Goal: Information Seeking & Learning: Learn about a topic

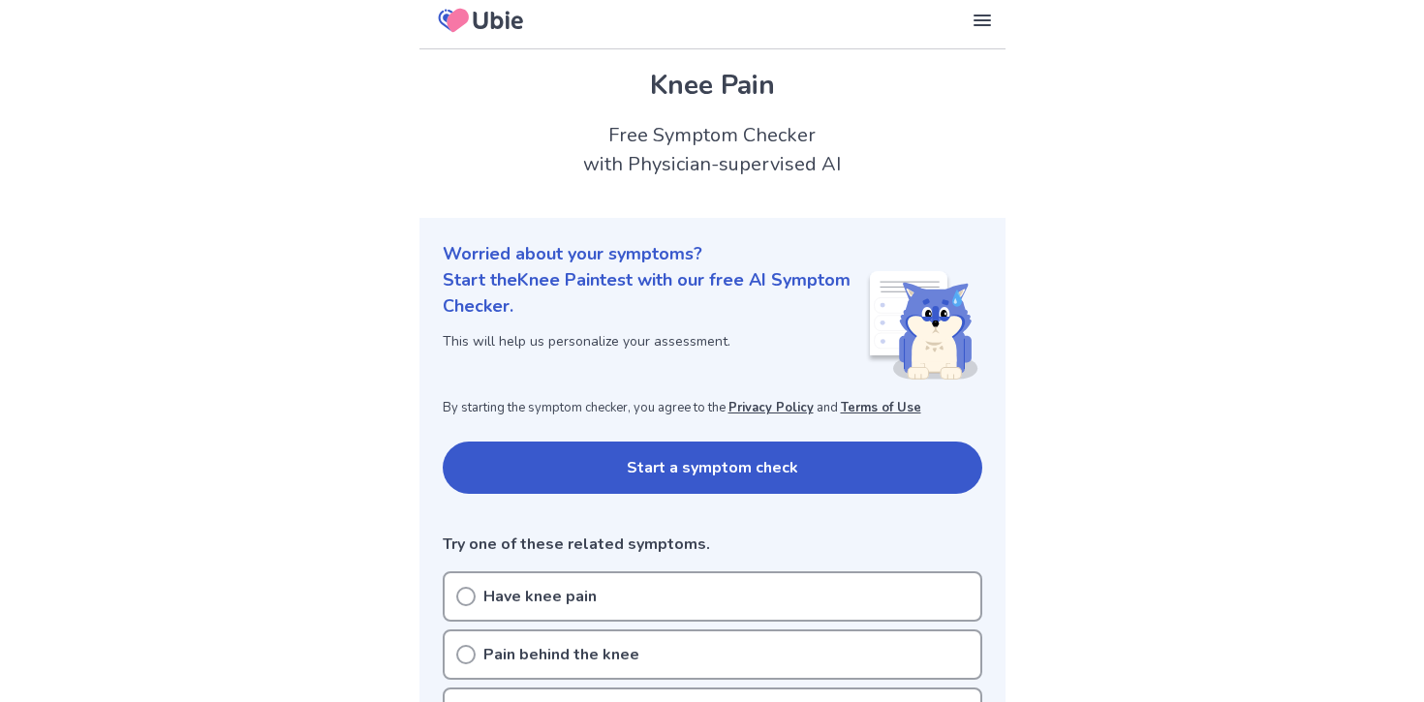
scroll to position [17, 0]
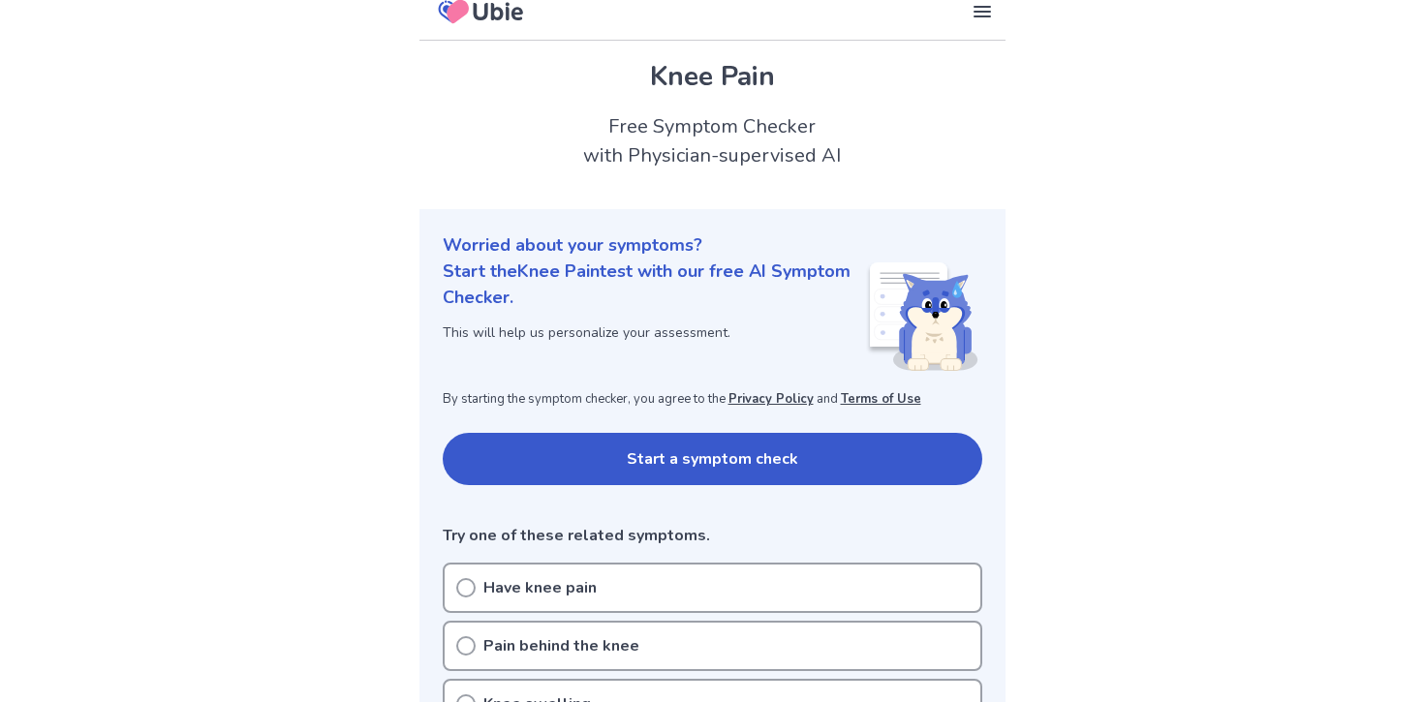
click at [543, 481] on button "Start a symptom check" at bounding box center [713, 459] width 540 height 52
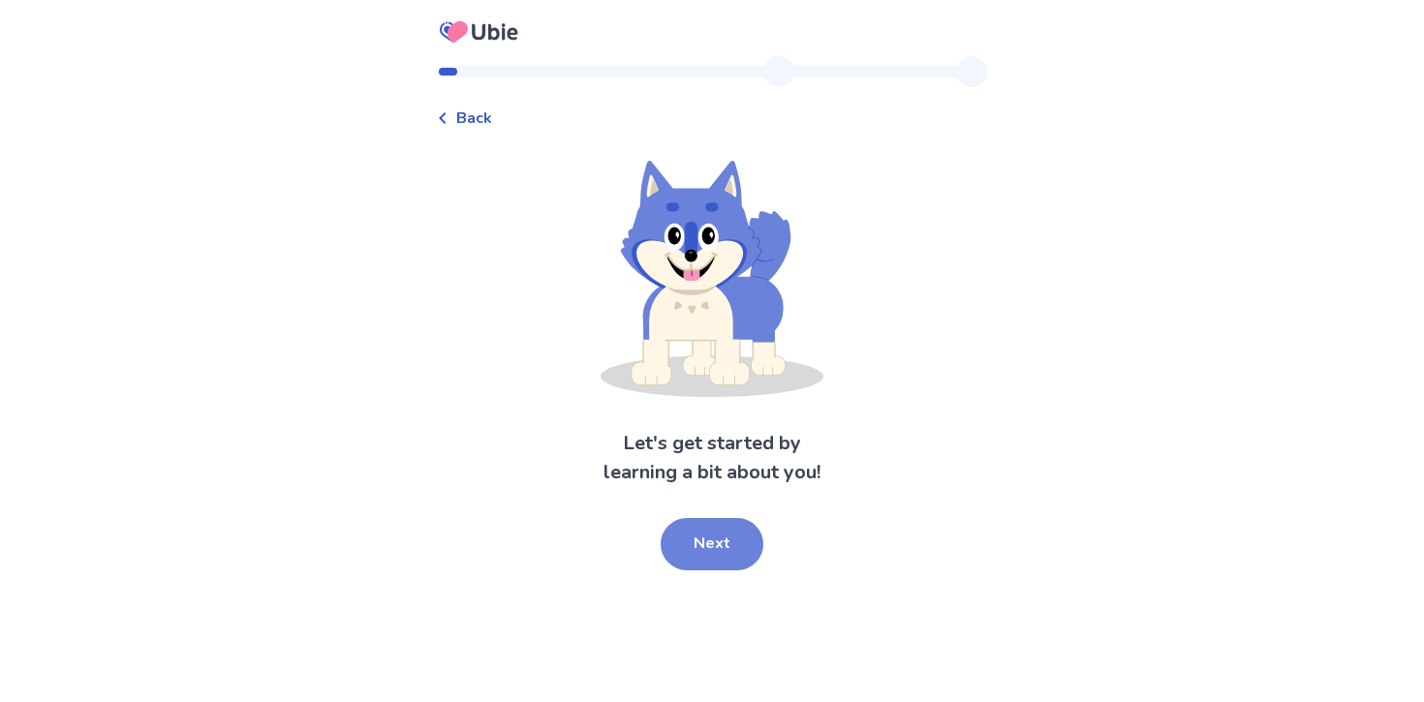
click at [693, 538] on button "Next" at bounding box center [712, 544] width 103 height 52
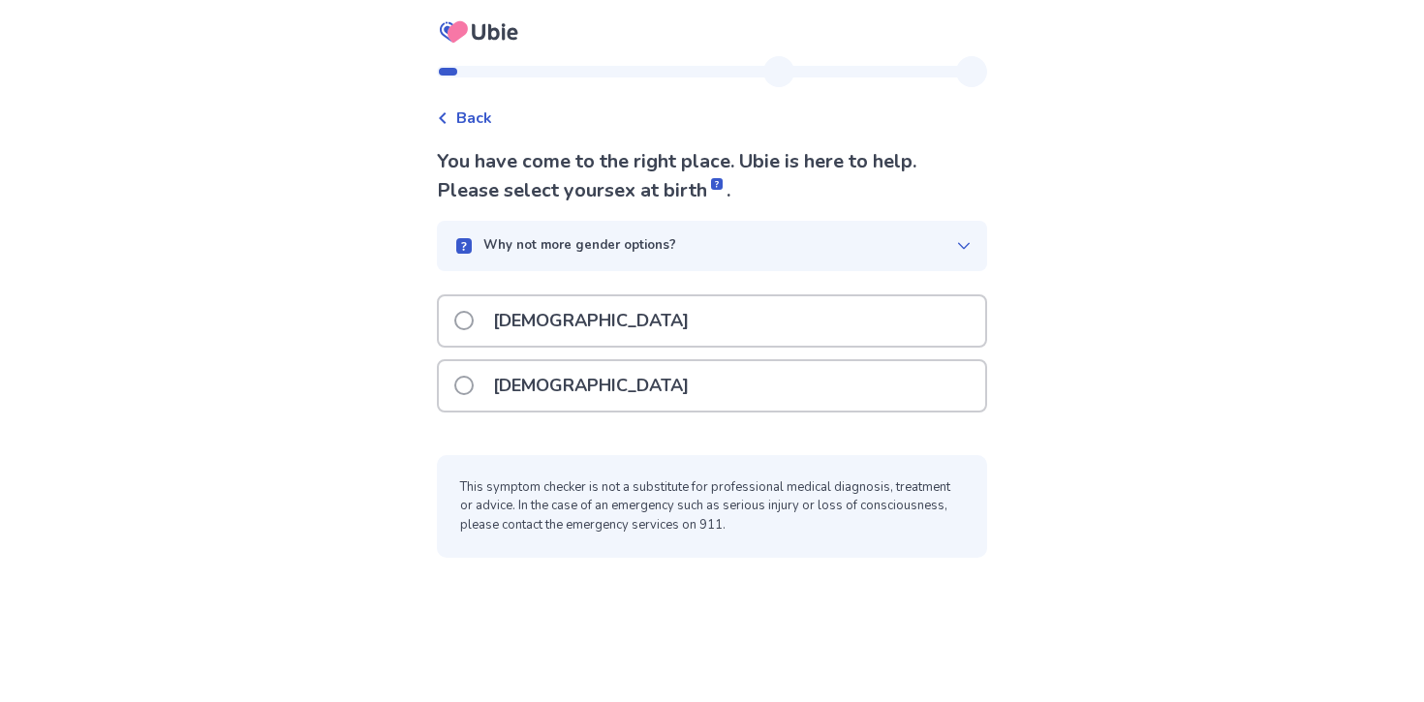
click at [592, 391] on div "Female" at bounding box center [712, 385] width 546 height 49
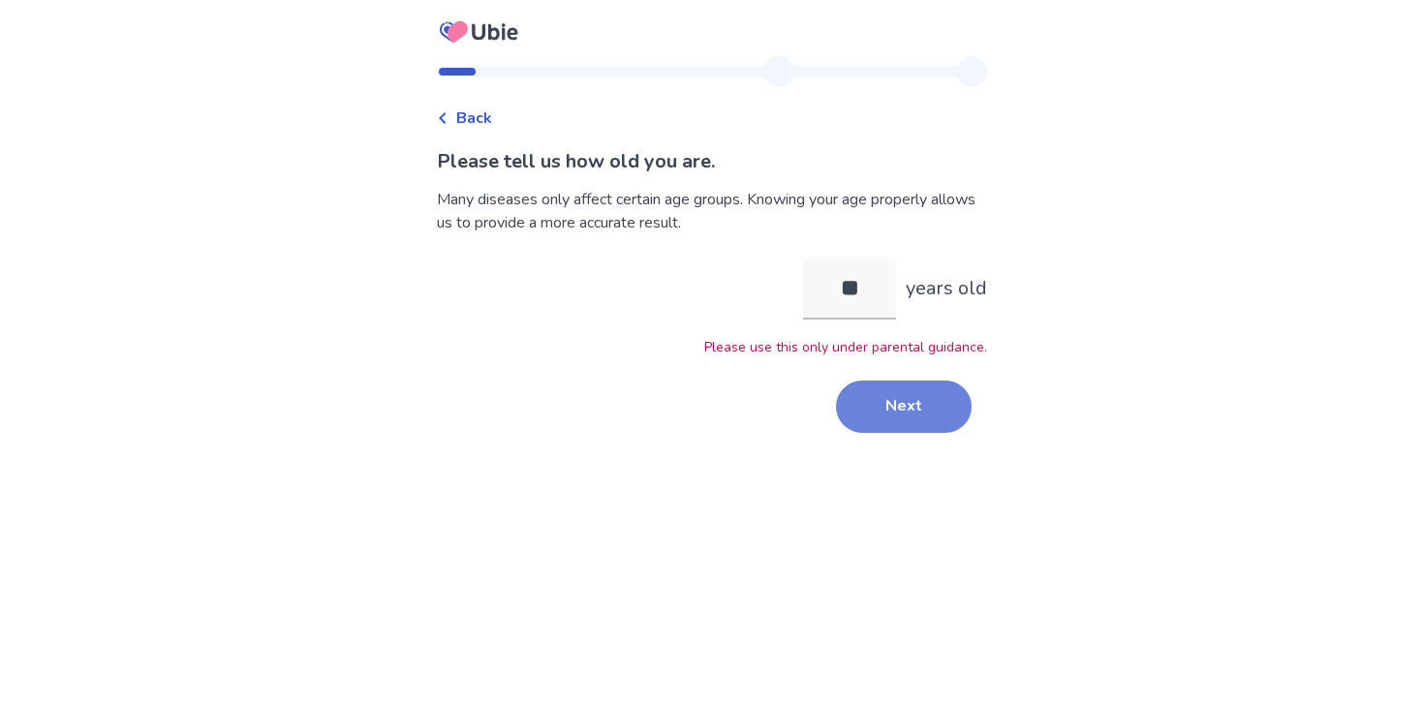
type input "**"
click at [854, 412] on button "Next" at bounding box center [904, 407] width 136 height 52
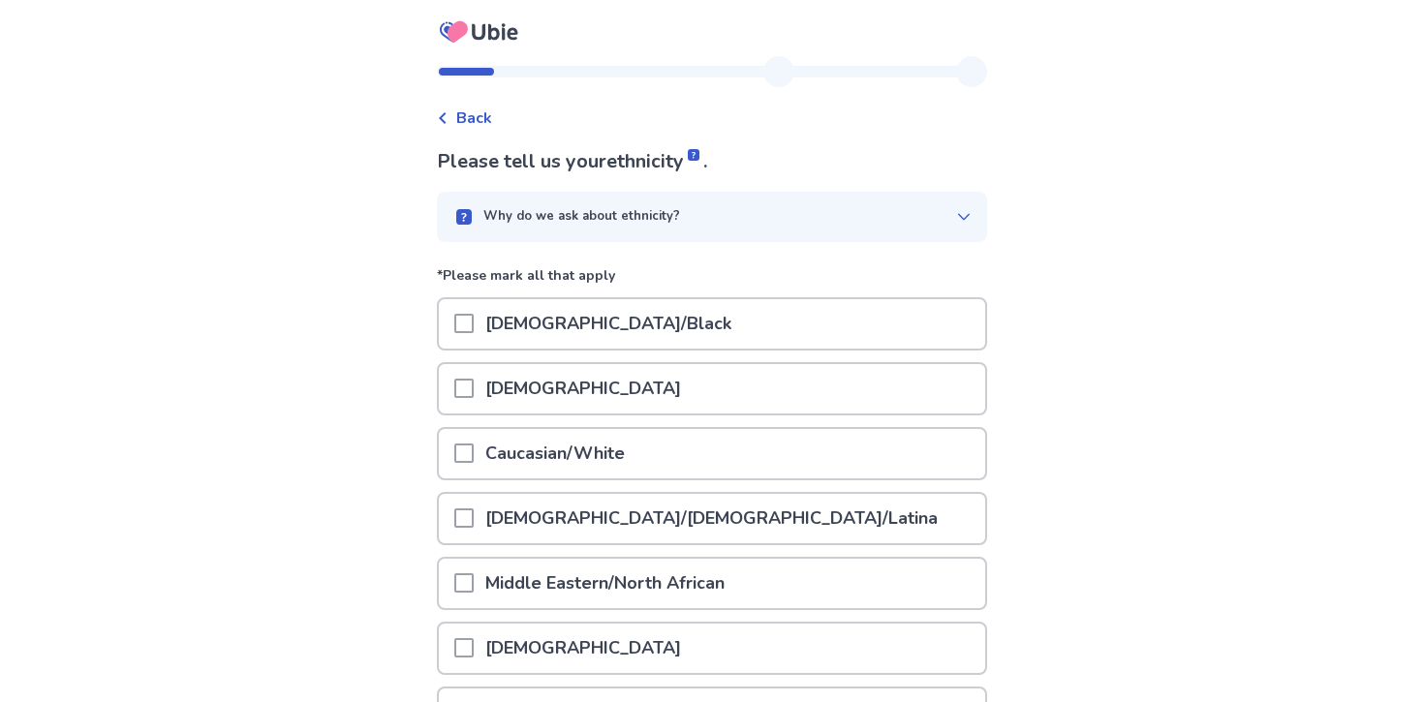
click at [759, 238] on div "Why do we ask about ethnicity?" at bounding box center [712, 217] width 550 height 50
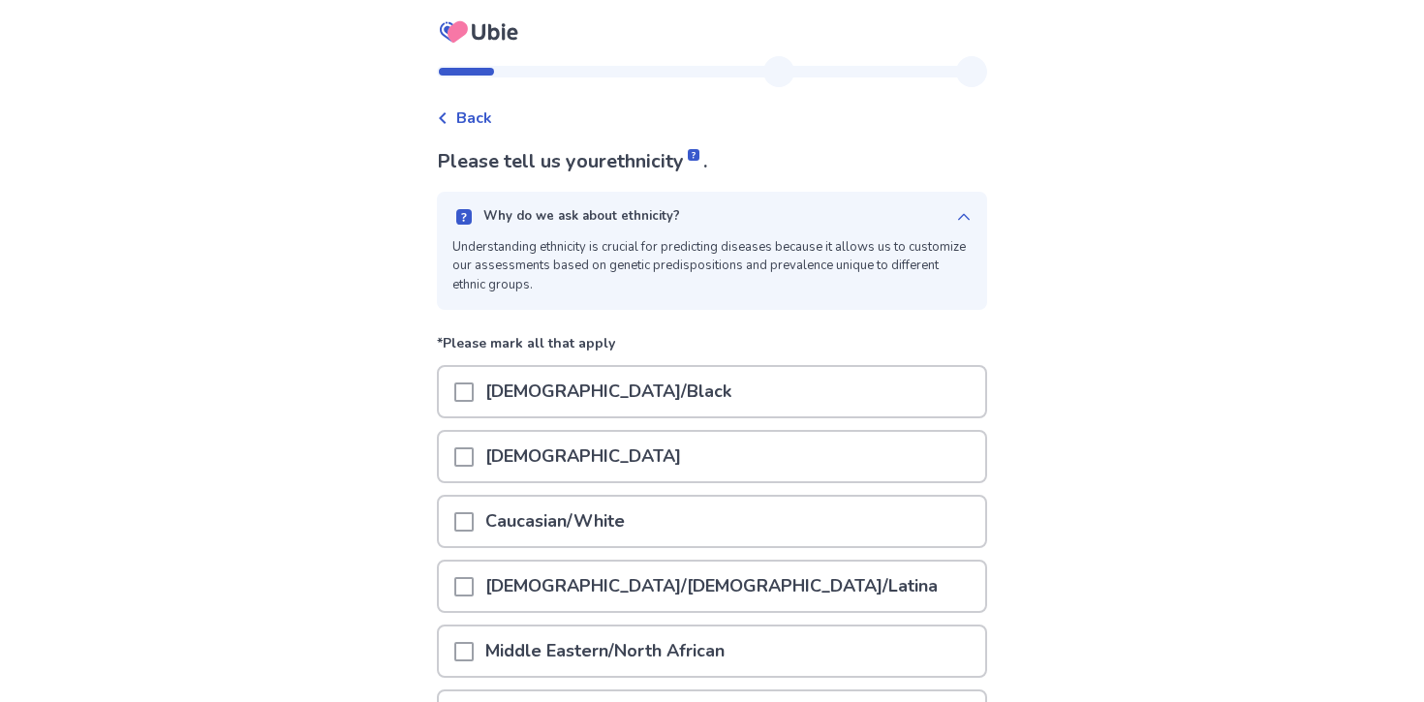
click at [769, 224] on div "Why do we ask about ethnicity?" at bounding box center [704, 216] width 504 height 19
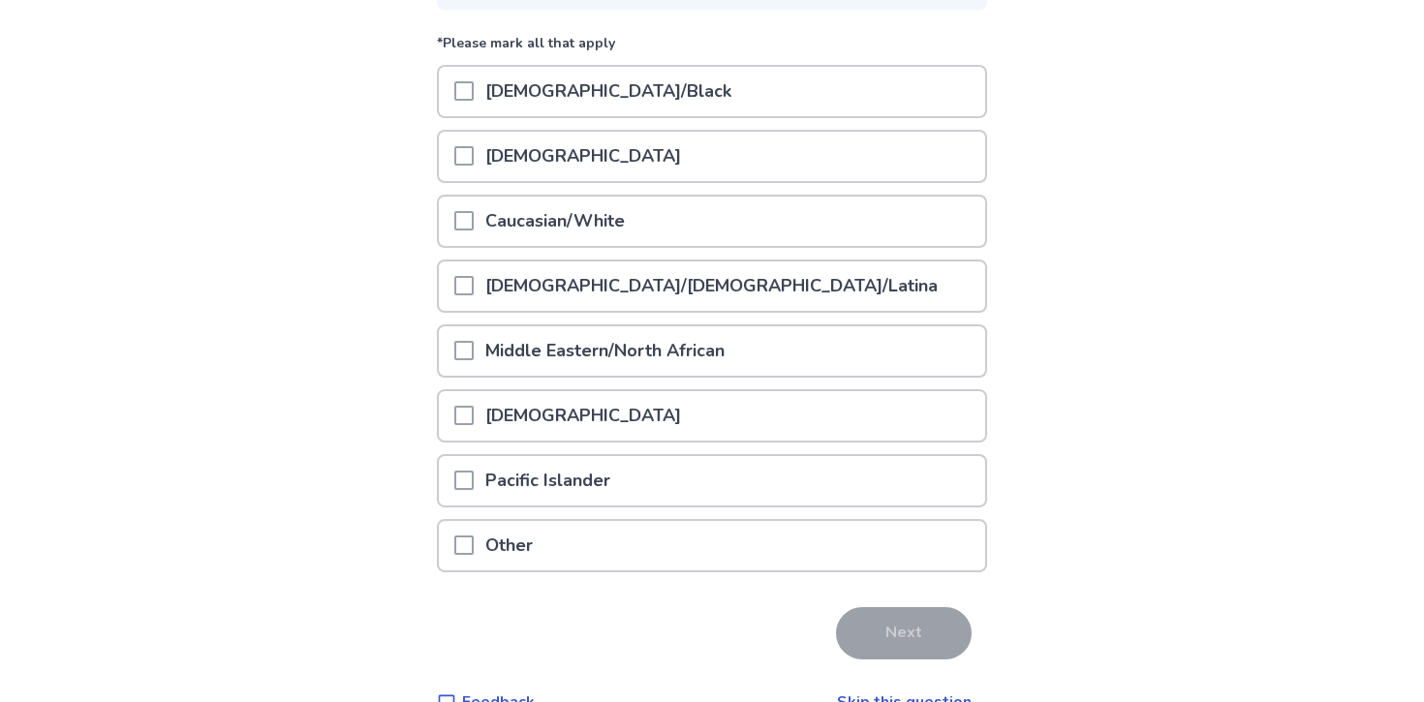
scroll to position [241, 0]
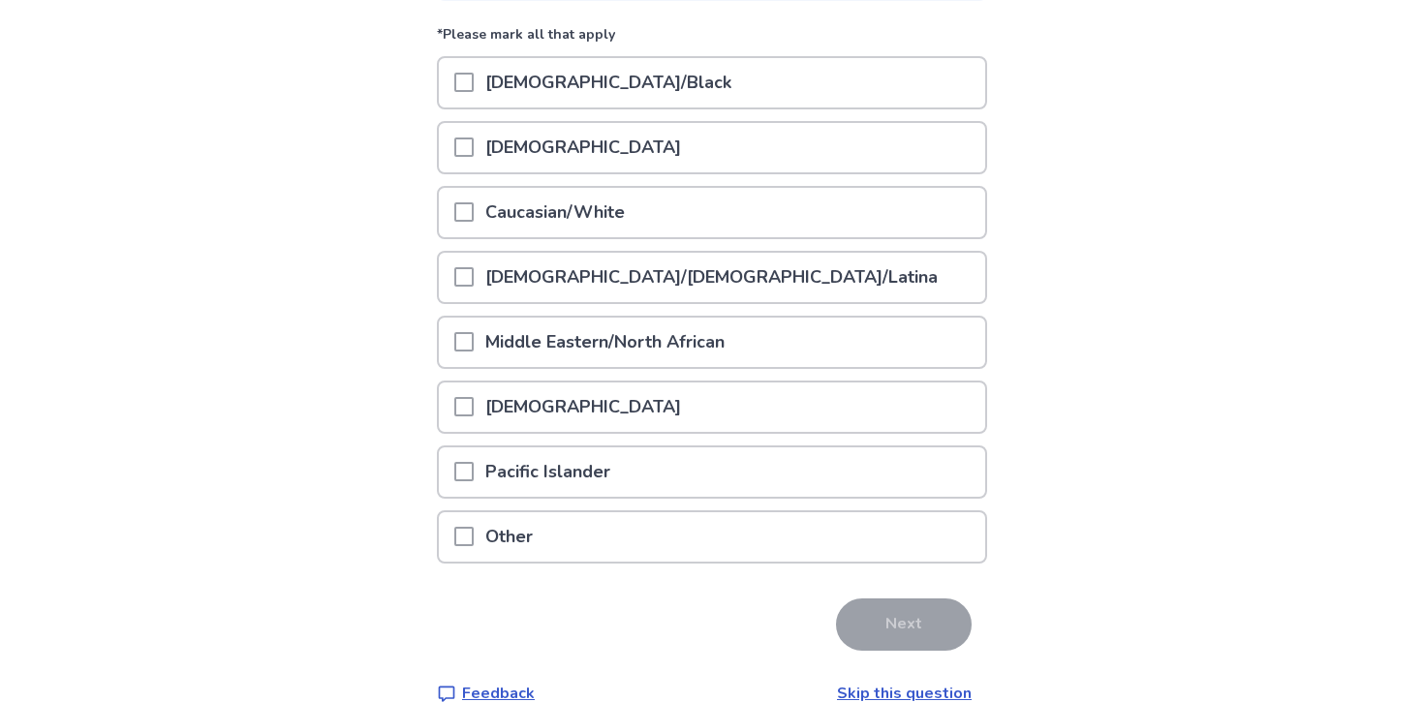
click at [727, 206] on div "Caucasian/White" at bounding box center [712, 212] width 546 height 49
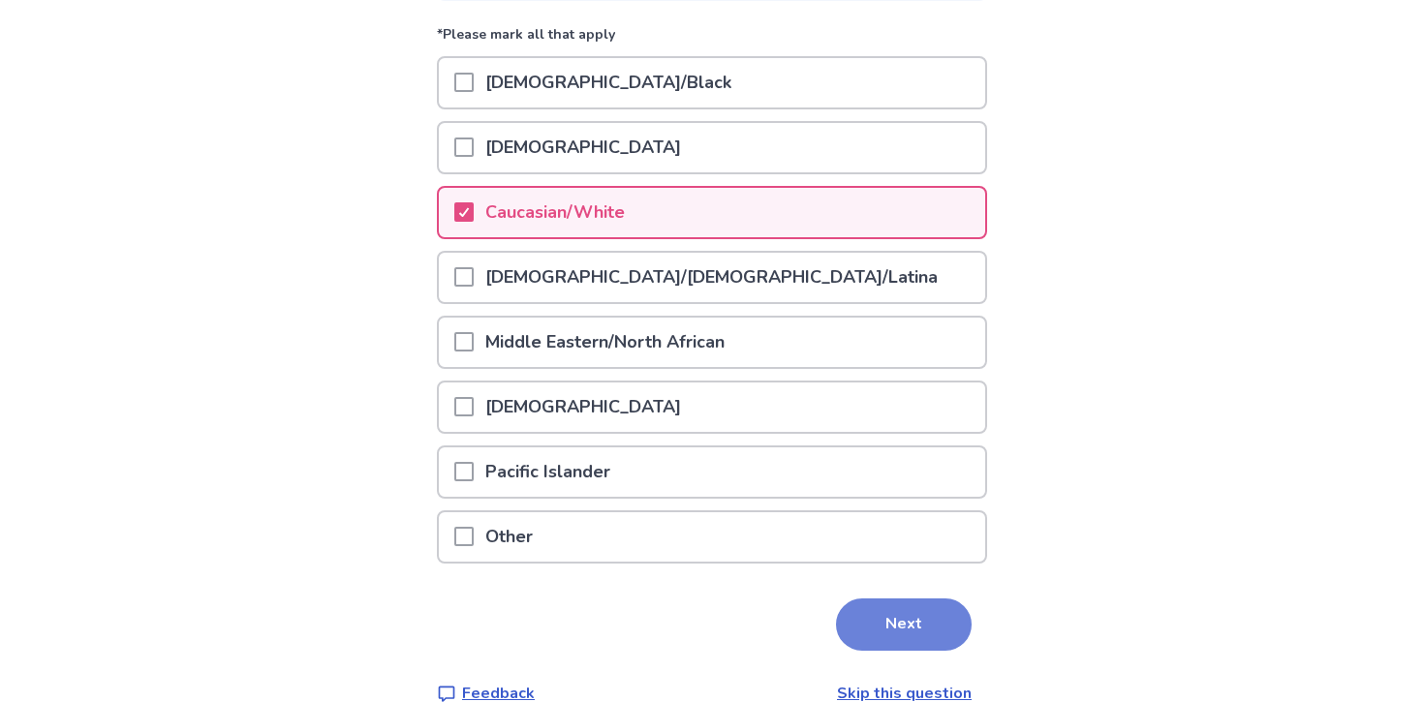
click at [872, 625] on button "Next" at bounding box center [904, 625] width 136 height 52
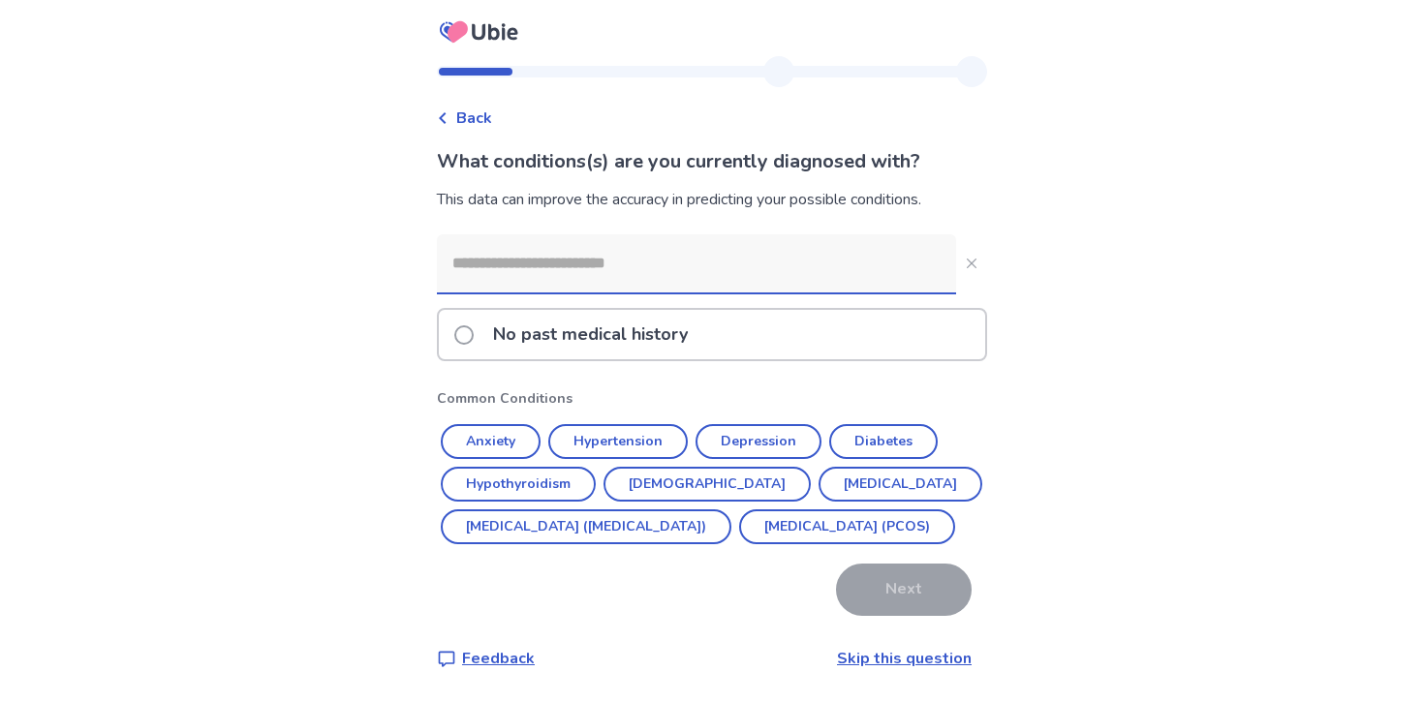
click at [698, 252] on input at bounding box center [696, 263] width 519 height 58
click at [674, 338] on p "No past medical history" at bounding box center [590, 334] width 218 height 49
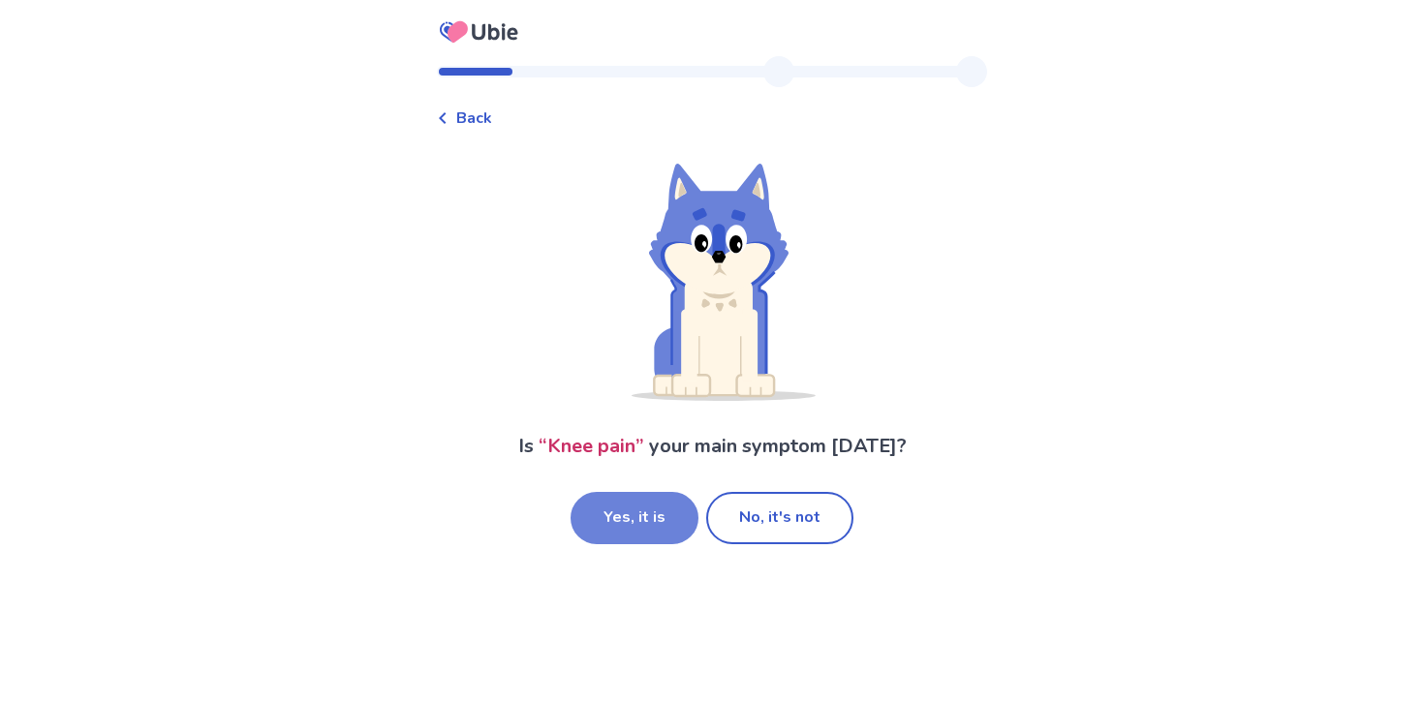
click at [650, 530] on button "Yes, it is" at bounding box center [635, 518] width 128 height 52
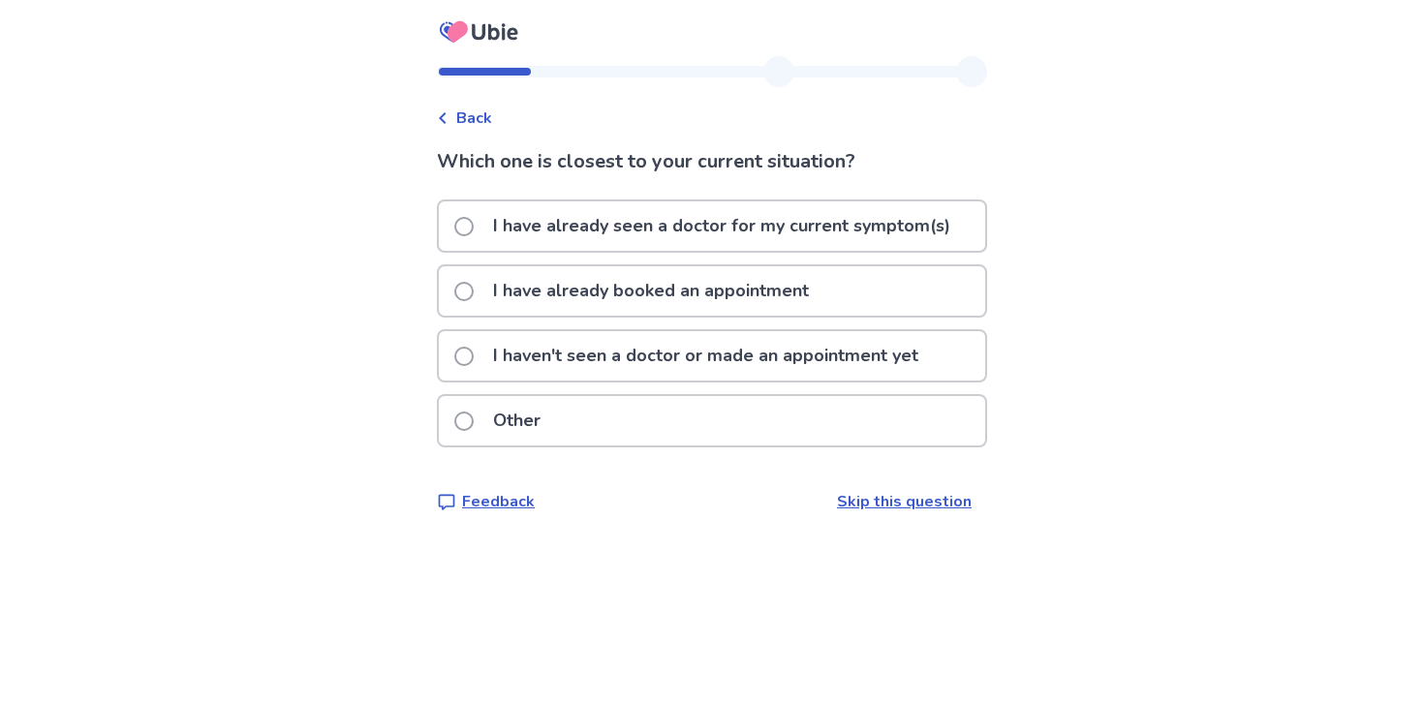
click at [636, 355] on p "I haven't seen a doctor or made an appointment yet" at bounding box center [705, 355] width 449 height 49
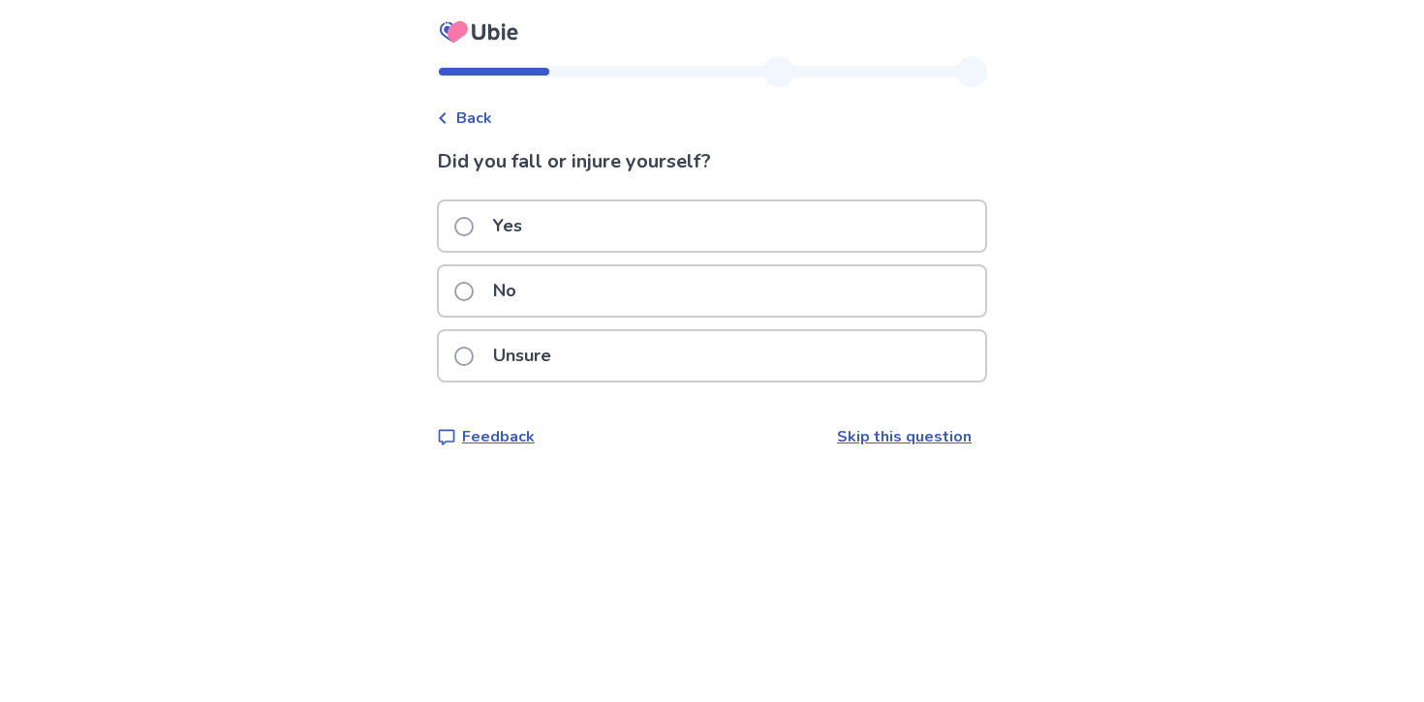
click at [615, 235] on div "Yes" at bounding box center [712, 226] width 546 height 49
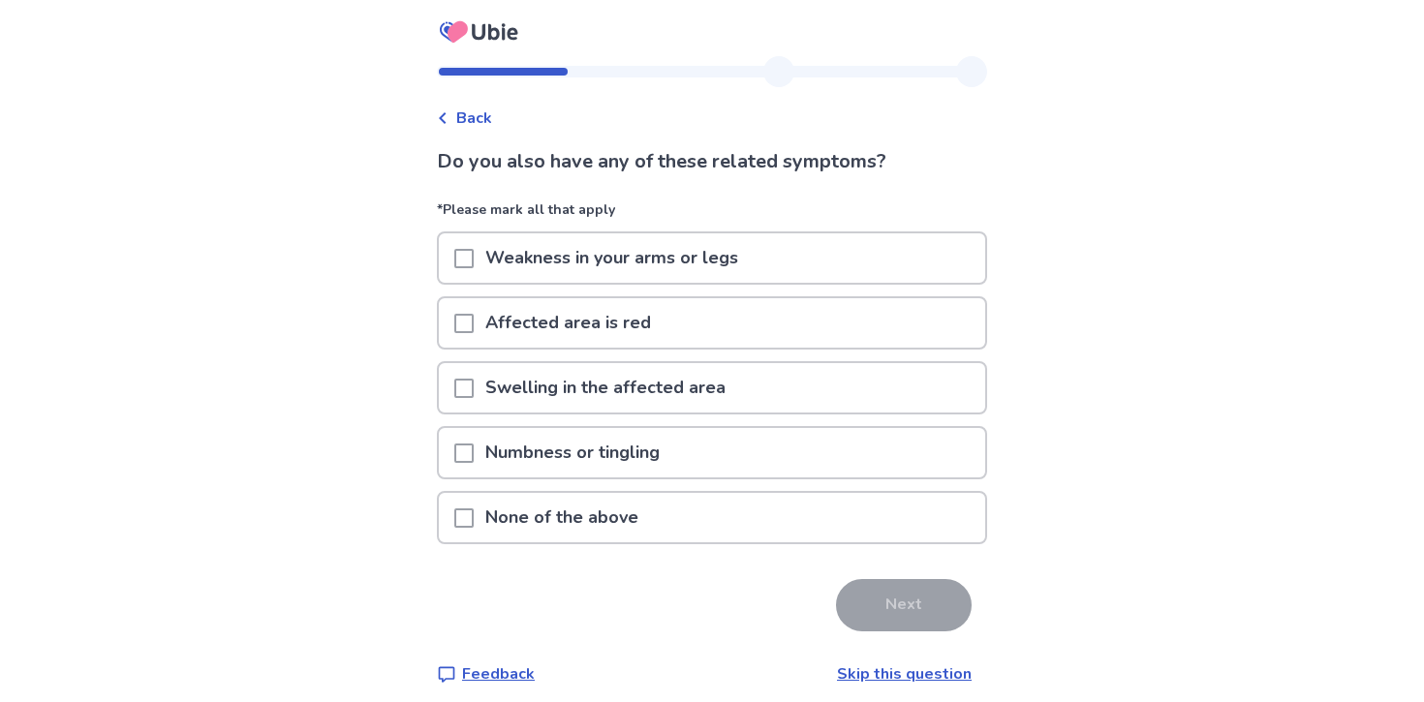
click at [666, 375] on p "Swelling in the affected area" at bounding box center [606, 387] width 264 height 49
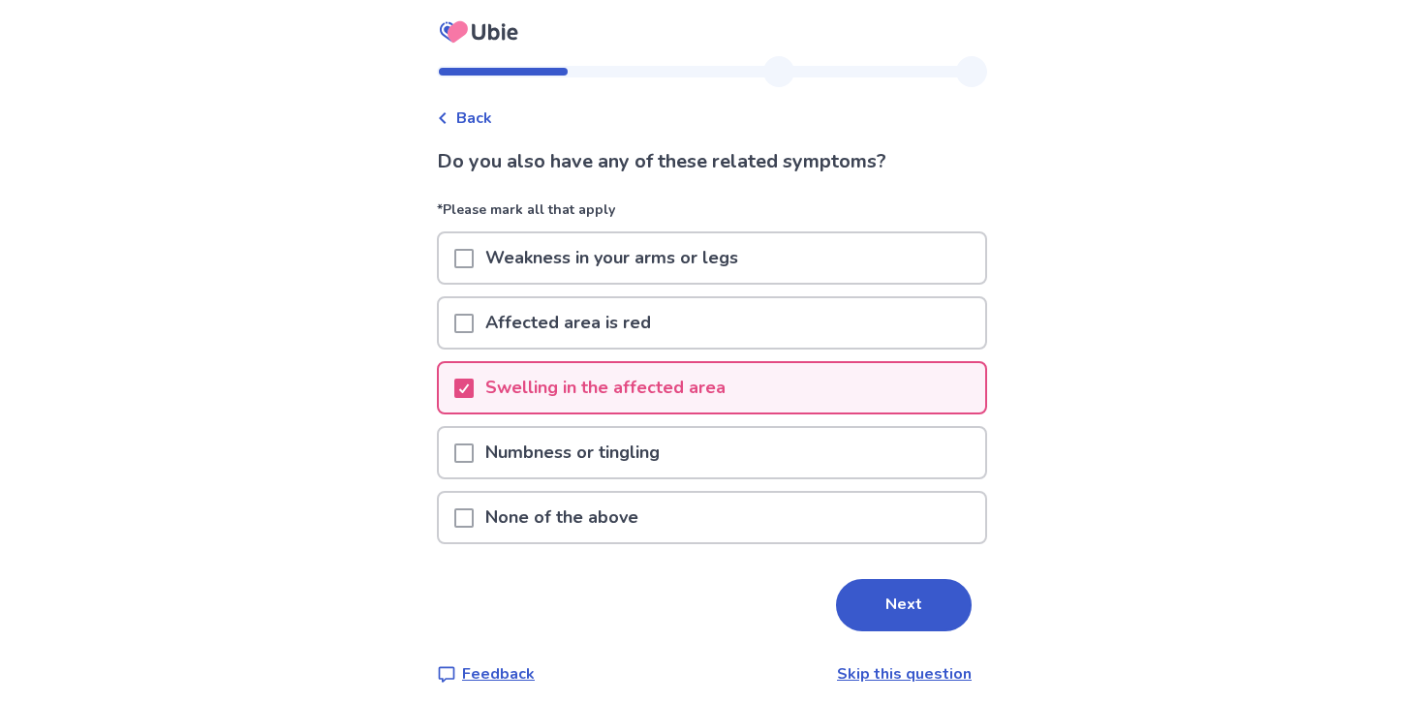
click at [682, 258] on p "Weakness in your arms or legs" at bounding box center [612, 257] width 276 height 49
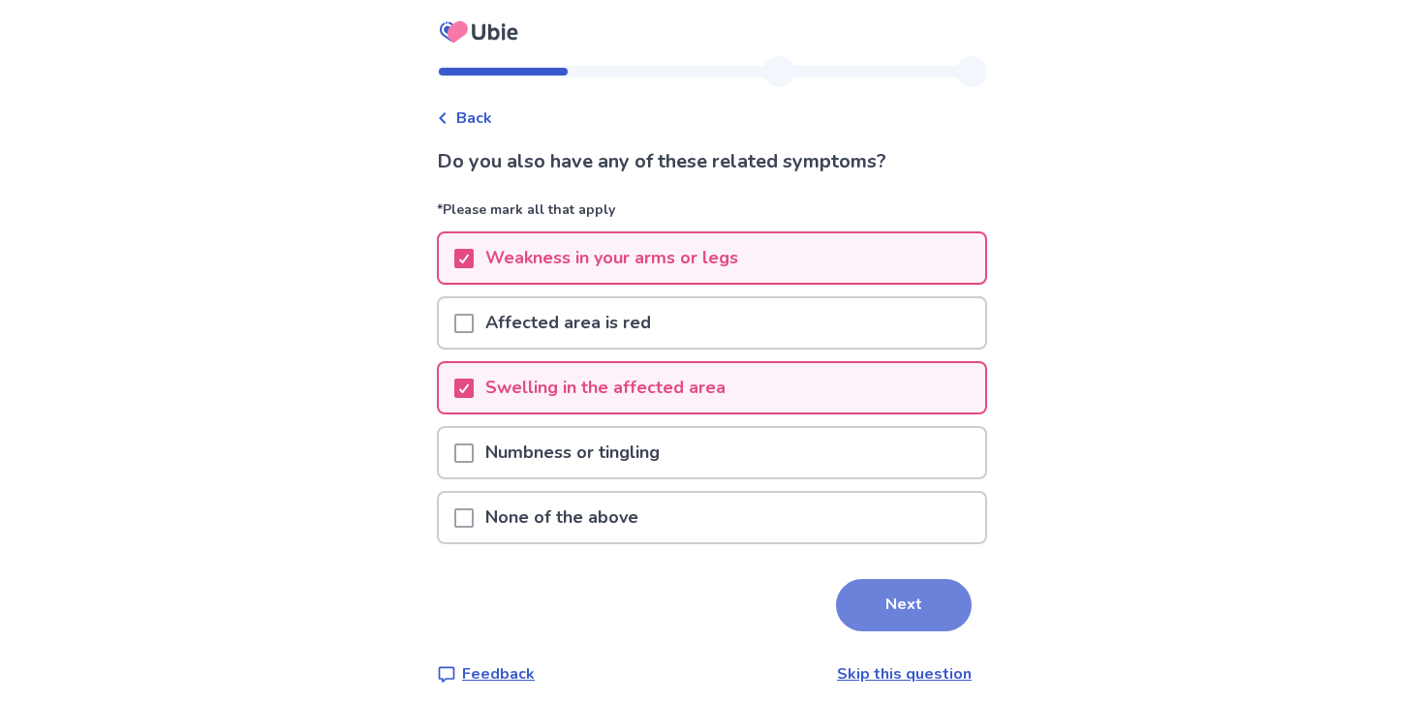
click at [858, 604] on button "Next" at bounding box center [904, 605] width 136 height 52
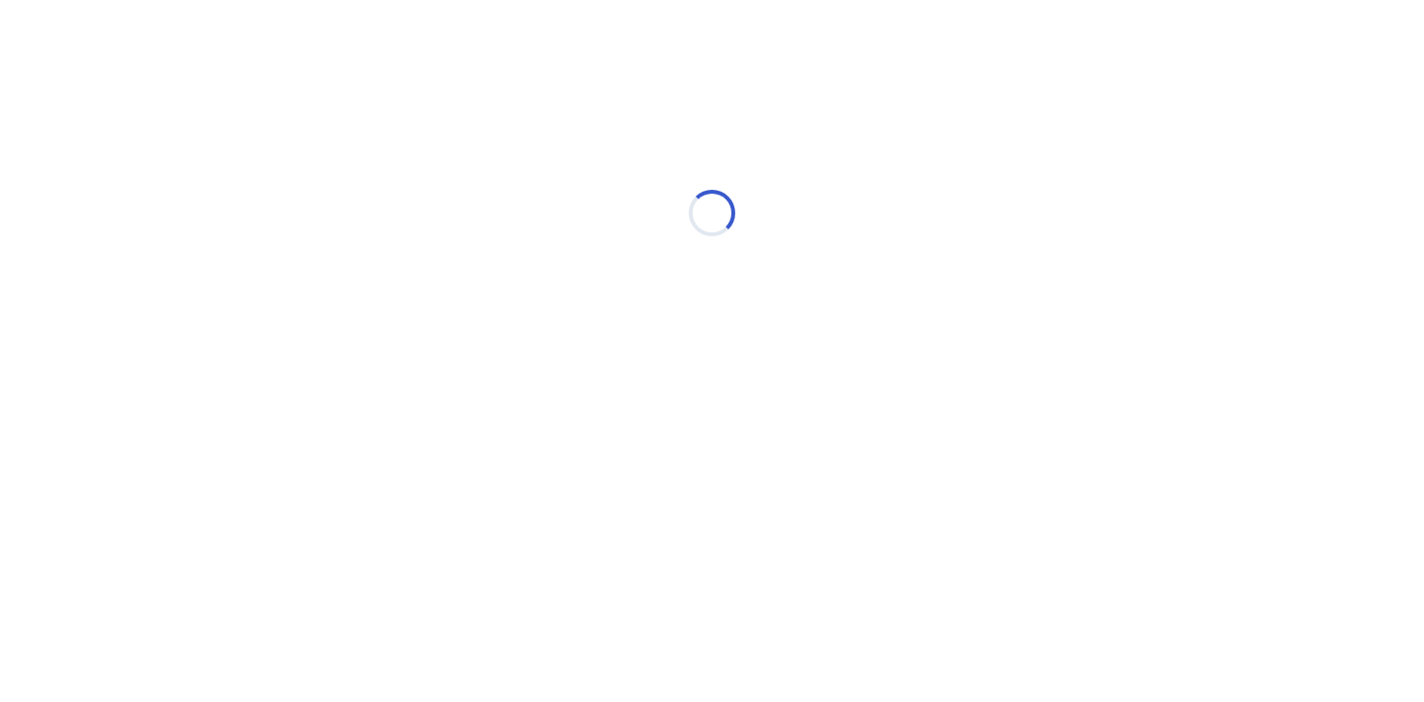
select select "*"
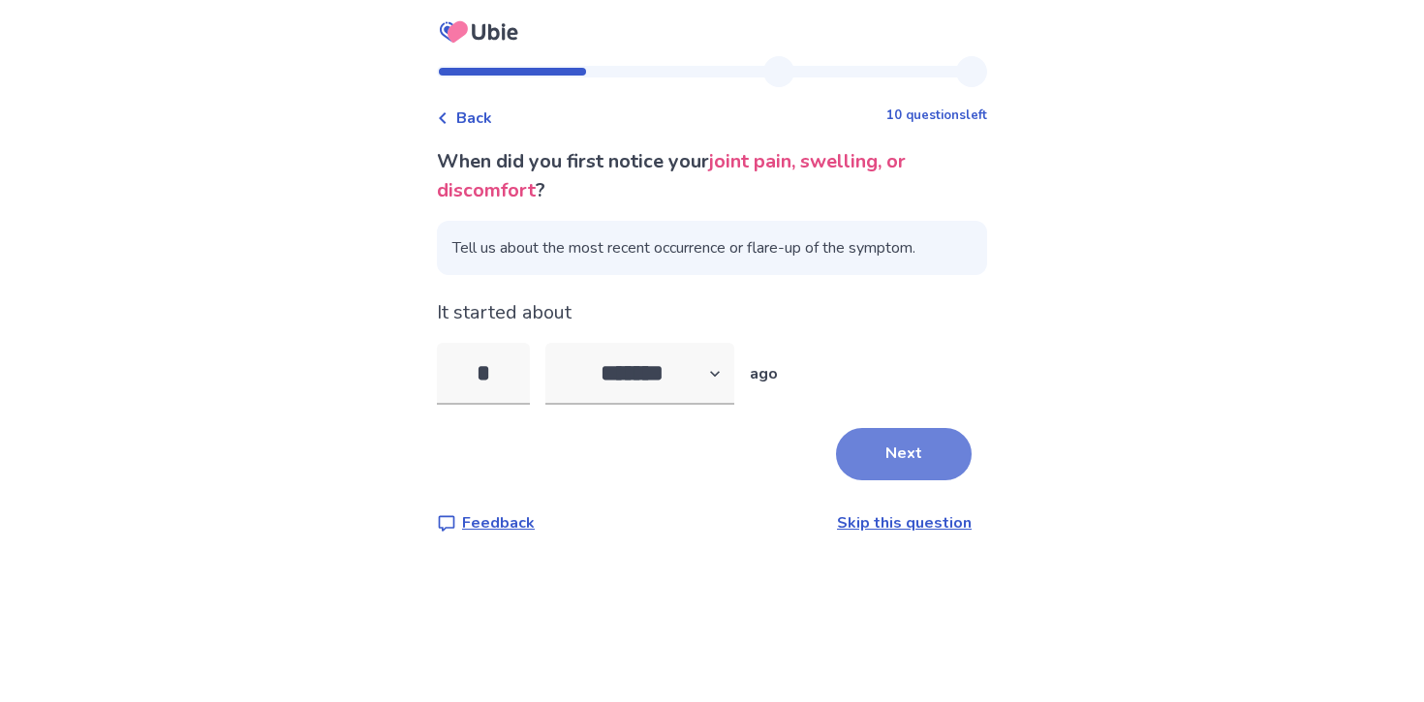
type input "*"
click at [869, 454] on button "Next" at bounding box center [904, 454] width 136 height 52
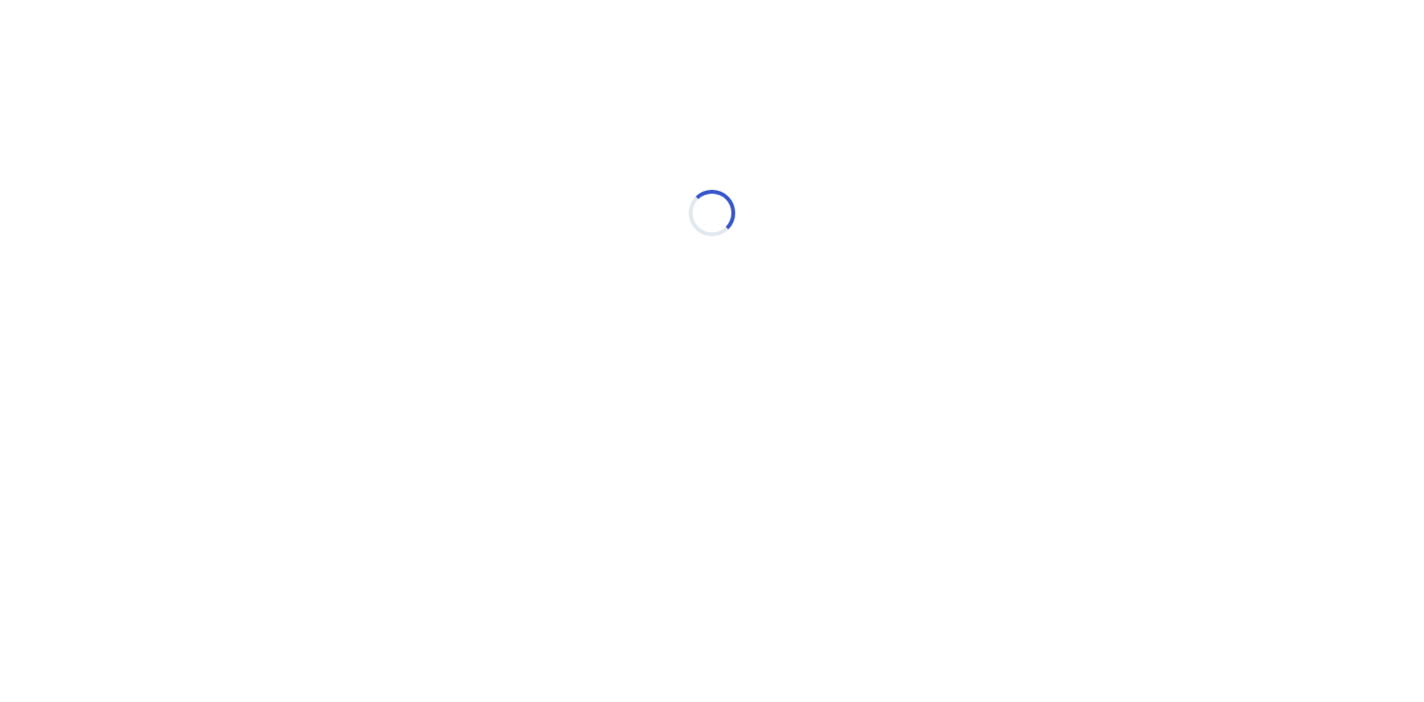
select select "*"
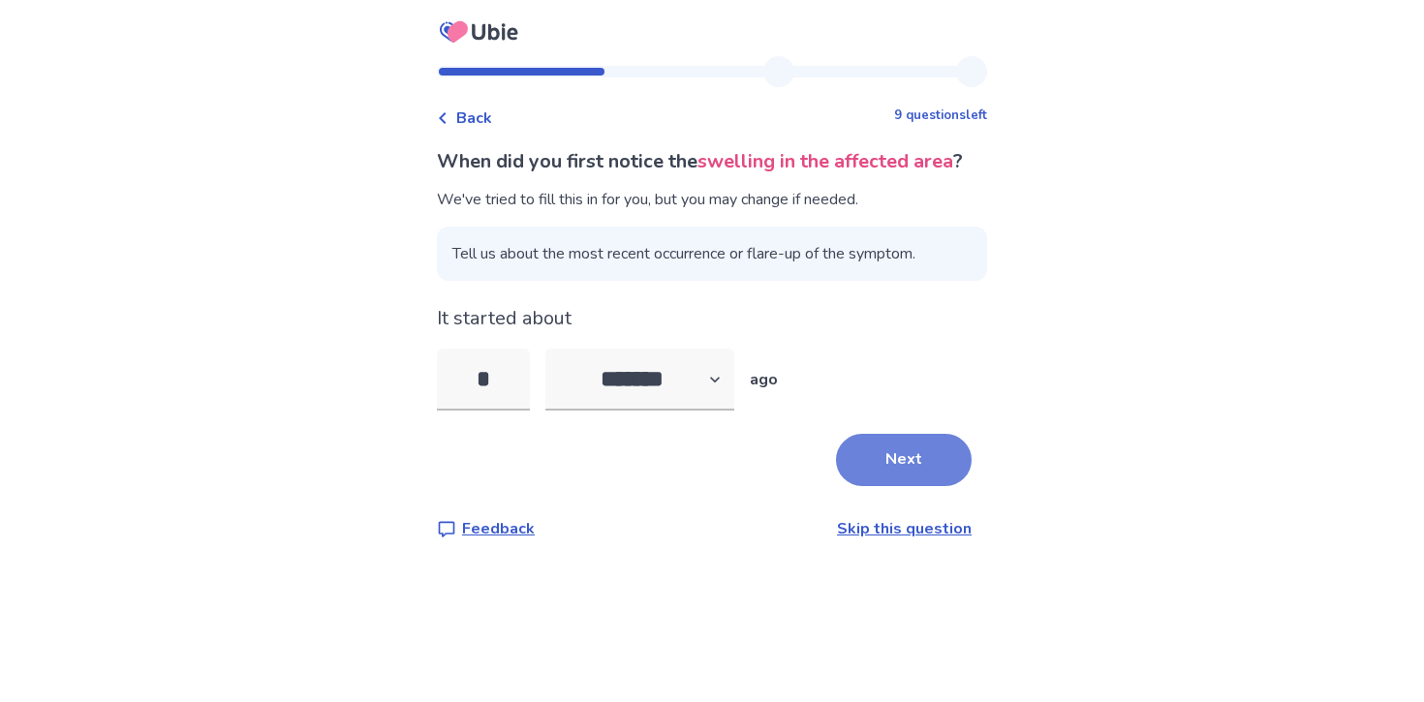
type input "*"
click at [873, 469] on button "Next" at bounding box center [904, 460] width 136 height 52
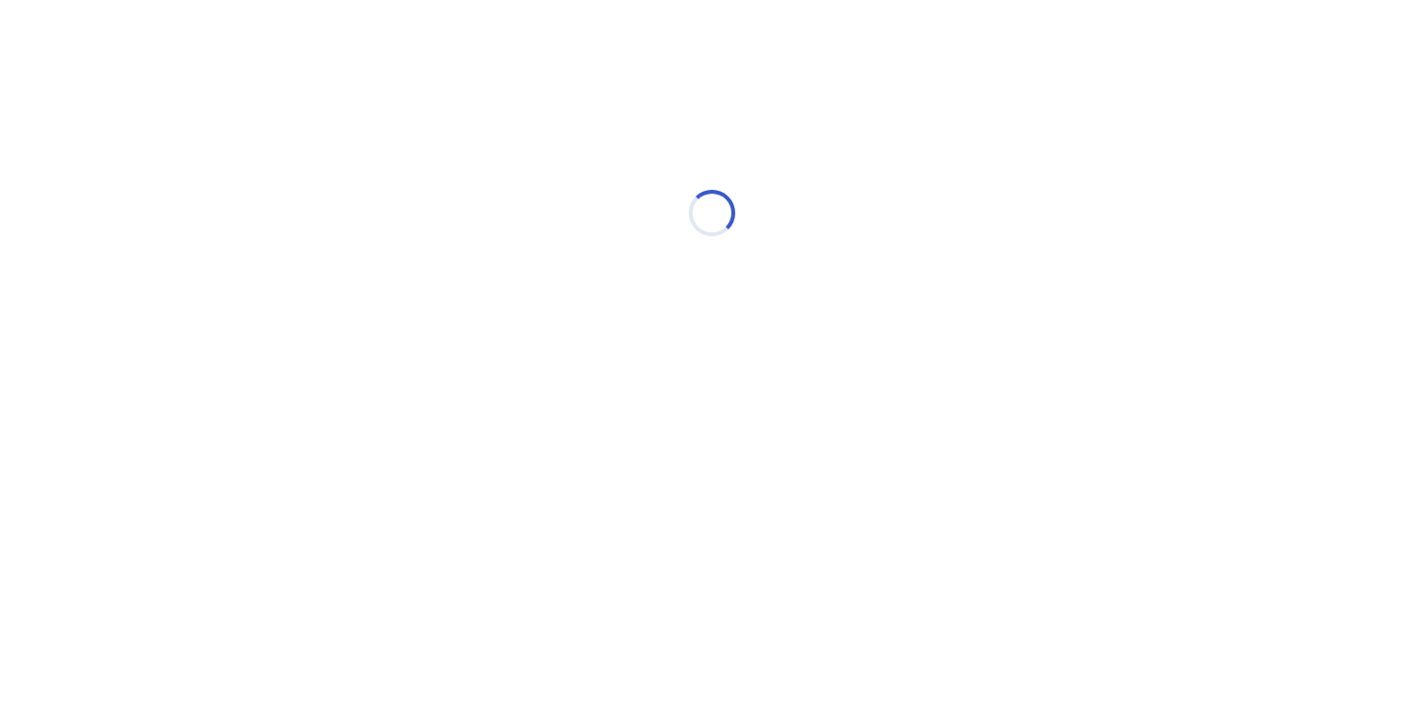
select select "*"
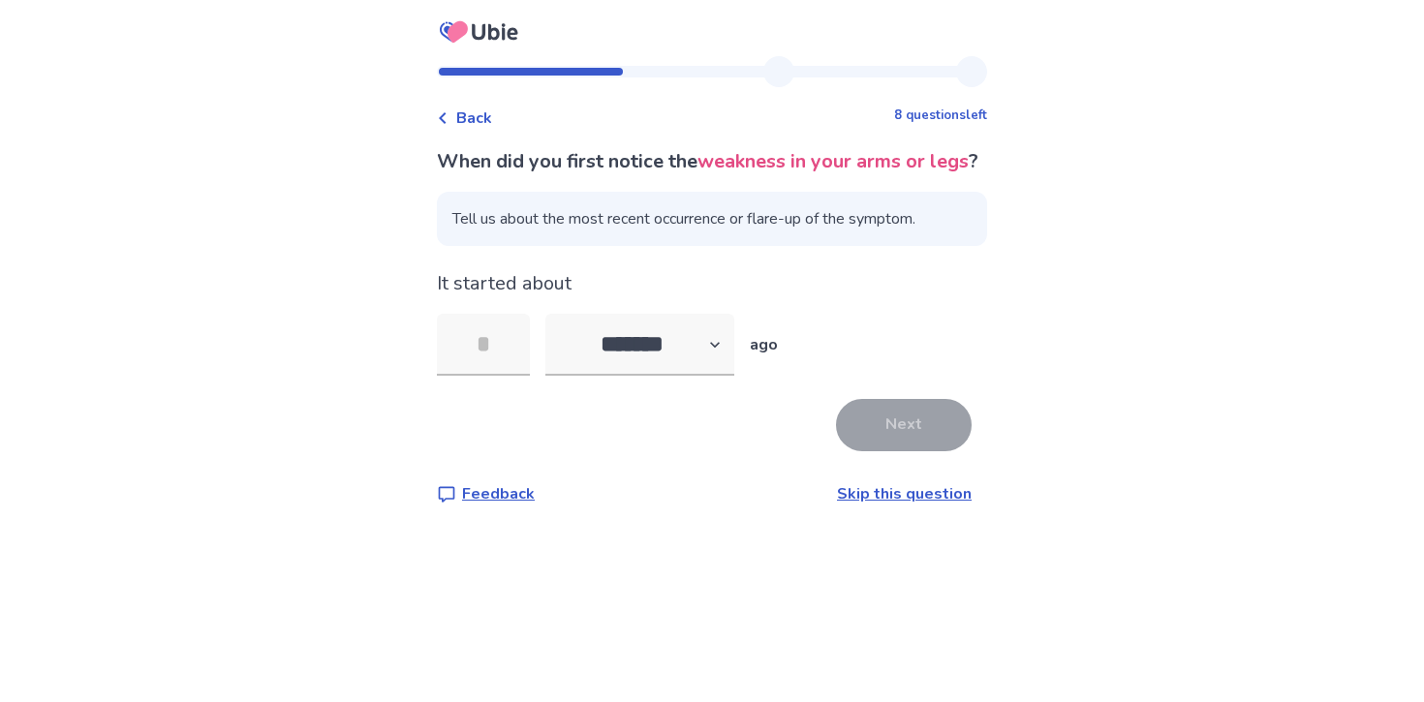
click at [740, 537] on div "Back 8 questions left When did you first notice the weakness in your arms or le…" at bounding box center [711, 296] width 581 height 481
click at [528, 376] on input "tel" at bounding box center [483, 345] width 93 height 62
type input "*"
click at [603, 376] on select "******* ****** ******* ******** *******" at bounding box center [639, 345] width 189 height 62
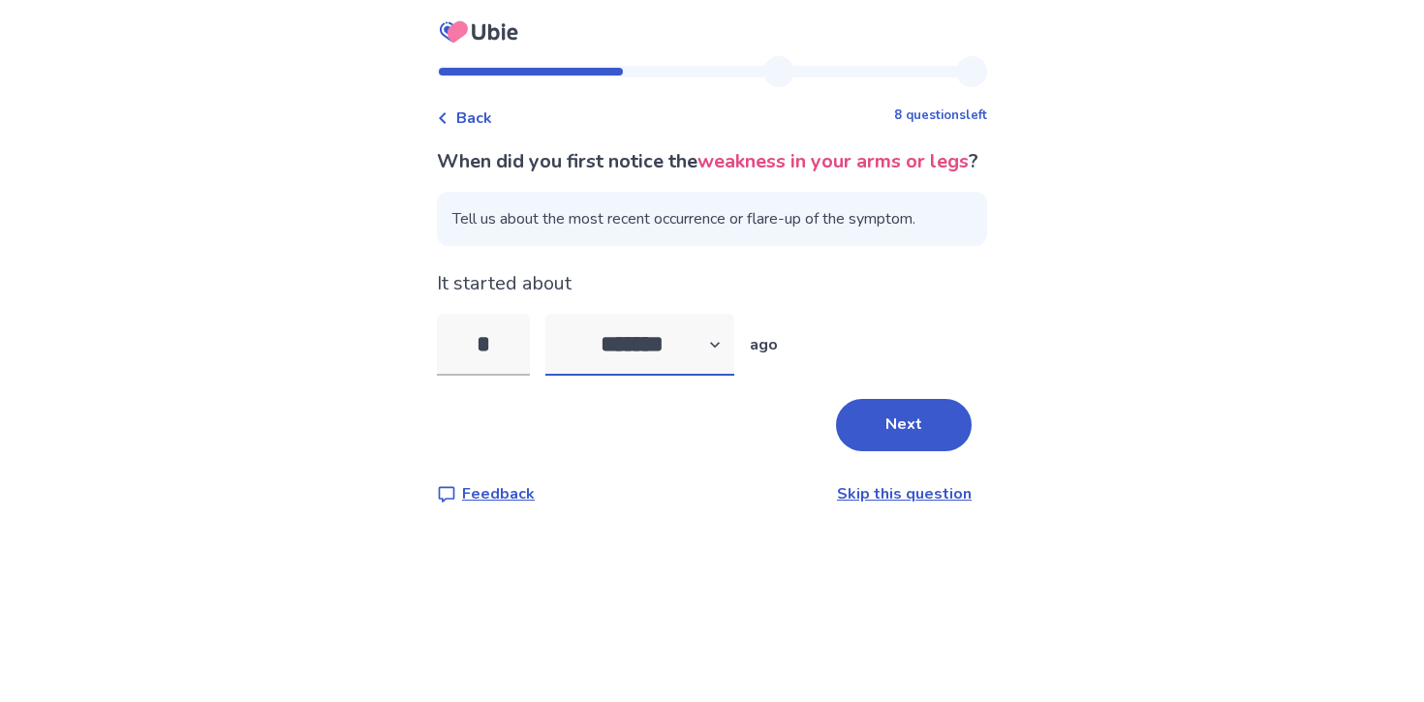
click at [557, 343] on select "******* ****** ******* ******** *******" at bounding box center [639, 345] width 189 height 62
click at [662, 338] on div "It started about * ******* ****** ******* ******** ******* ago" at bounding box center [712, 322] width 550 height 107
click at [662, 376] on select "******* ****** ******* ******** *******" at bounding box center [639, 345] width 189 height 62
select select "*"
click at [557, 343] on select "******* ****** ******* ******** *******" at bounding box center [639, 345] width 189 height 62
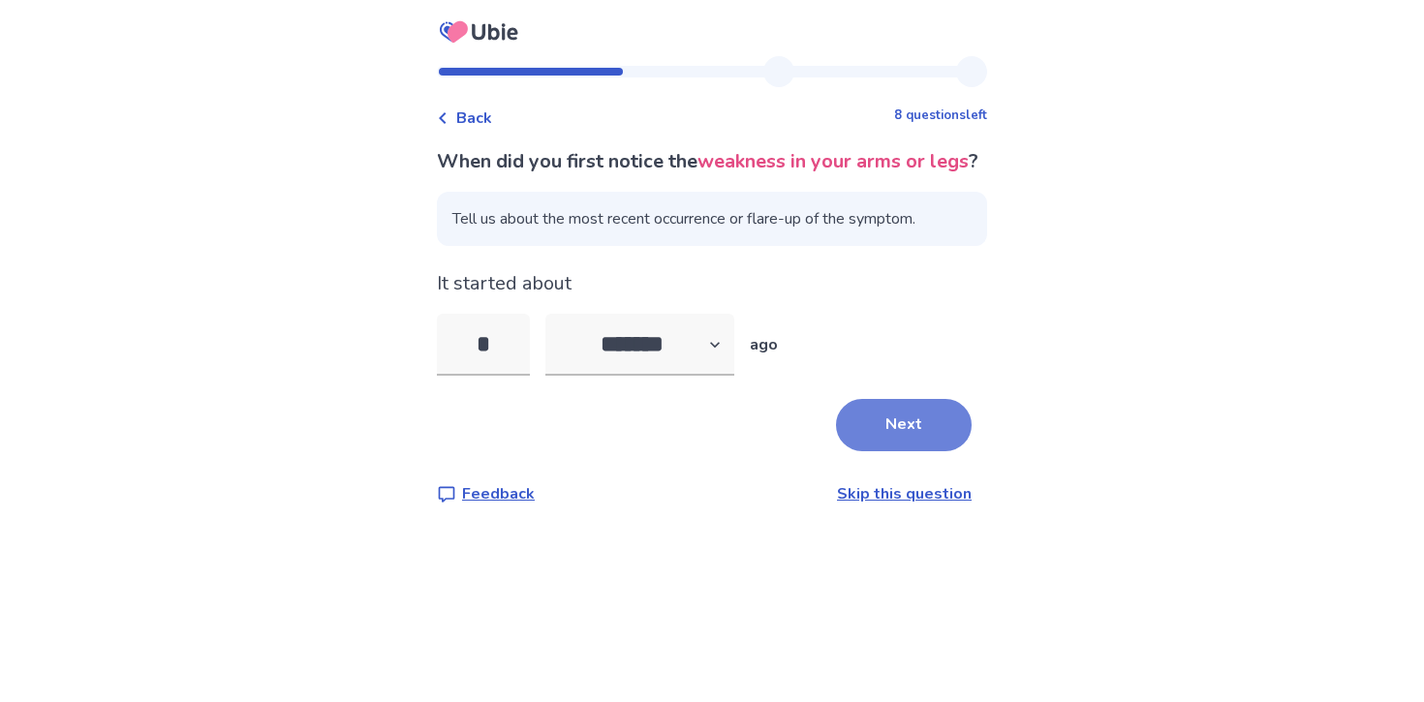
click at [867, 451] on button "Next" at bounding box center [904, 425] width 136 height 52
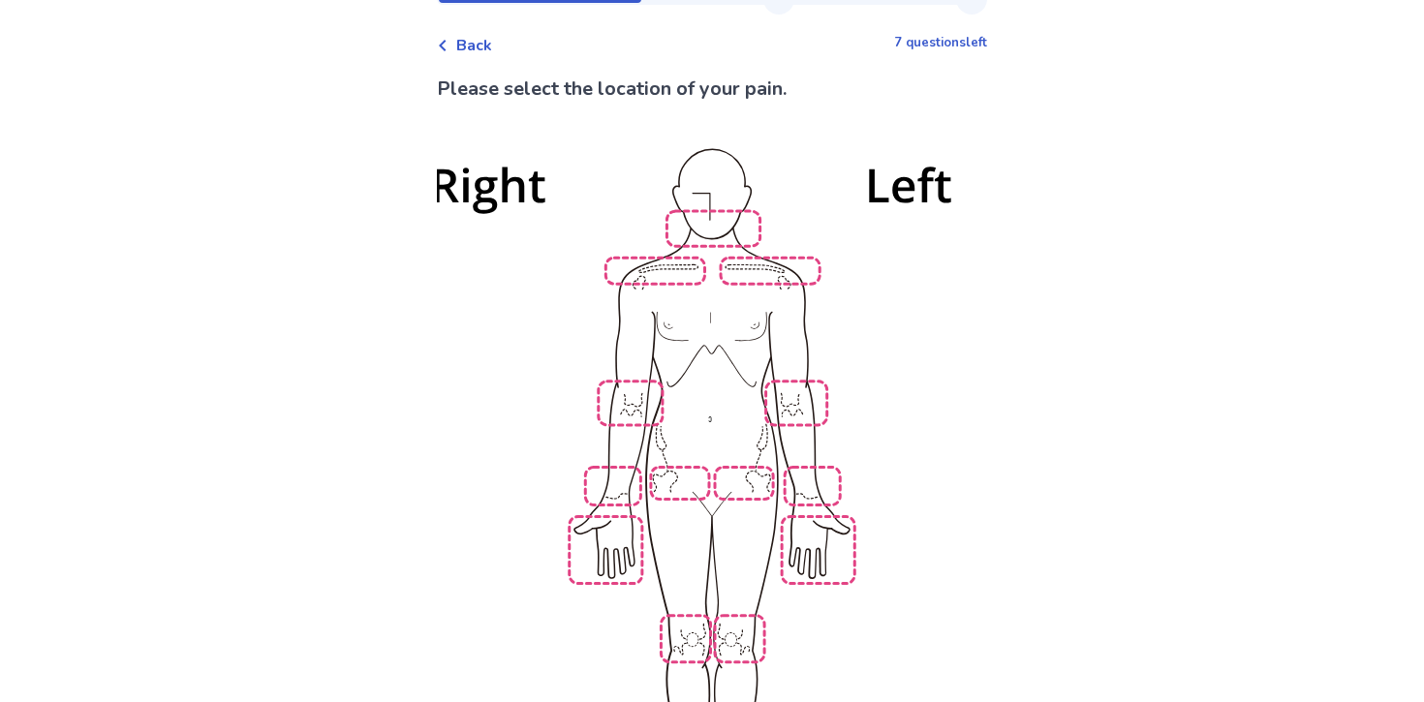
scroll to position [96, 0]
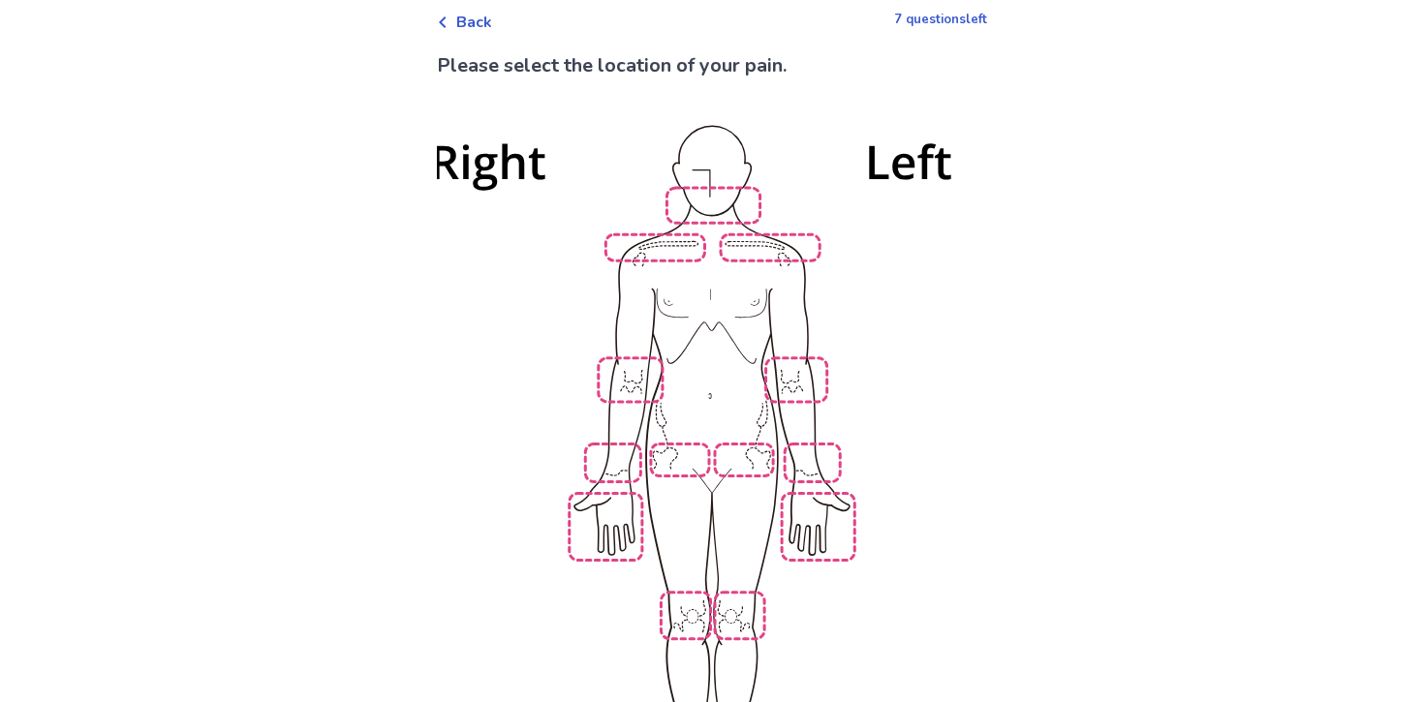
click at [686, 597] on img at bounding box center [712, 476] width 1101 height 745
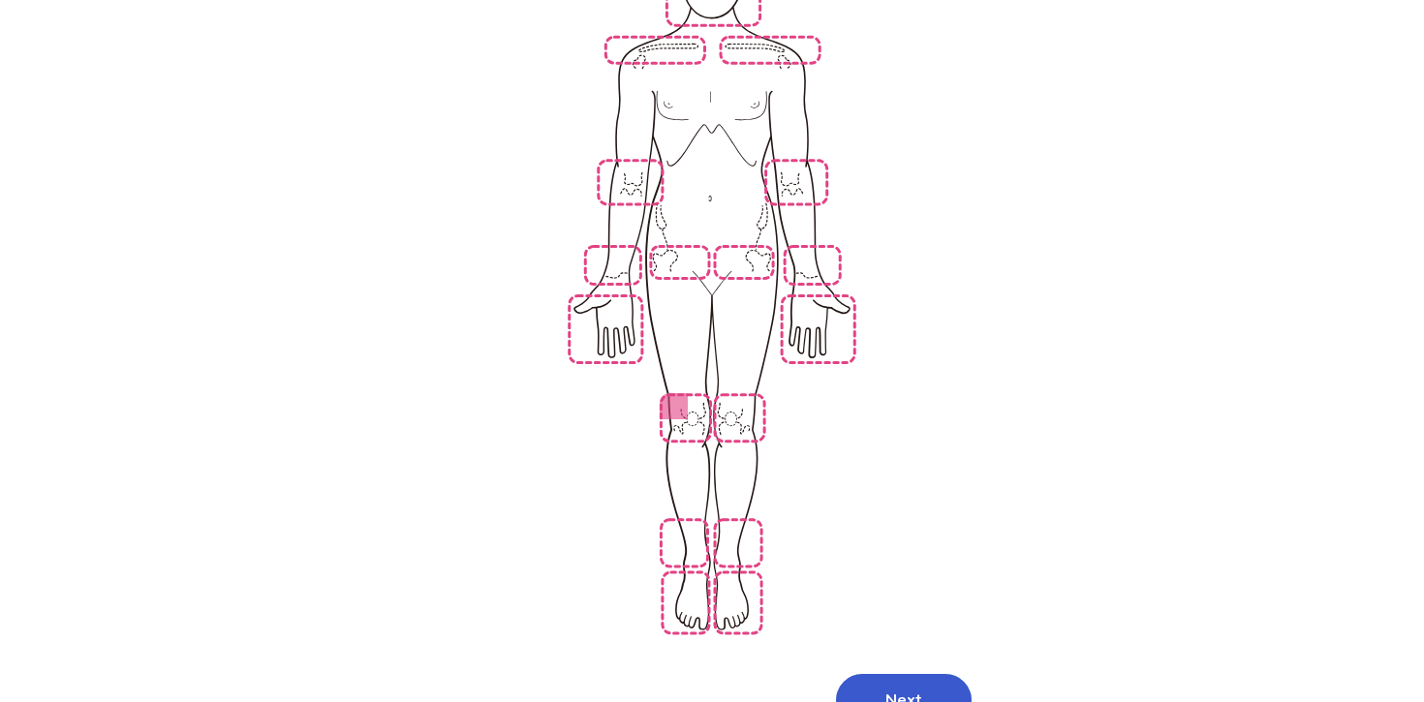
scroll to position [372, 0]
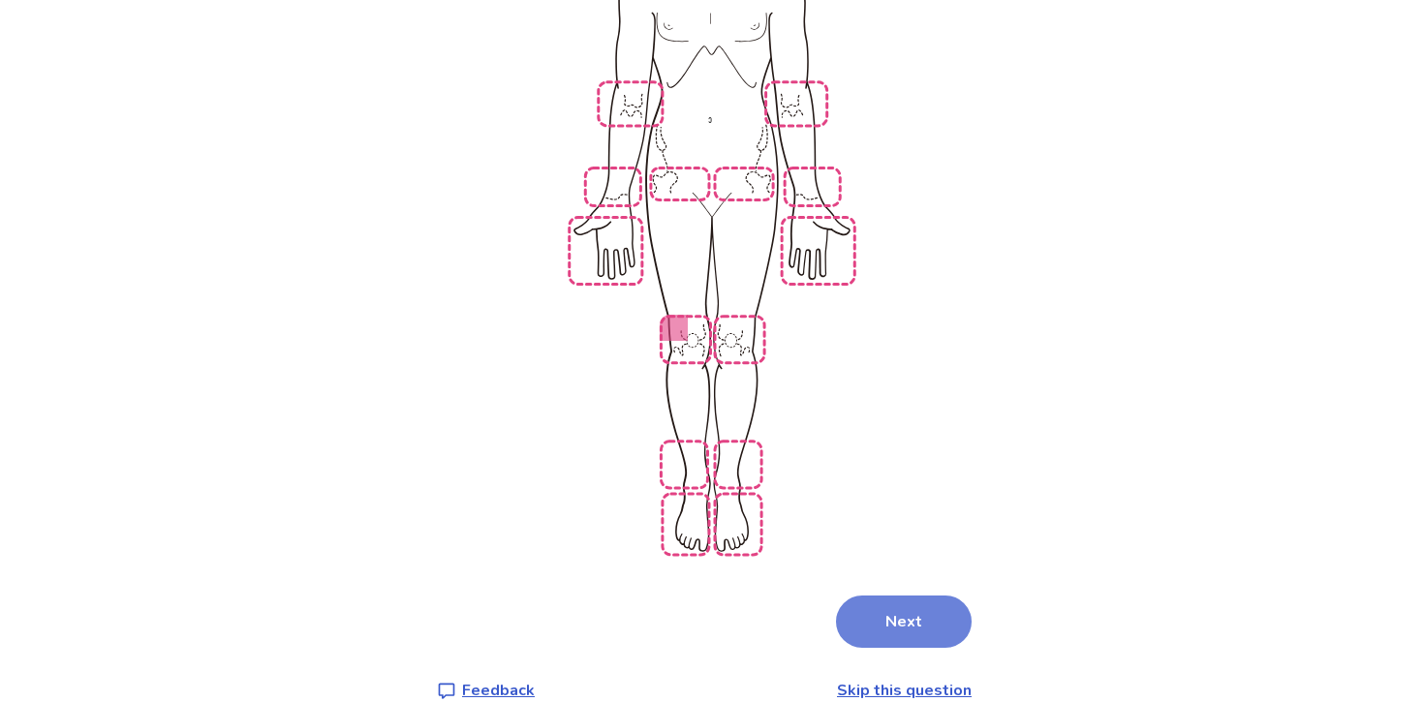
click at [884, 596] on button "Next" at bounding box center [904, 622] width 136 height 52
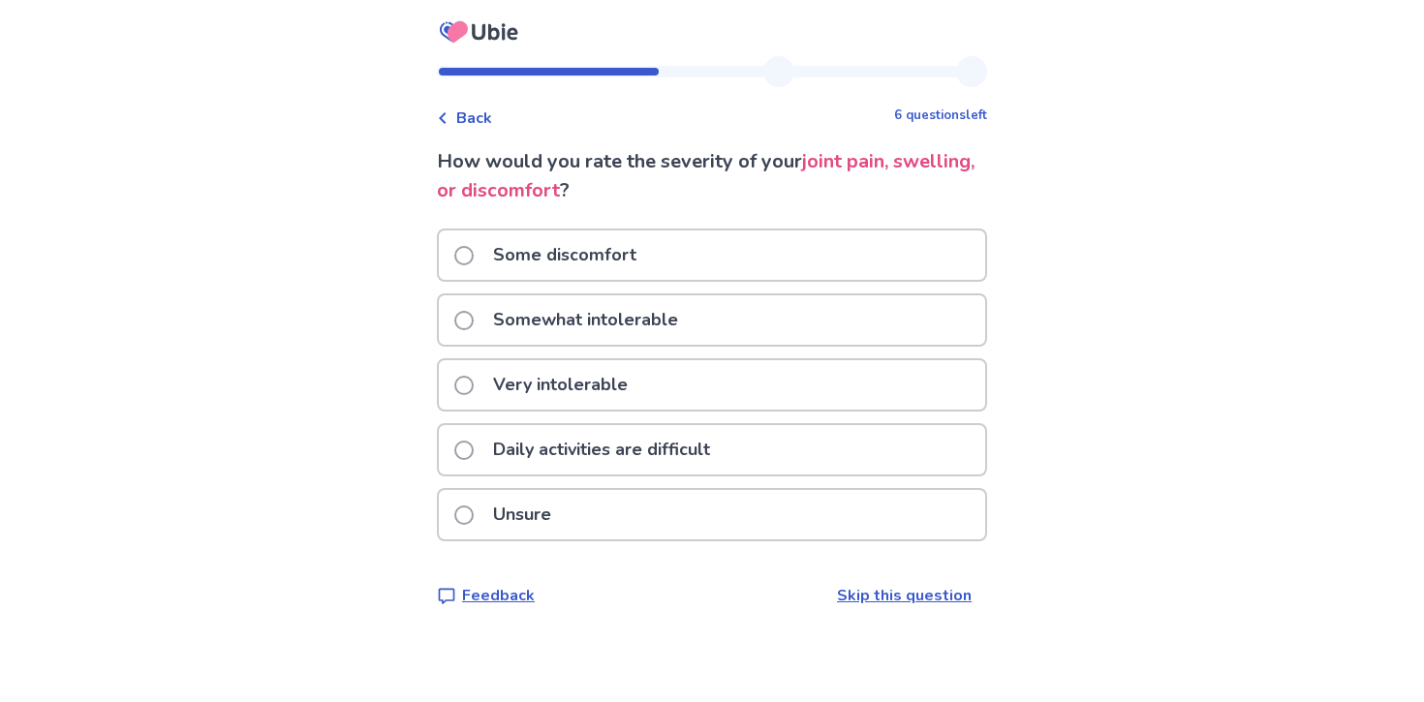
click at [705, 233] on div "Some discomfort" at bounding box center [712, 255] width 546 height 49
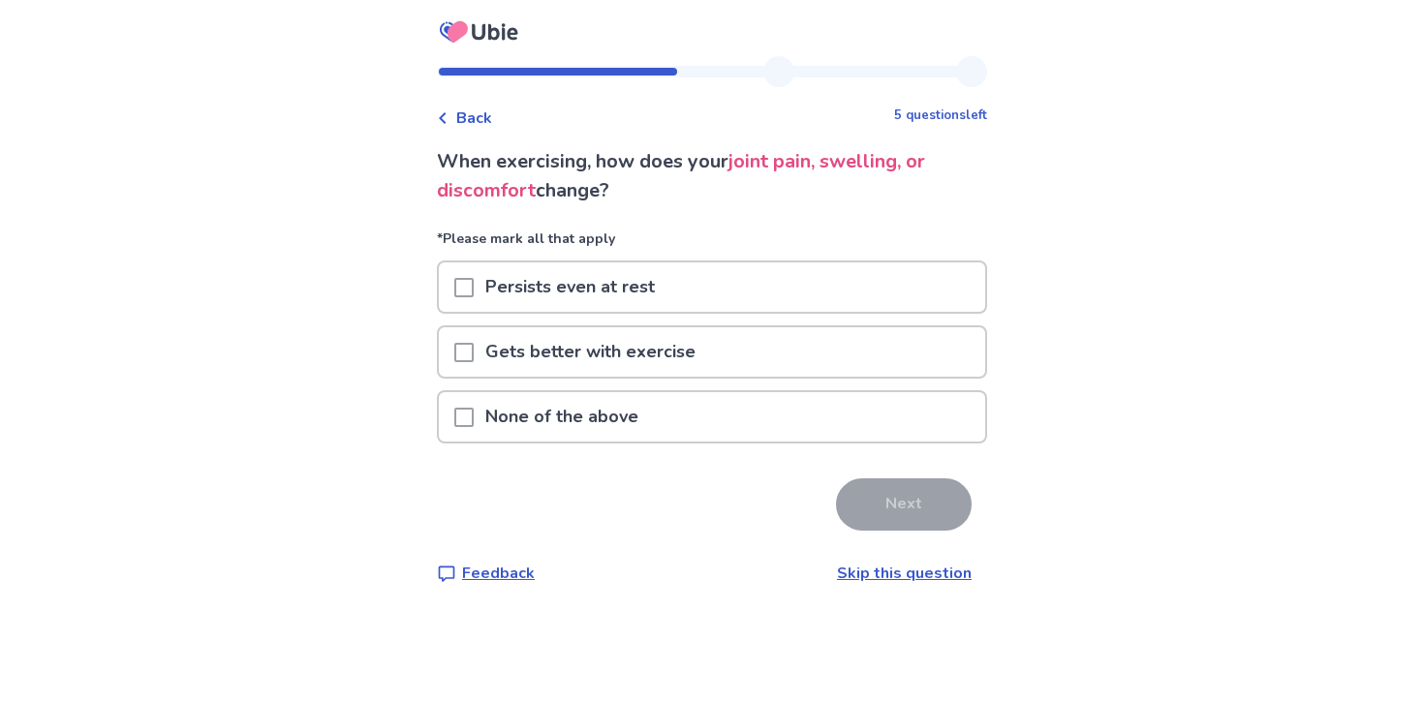
click at [805, 295] on div "Persists even at rest" at bounding box center [712, 287] width 546 height 49
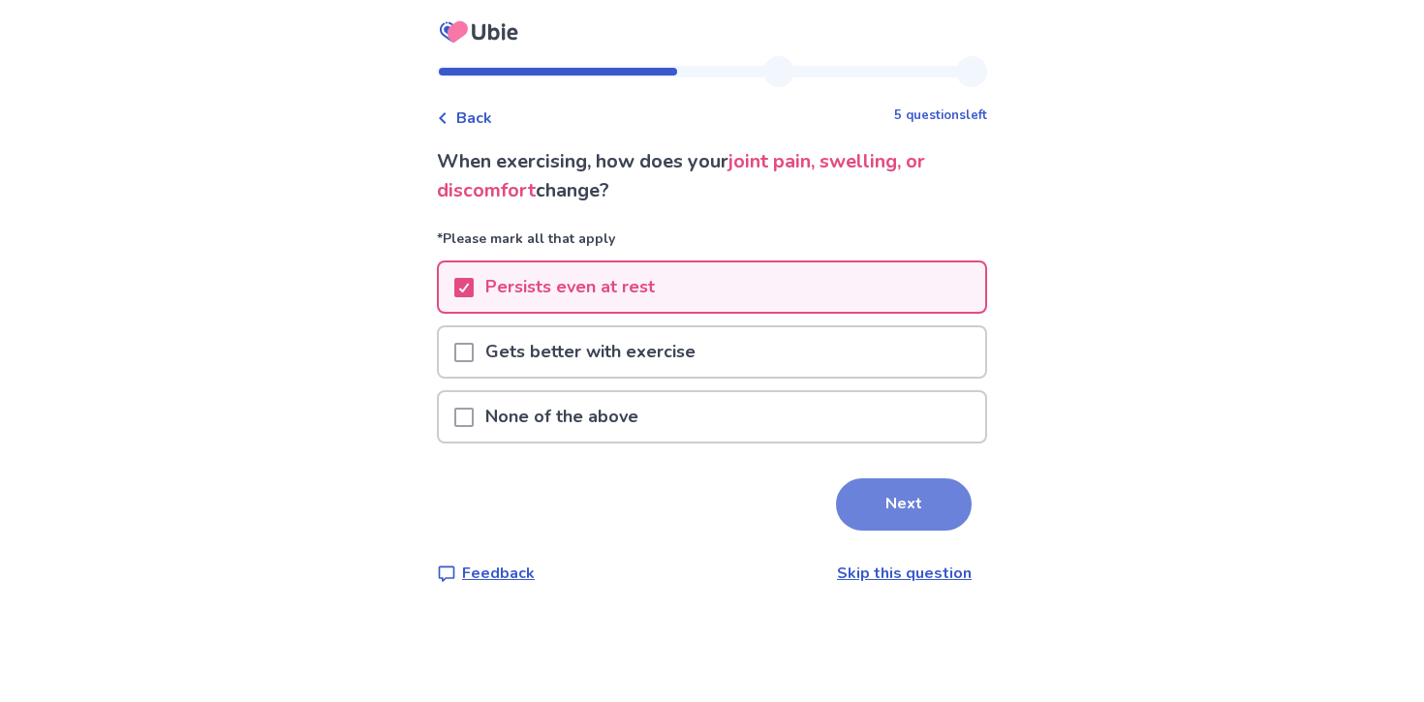
click at [859, 512] on button "Next" at bounding box center [904, 505] width 136 height 52
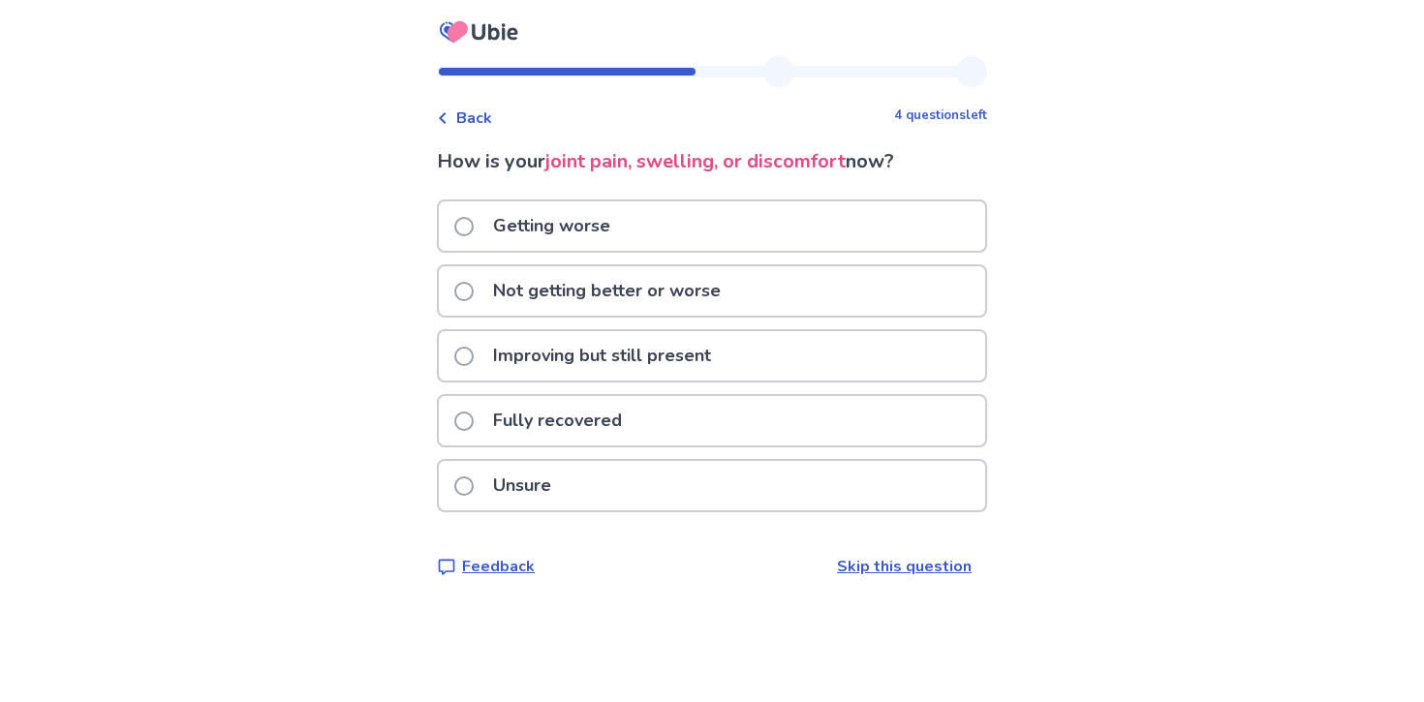
click at [682, 275] on p "Not getting better or worse" at bounding box center [606, 290] width 251 height 49
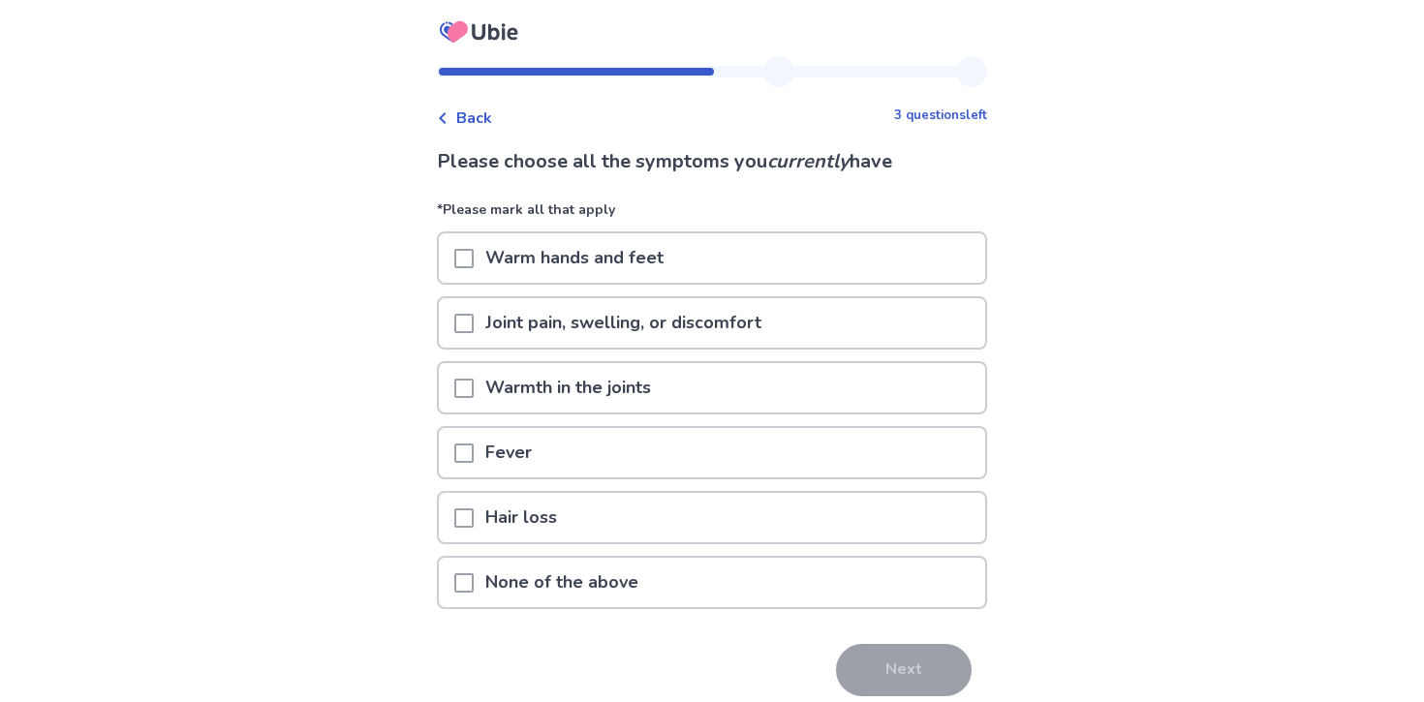
click at [686, 336] on p "Joint pain, swelling, or discomfort" at bounding box center [623, 322] width 299 height 49
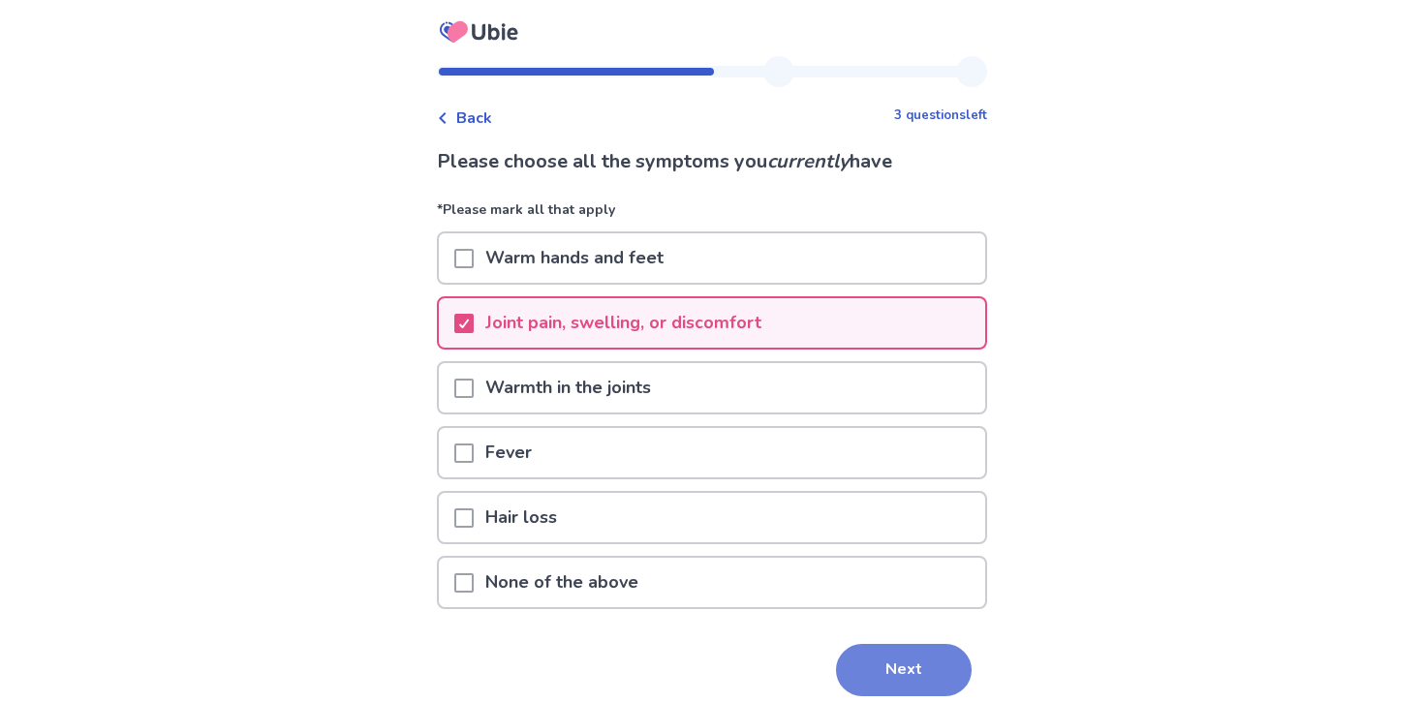
click at [899, 664] on button "Next" at bounding box center [904, 670] width 136 height 52
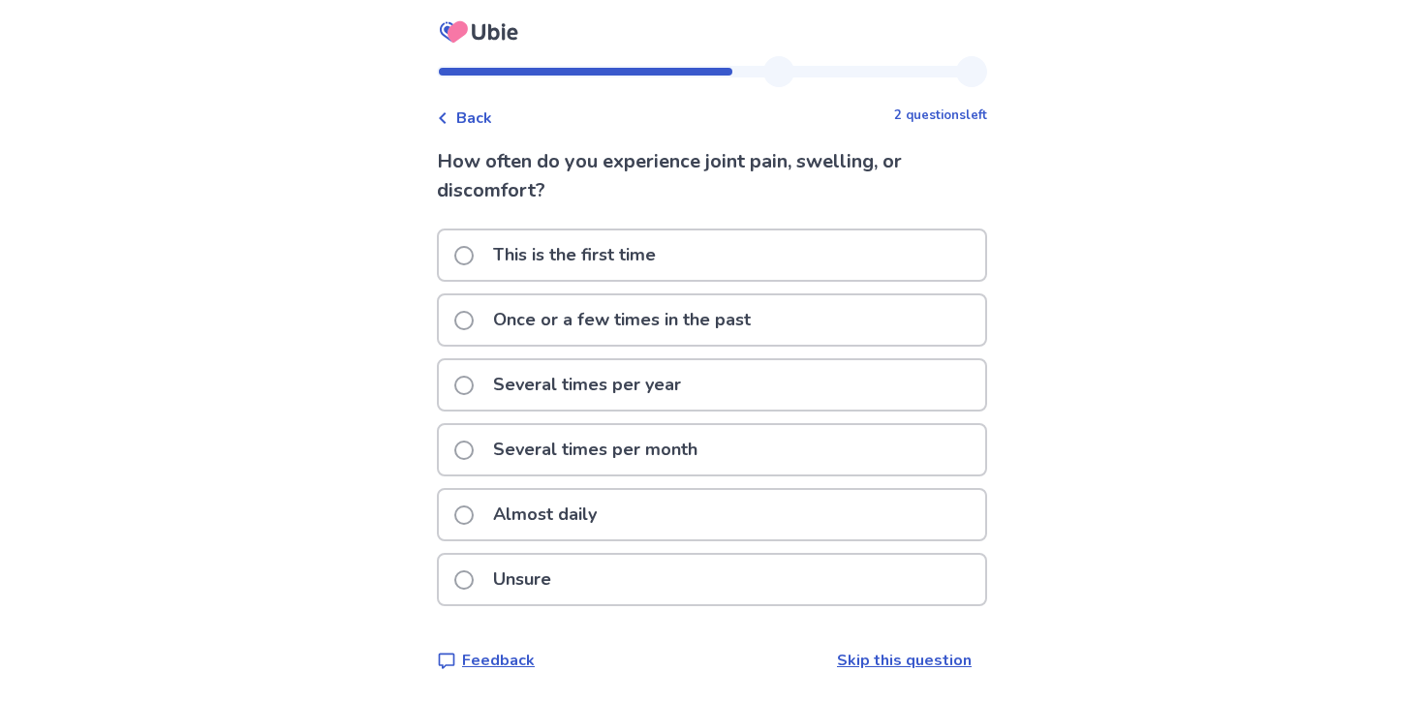
click at [850, 323] on div "Once or a few times in the past" at bounding box center [712, 319] width 546 height 49
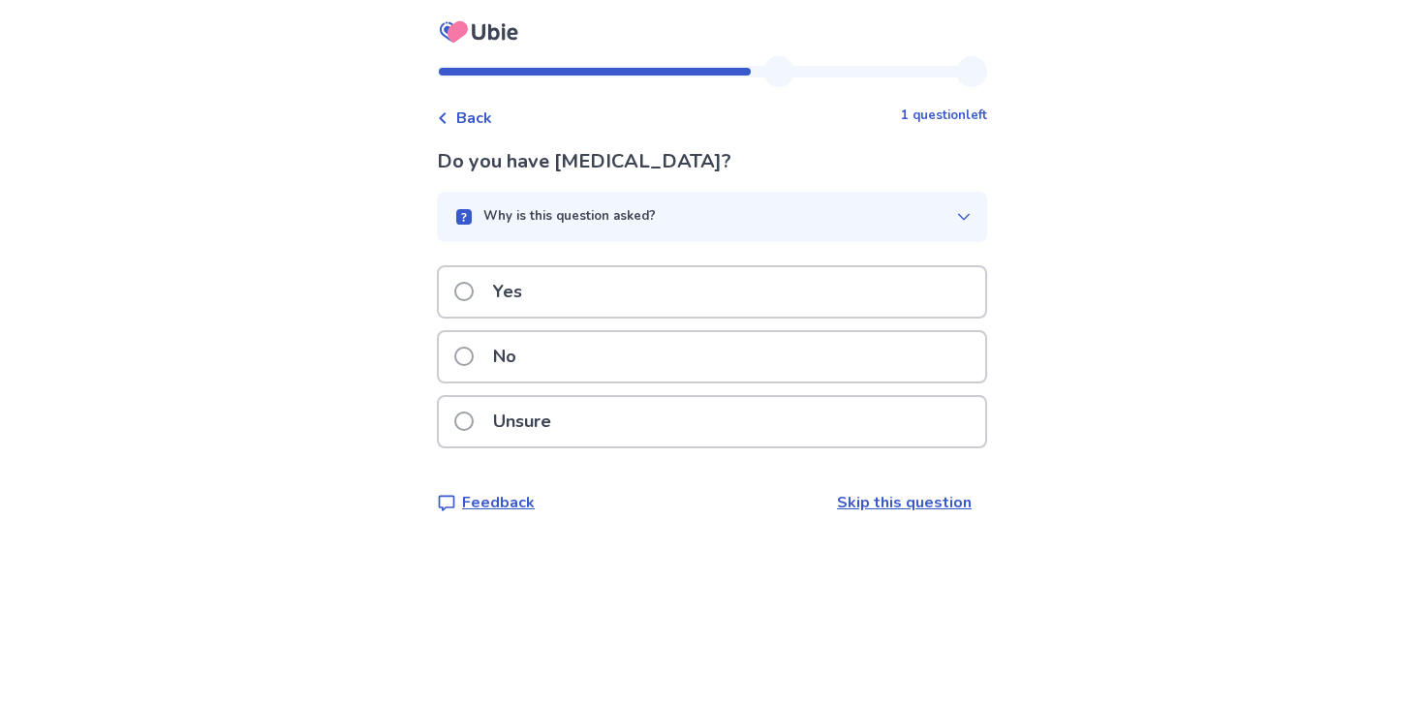
click at [809, 392] on div "No" at bounding box center [712, 362] width 550 height 65
click at [871, 251] on div "Do you have lower back pain? Why is this question asked? Our AI is checking for…" at bounding box center [712, 330] width 550 height 367
click at [873, 210] on div "Why is this question asked?" at bounding box center [704, 216] width 504 height 19
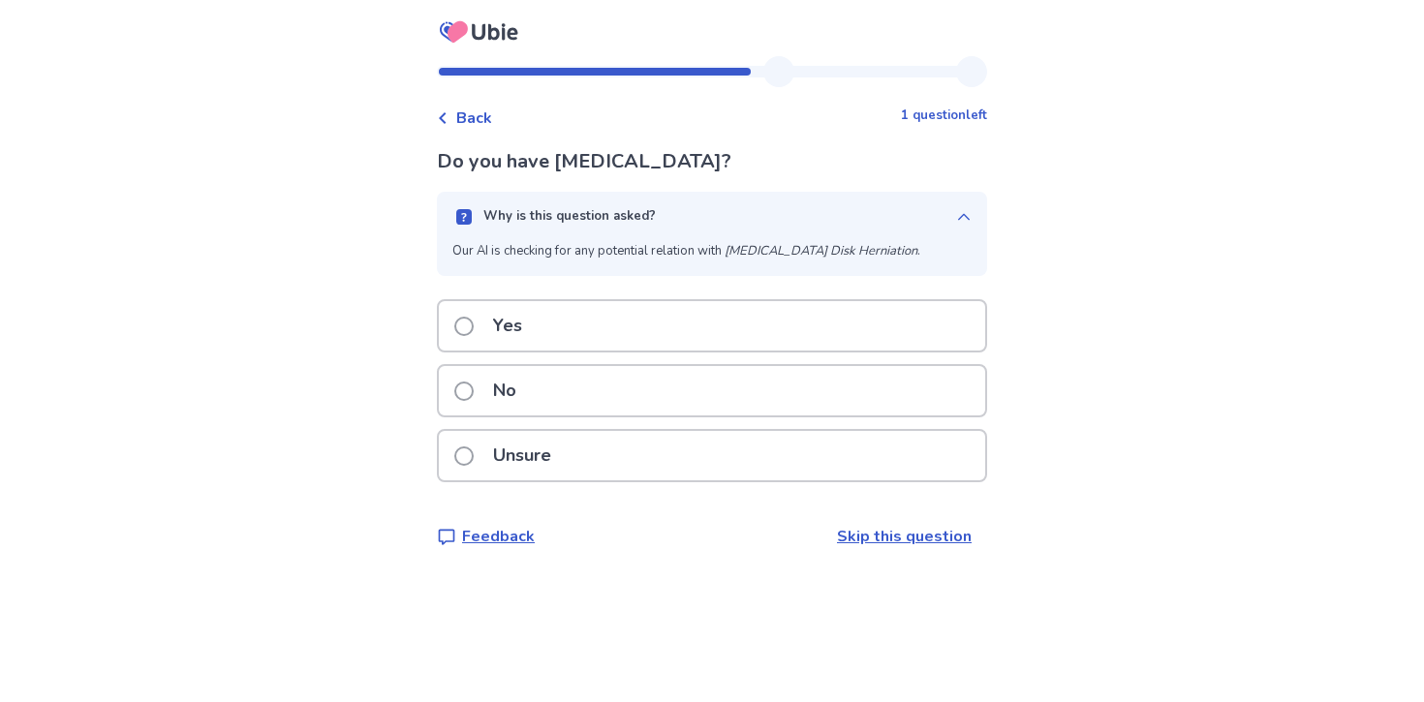
click at [872, 207] on div "Why is this question asked?" at bounding box center [704, 216] width 504 height 19
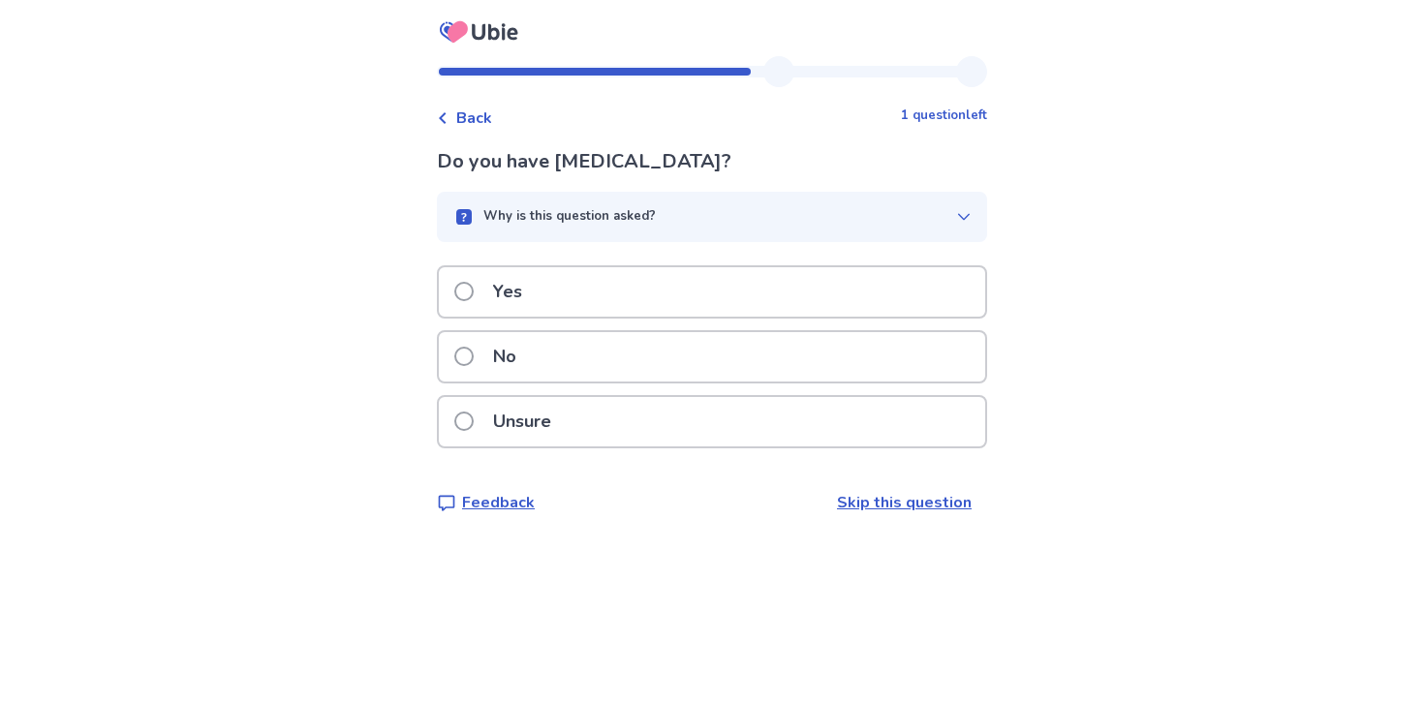
click at [713, 359] on div "No" at bounding box center [712, 356] width 546 height 49
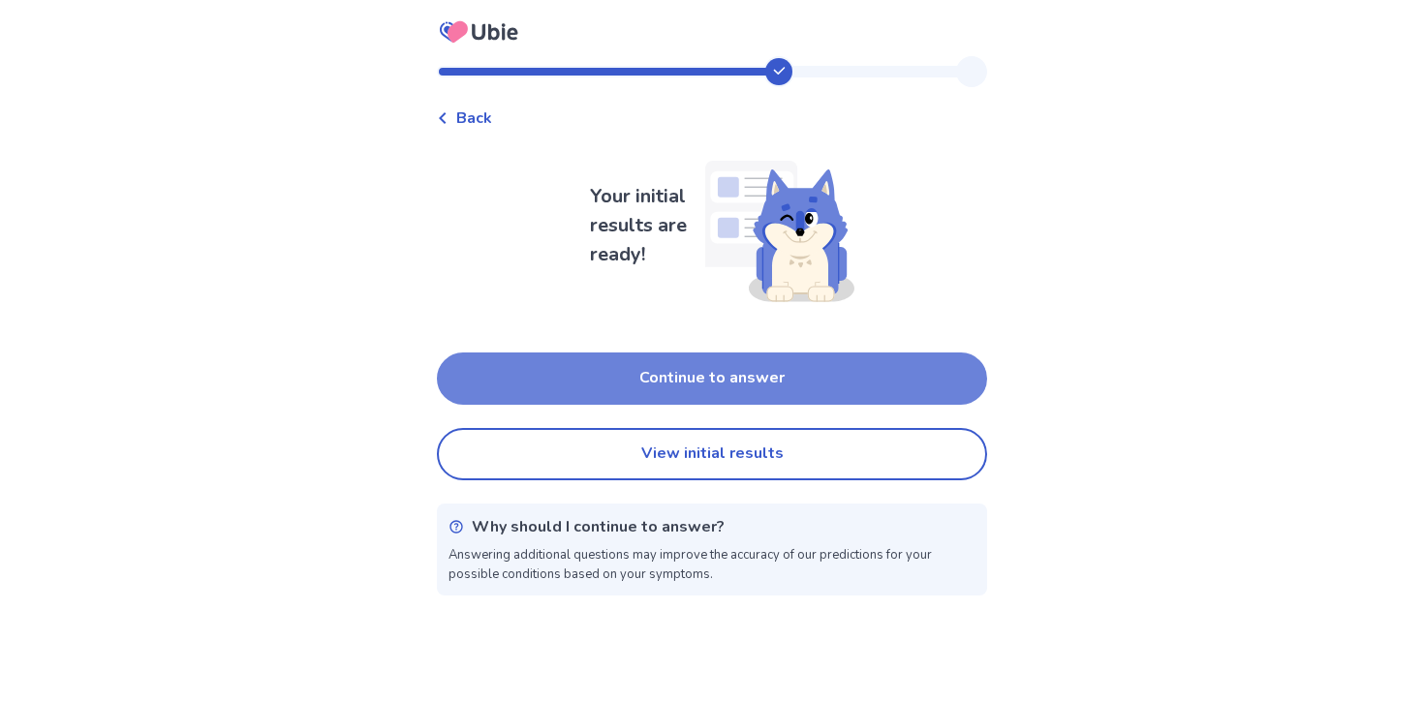
click at [739, 381] on button "Continue to answer" at bounding box center [712, 379] width 550 height 52
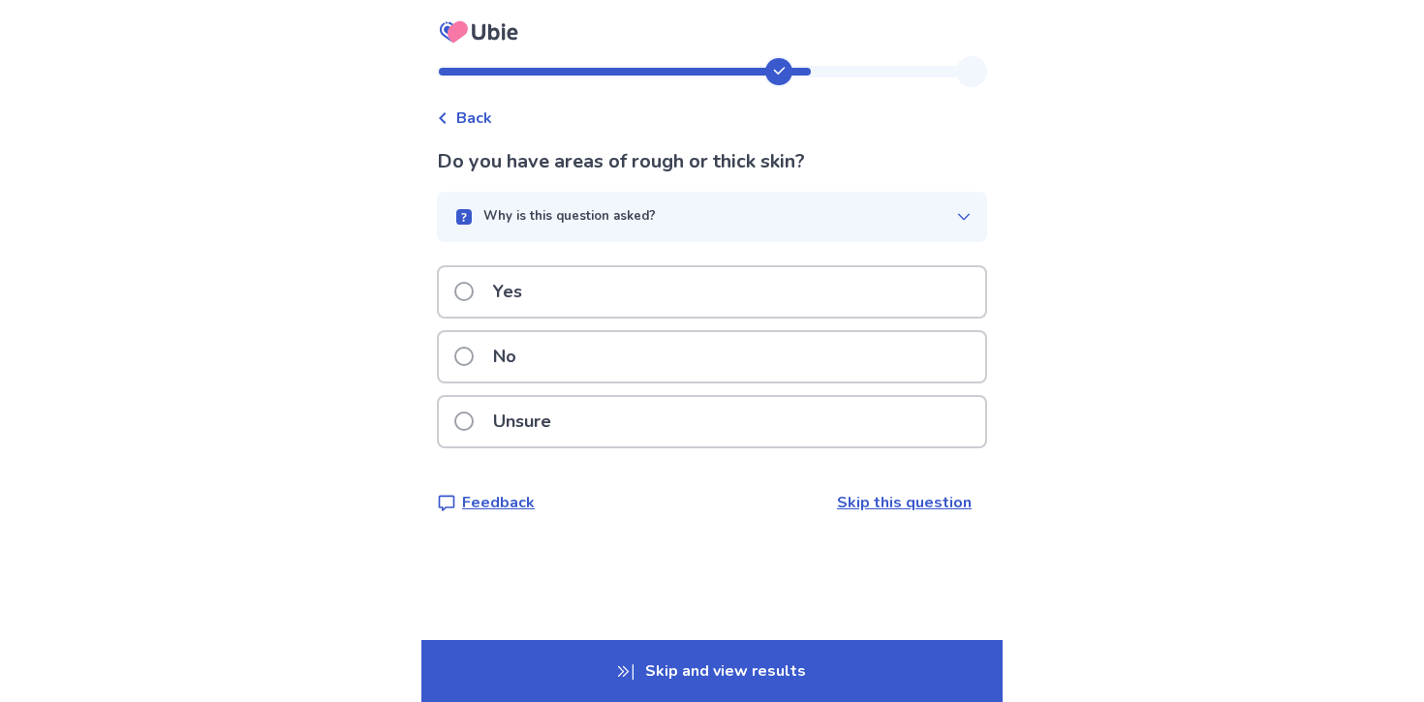
click at [772, 216] on div "Why is this question asked?" at bounding box center [704, 216] width 504 height 19
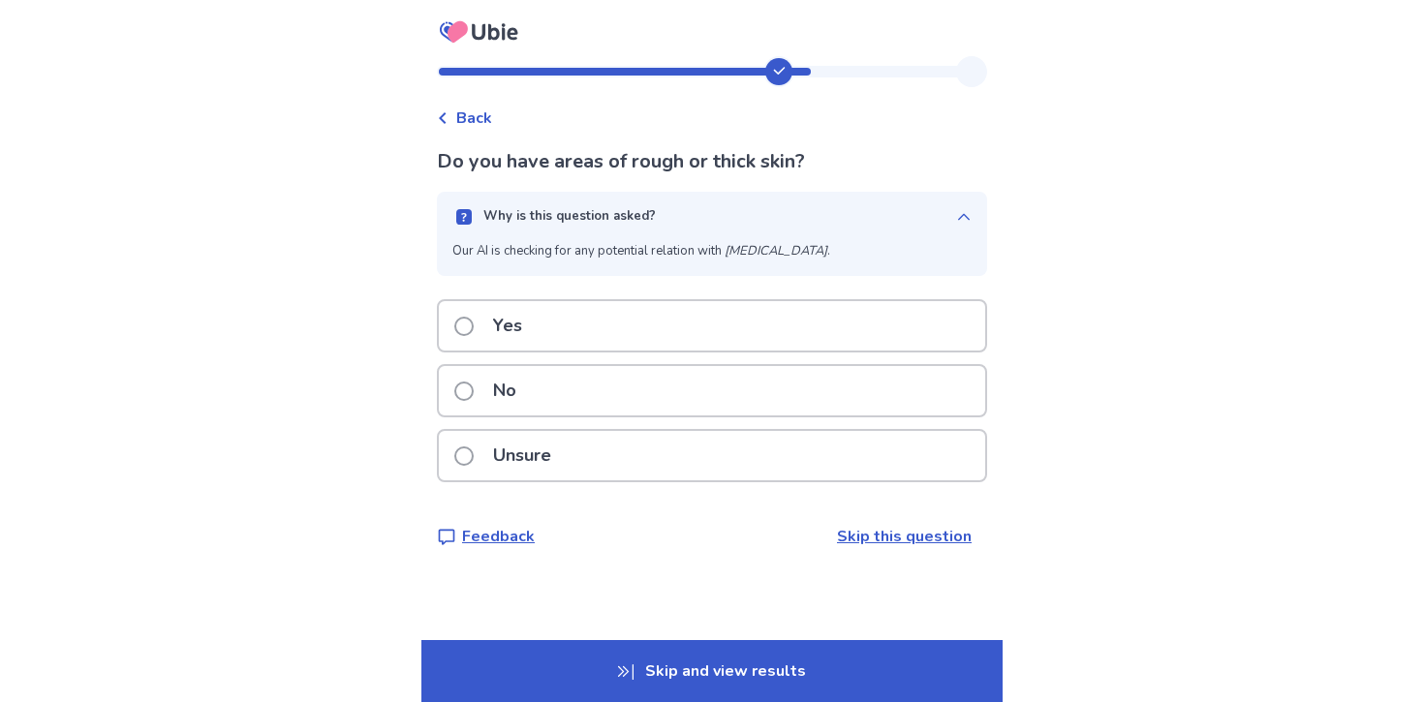
click at [773, 220] on div "Why is this question asked?" at bounding box center [704, 216] width 504 height 19
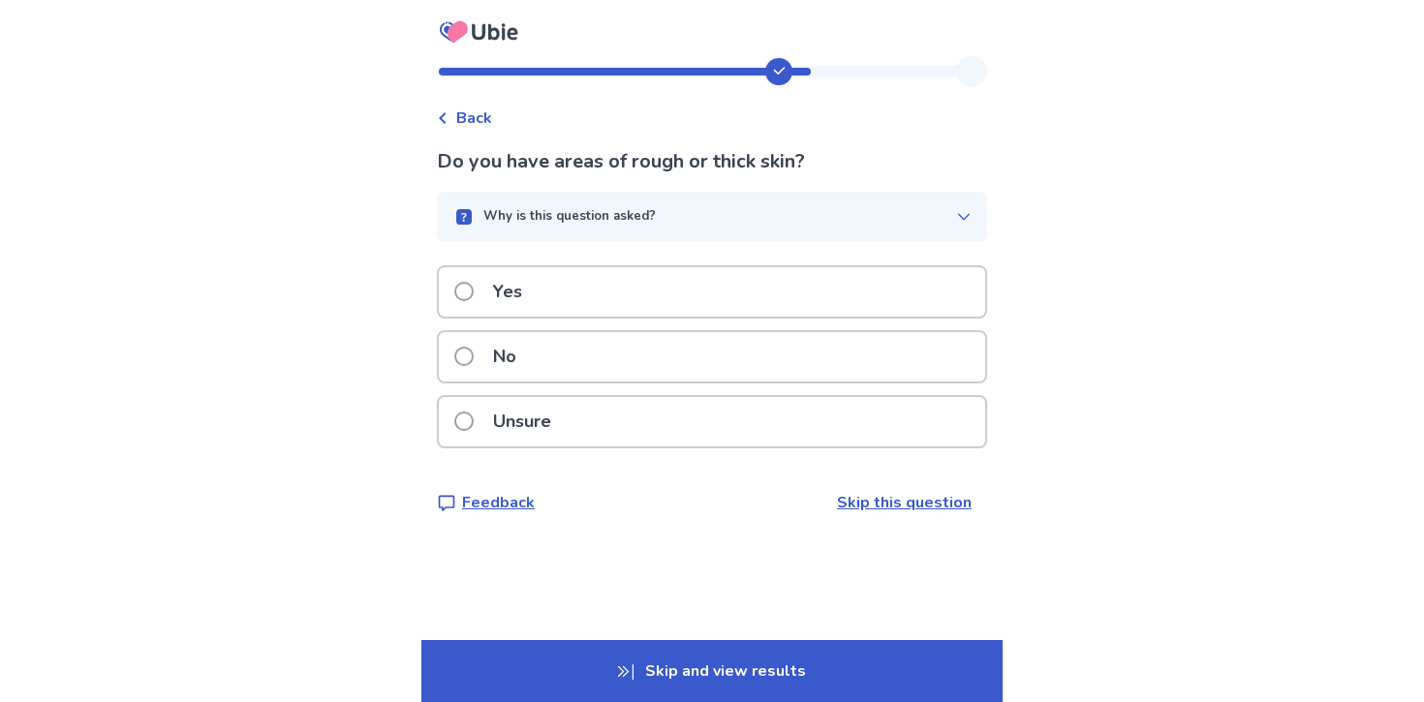
click at [766, 364] on div "No" at bounding box center [712, 356] width 546 height 49
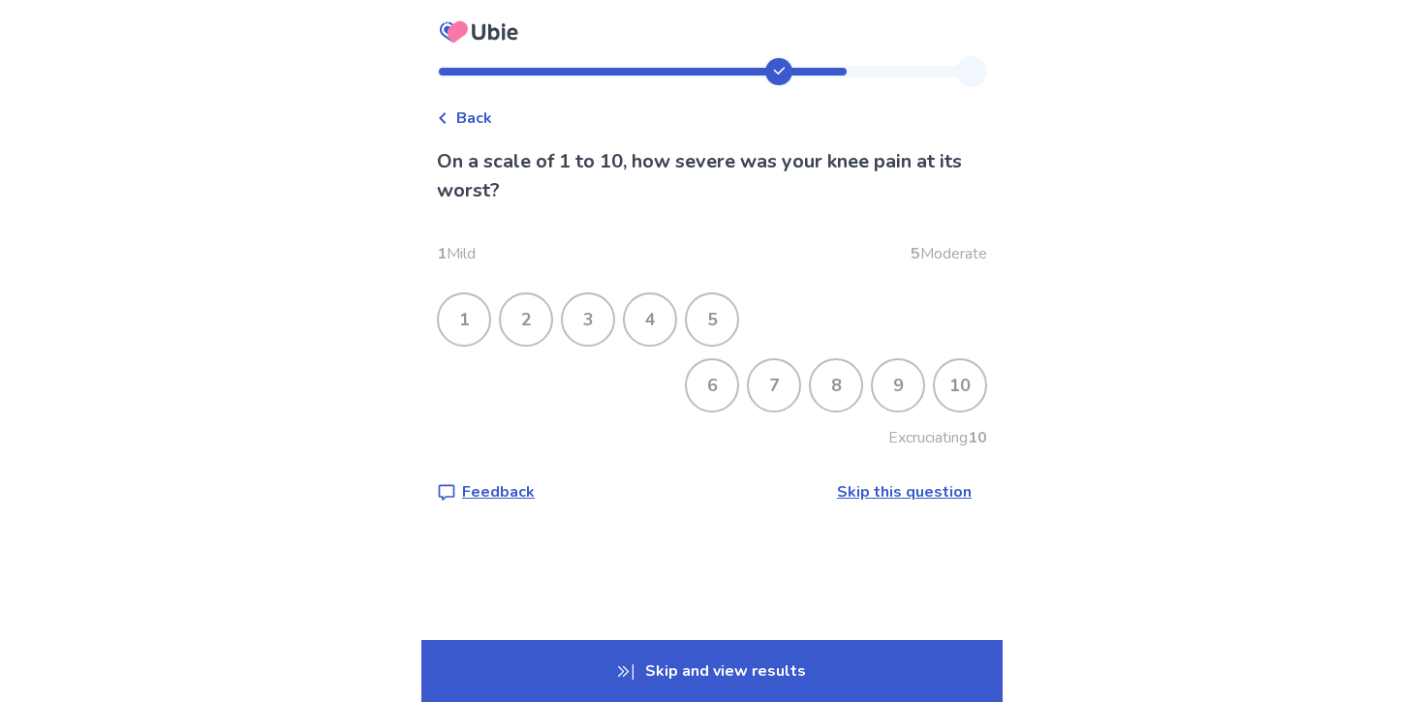
click at [761, 381] on div "7" at bounding box center [774, 385] width 50 height 50
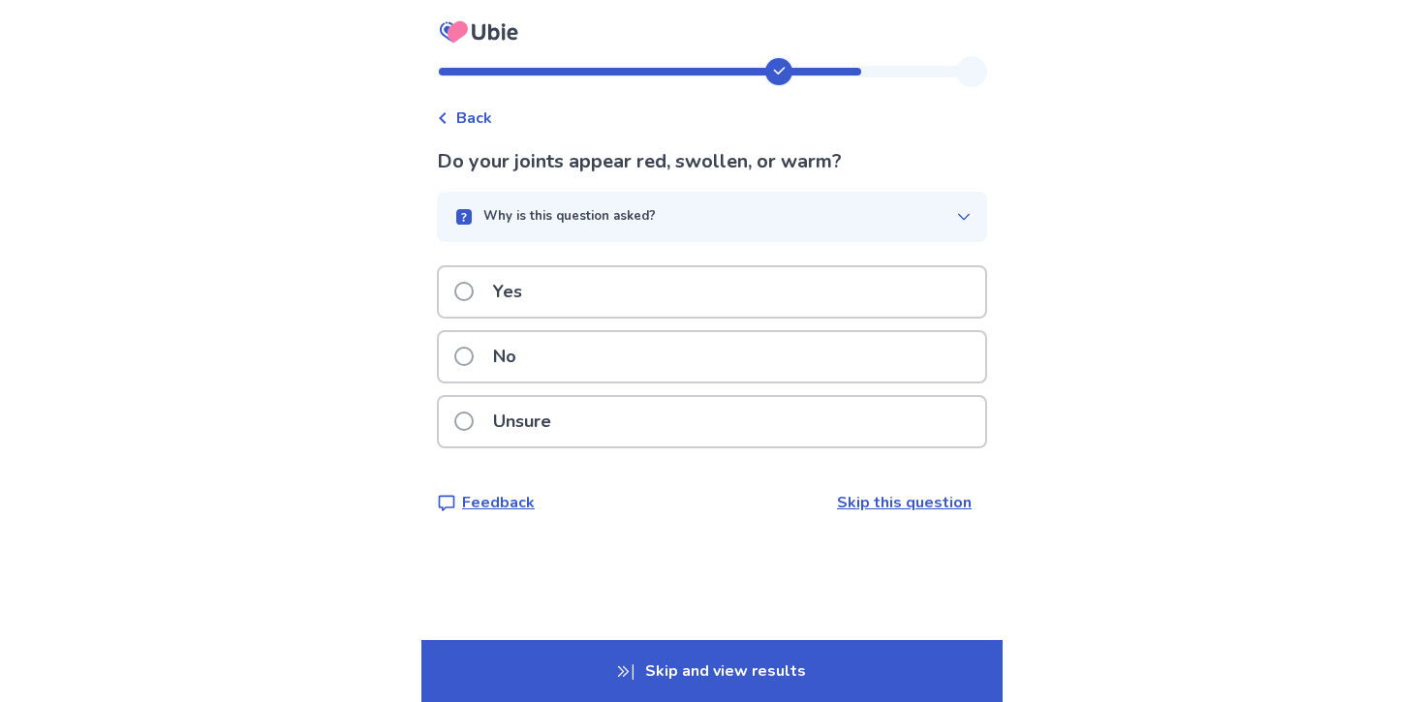
click at [474, 129] on span "Back" at bounding box center [474, 118] width 36 height 23
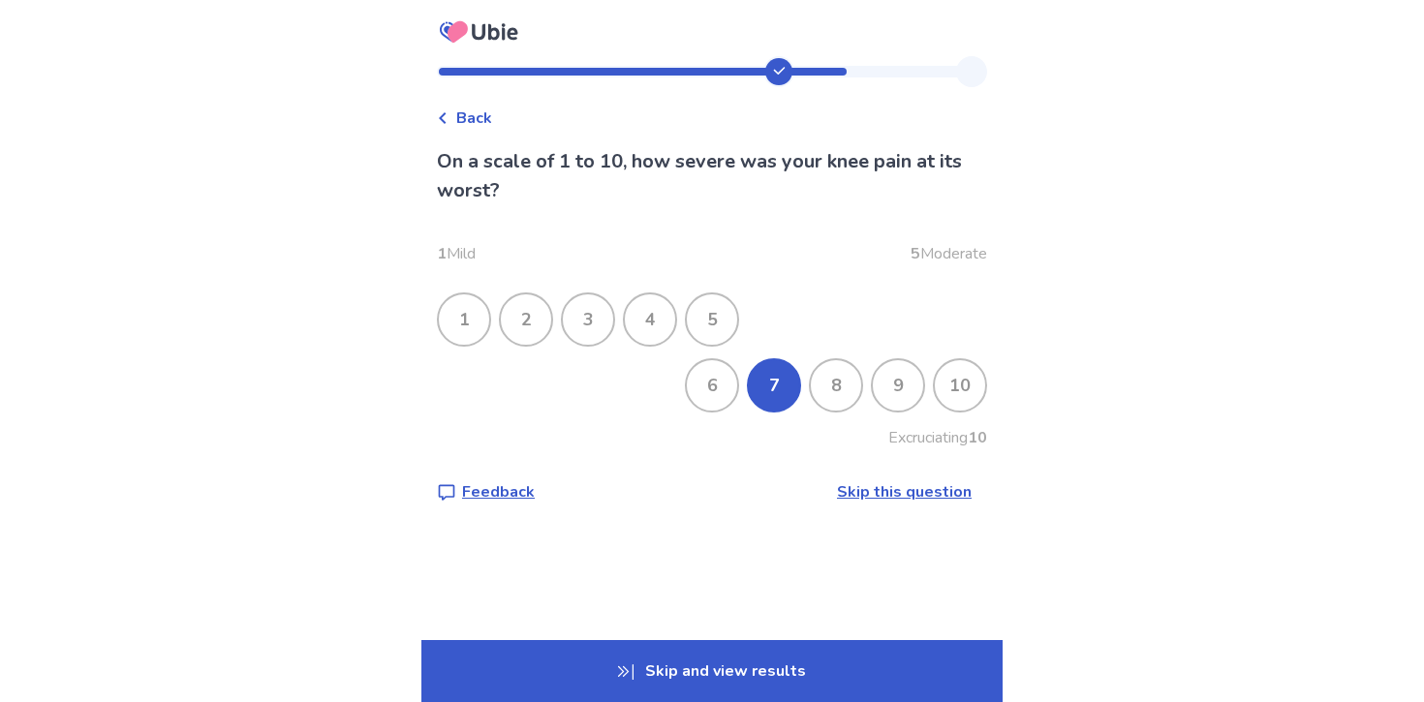
click at [711, 315] on div "5" at bounding box center [712, 320] width 50 height 50
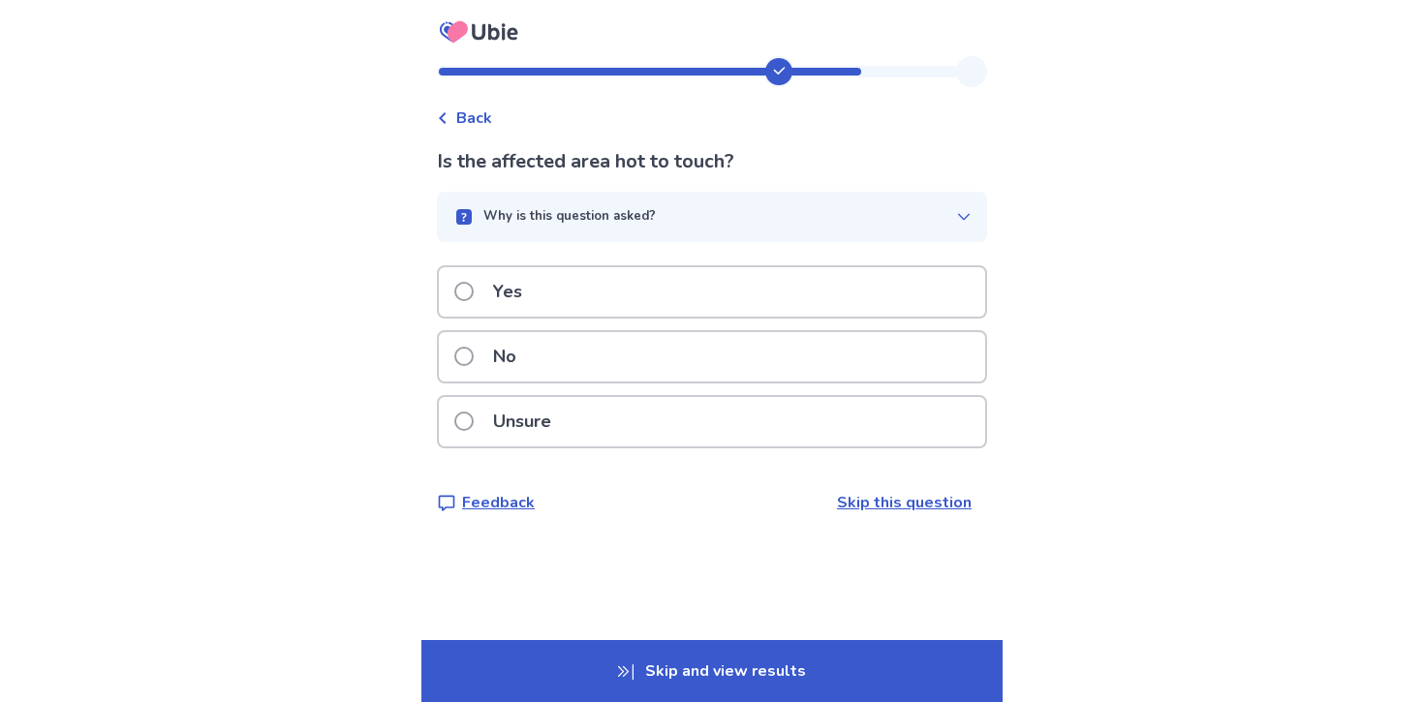
click at [746, 207] on div "Why is this question asked?" at bounding box center [704, 216] width 504 height 19
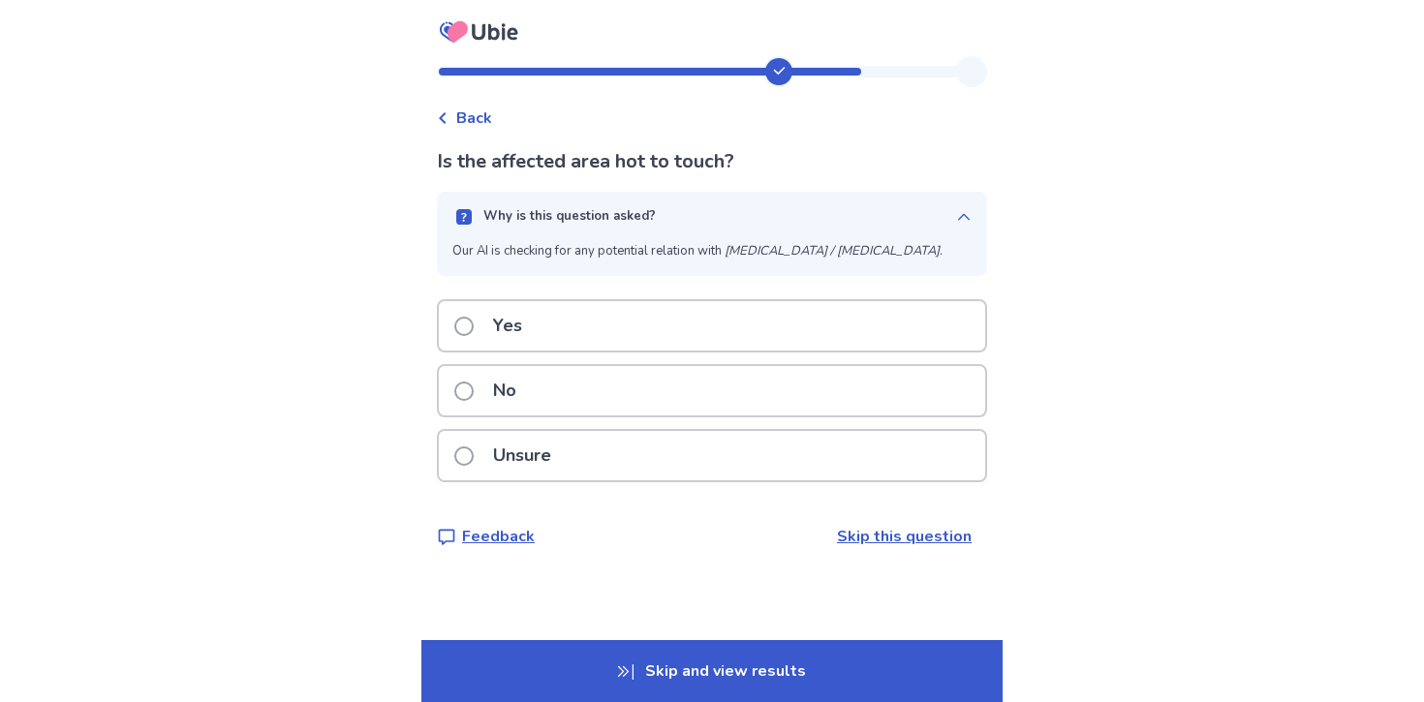
click at [746, 207] on div "Why is this question asked?" at bounding box center [704, 216] width 504 height 19
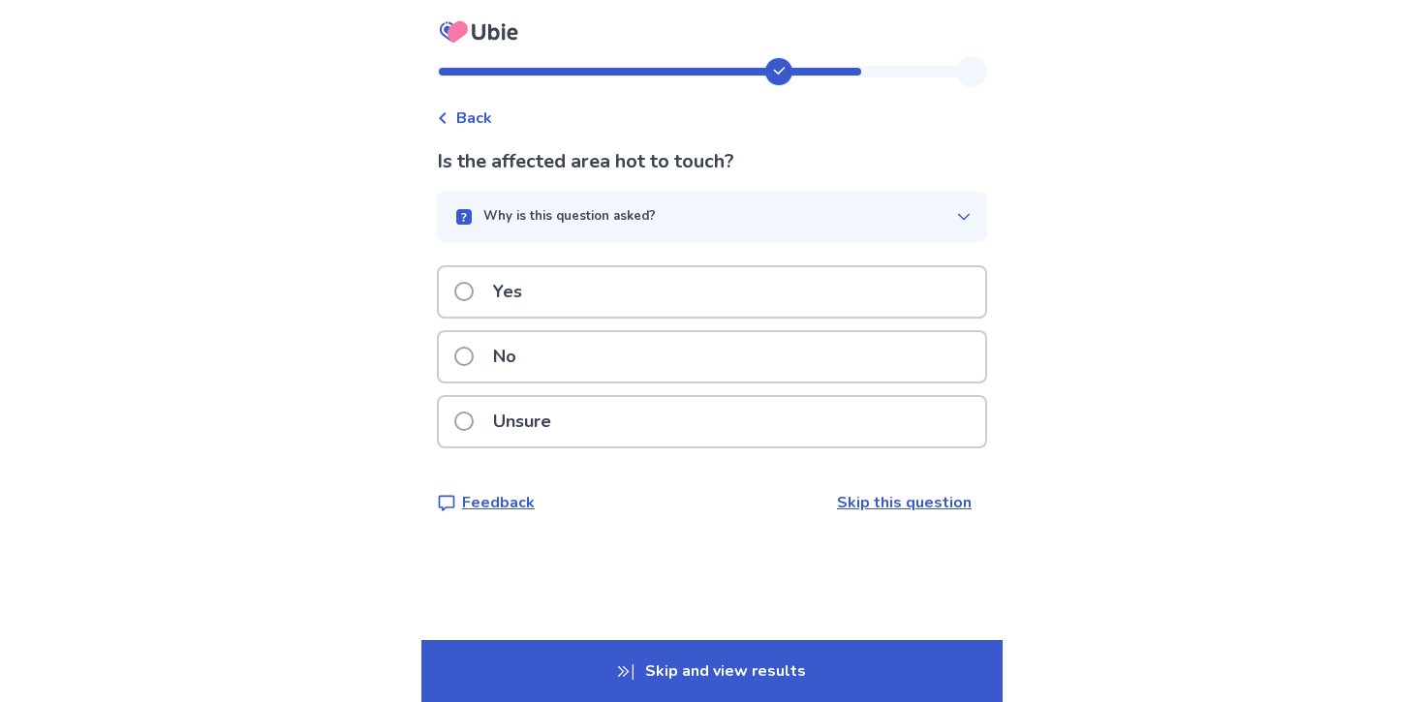
click at [725, 385] on div "No" at bounding box center [712, 362] width 550 height 65
click at [729, 364] on div "No" at bounding box center [712, 356] width 546 height 49
click at [718, 317] on div "Yes" at bounding box center [712, 291] width 546 height 49
click at [690, 228] on button "Why is this question asked?" at bounding box center [712, 217] width 550 height 50
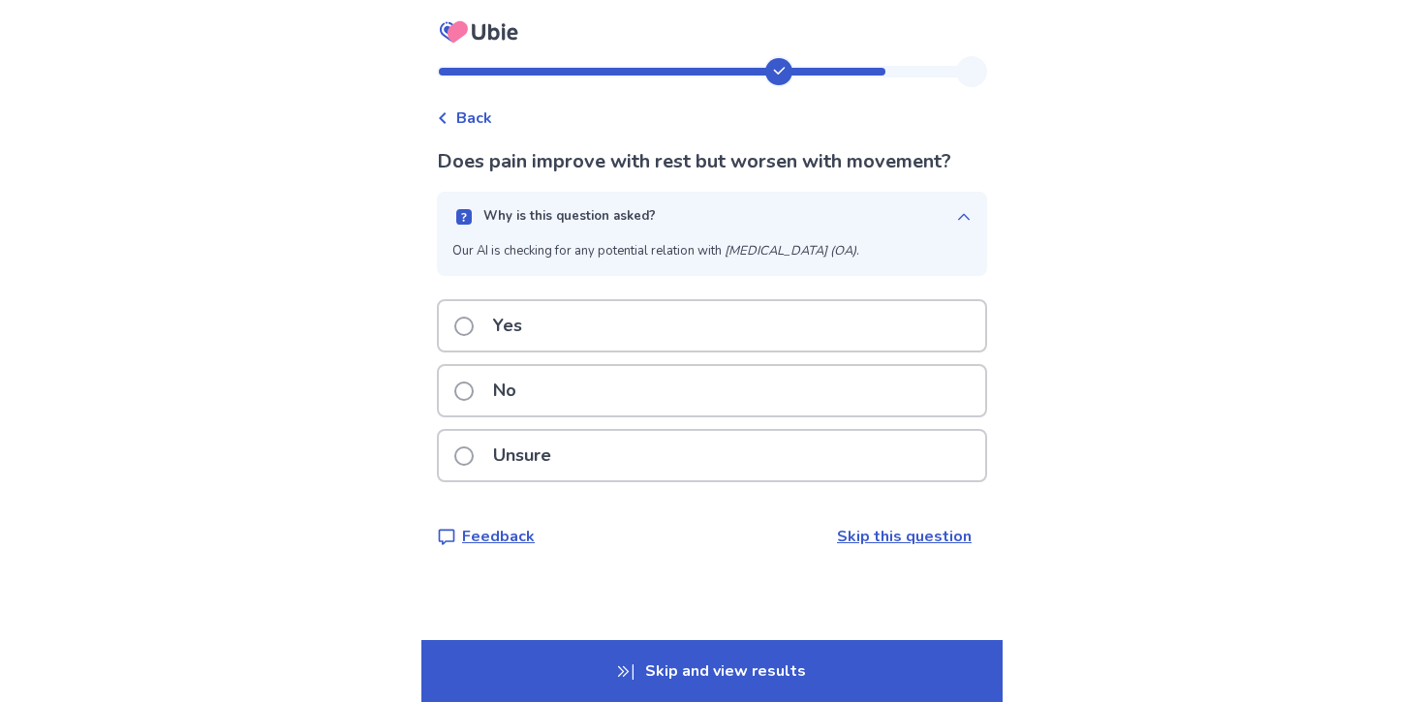
click at [690, 228] on button "Why is this question asked?" at bounding box center [712, 217] width 550 height 50
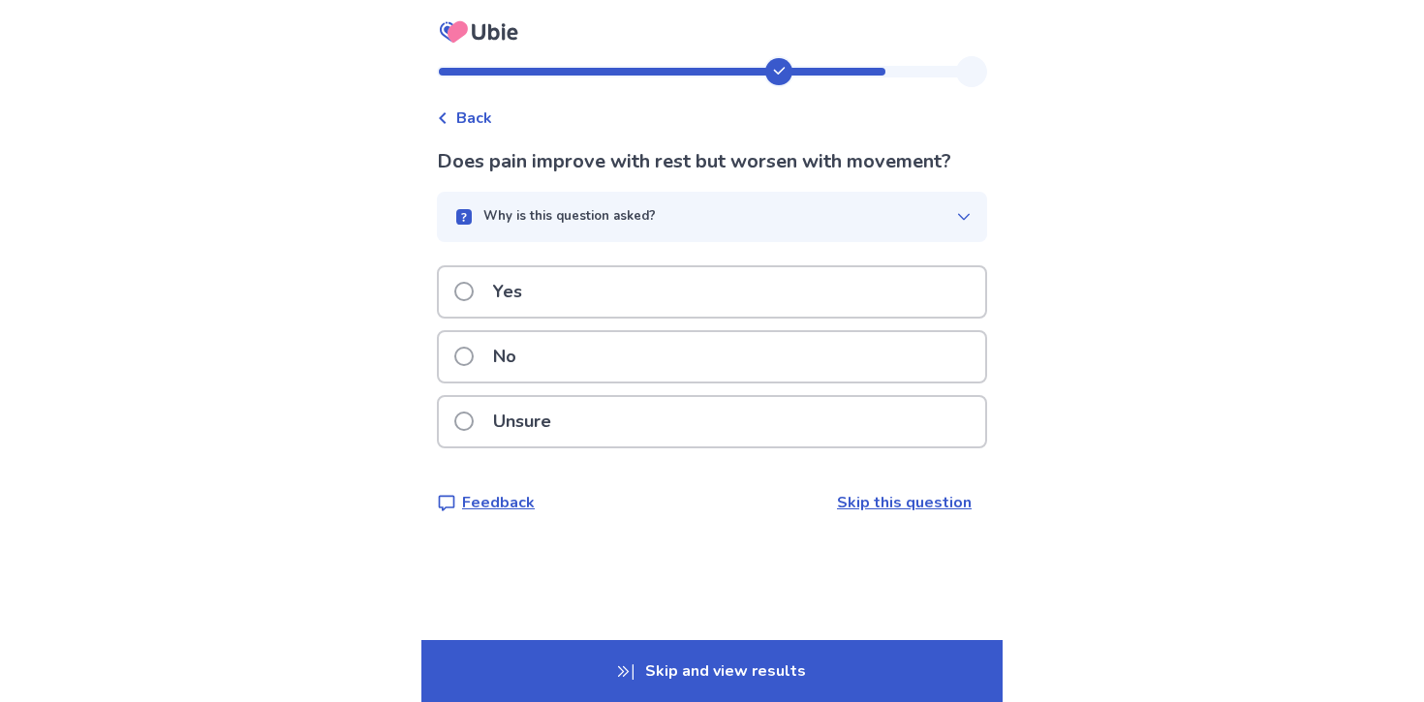
click at [670, 411] on div "Unsure" at bounding box center [712, 421] width 546 height 49
click at [705, 235] on button "Why is this question asked?" at bounding box center [712, 217] width 550 height 50
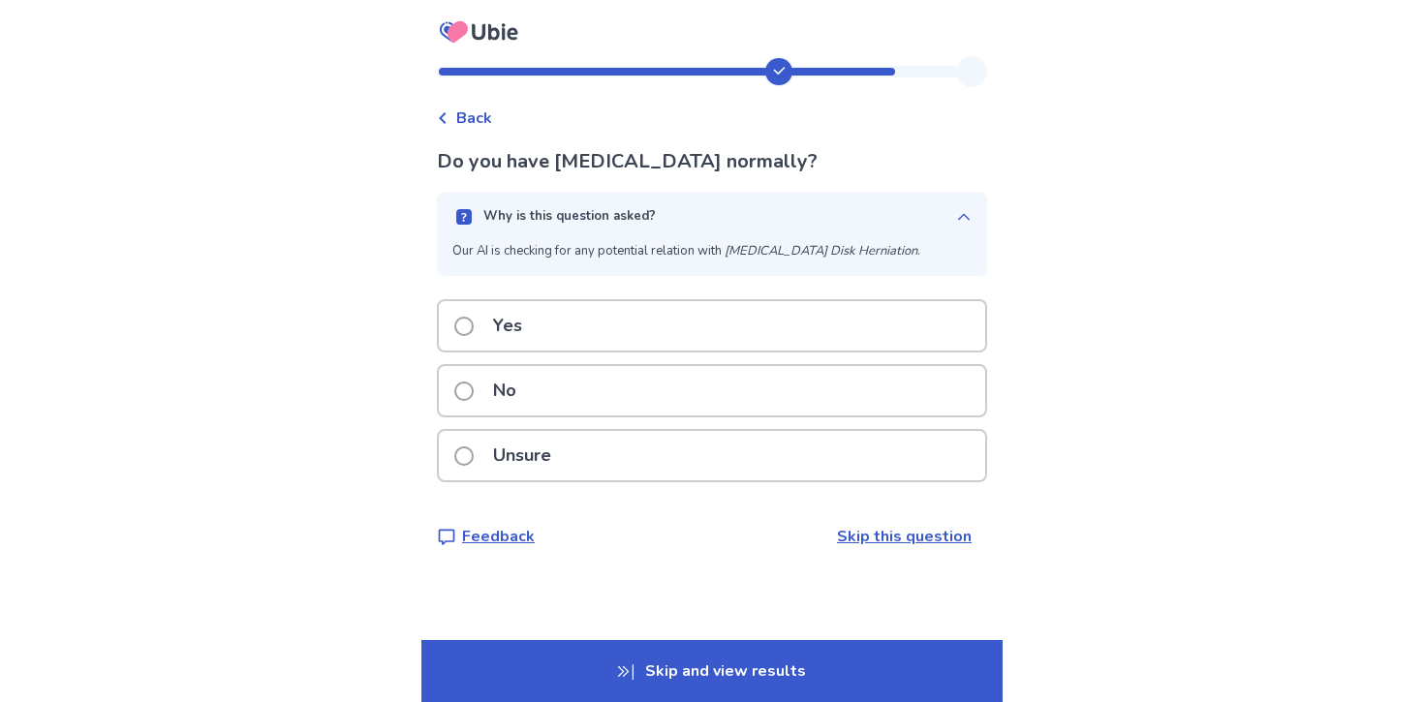
click at [714, 215] on div "Why is this question asked?" at bounding box center [704, 216] width 504 height 19
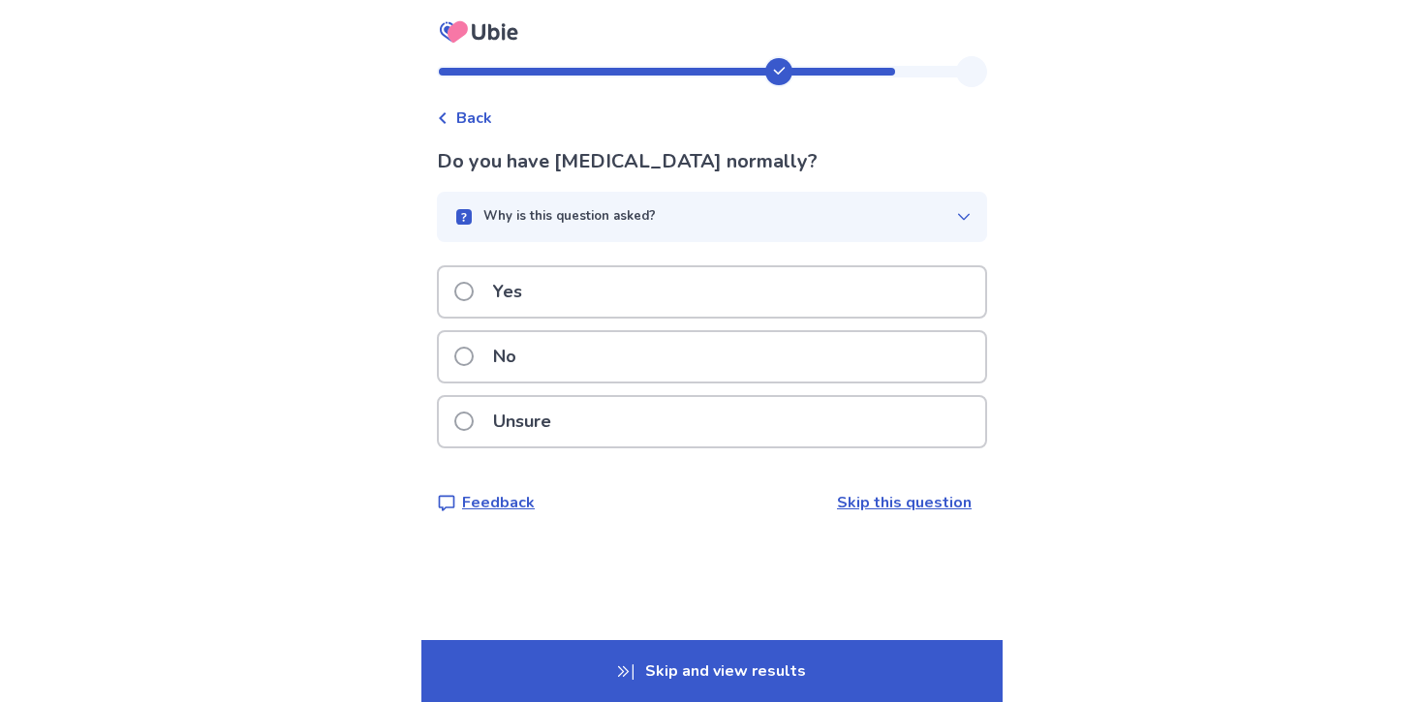
click at [611, 354] on div "No" at bounding box center [712, 356] width 546 height 49
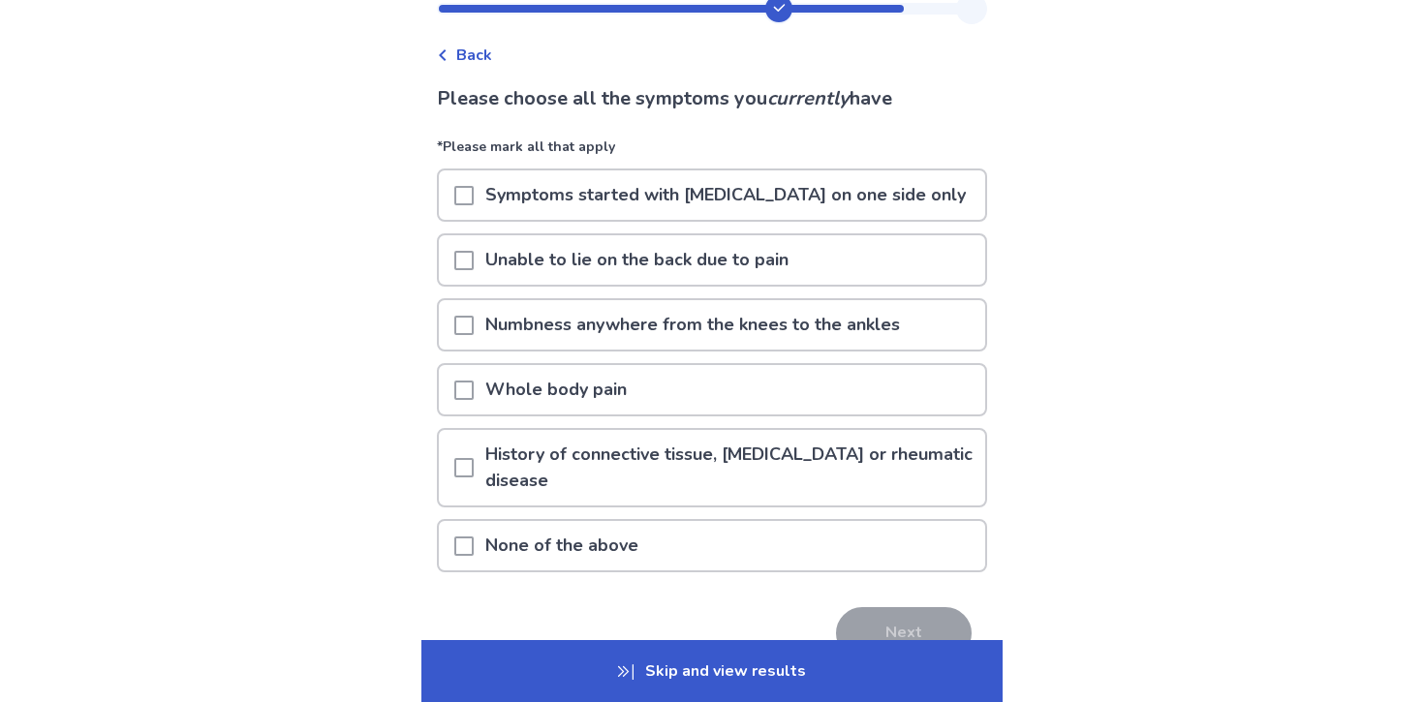
scroll to position [64, 0]
click at [587, 522] on p "None of the above" at bounding box center [562, 544] width 176 height 49
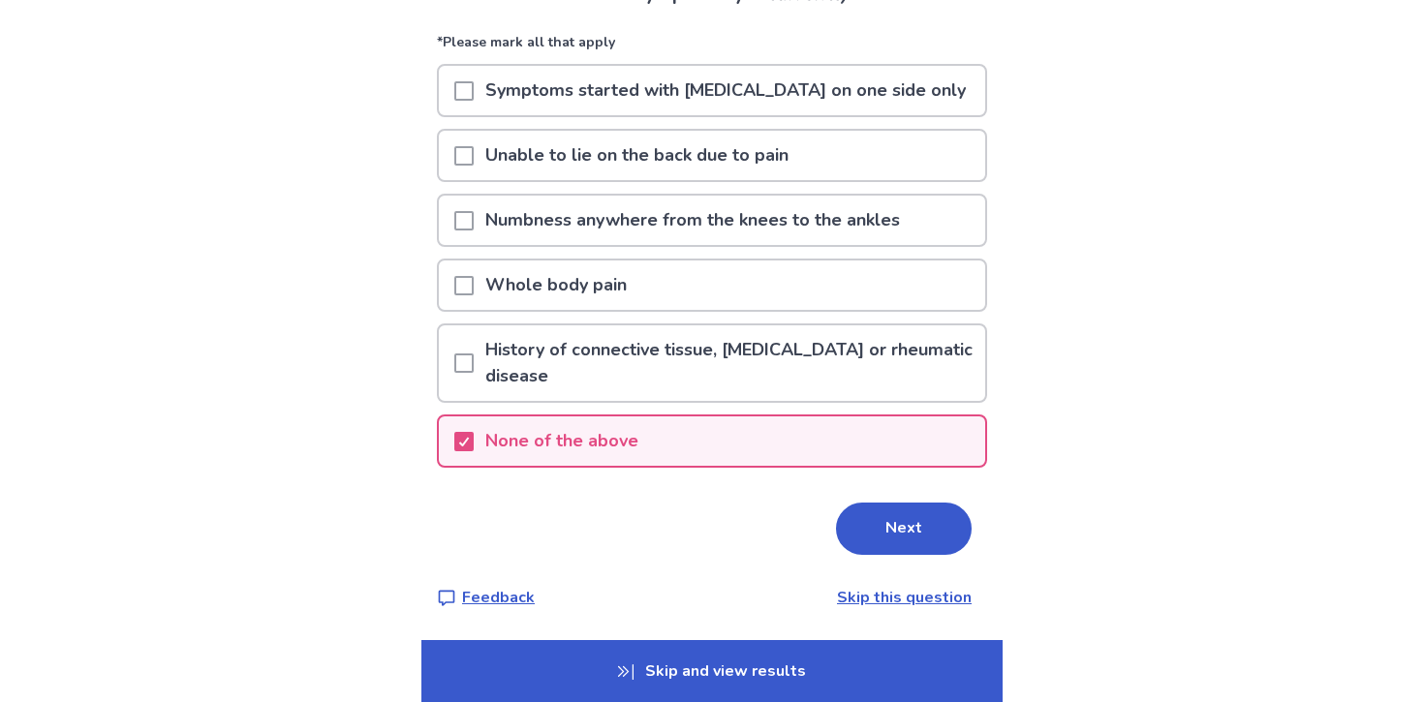
scroll to position [166, 0]
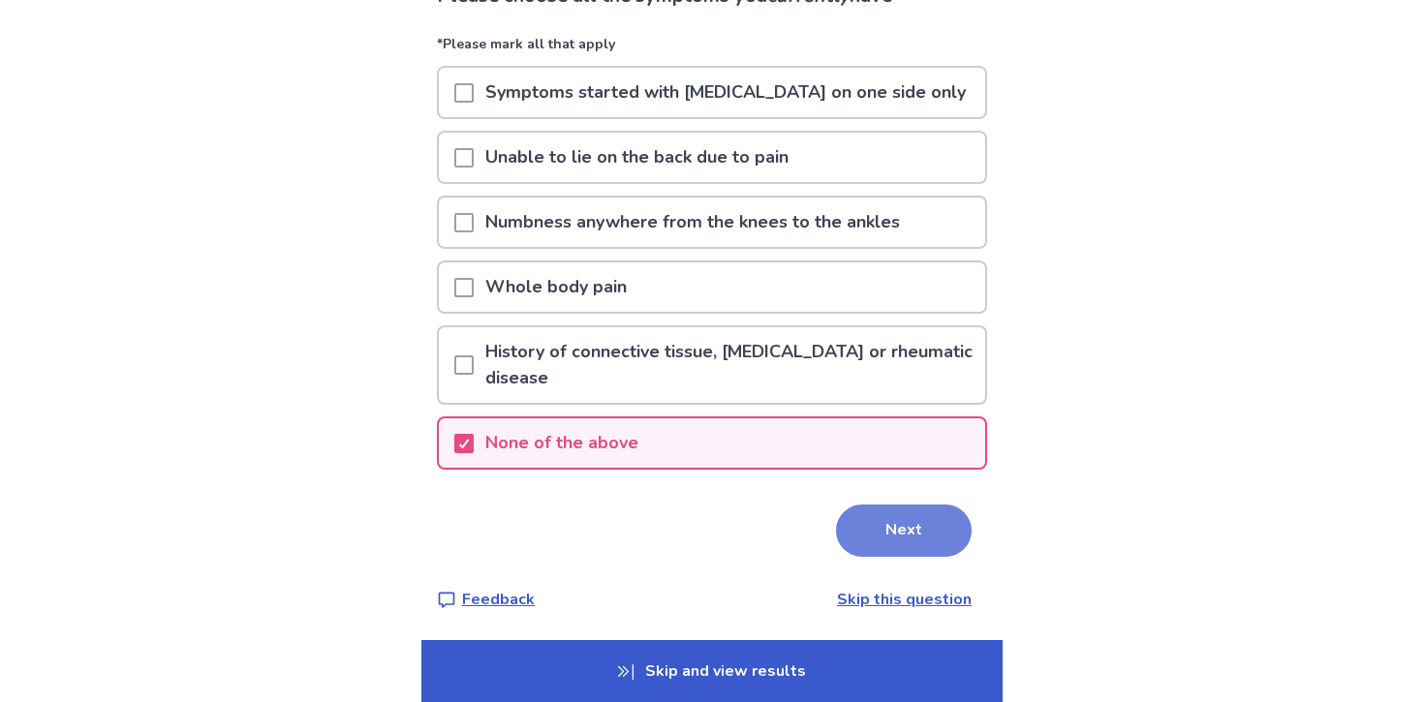
click at [933, 535] on button "Next" at bounding box center [904, 531] width 136 height 52
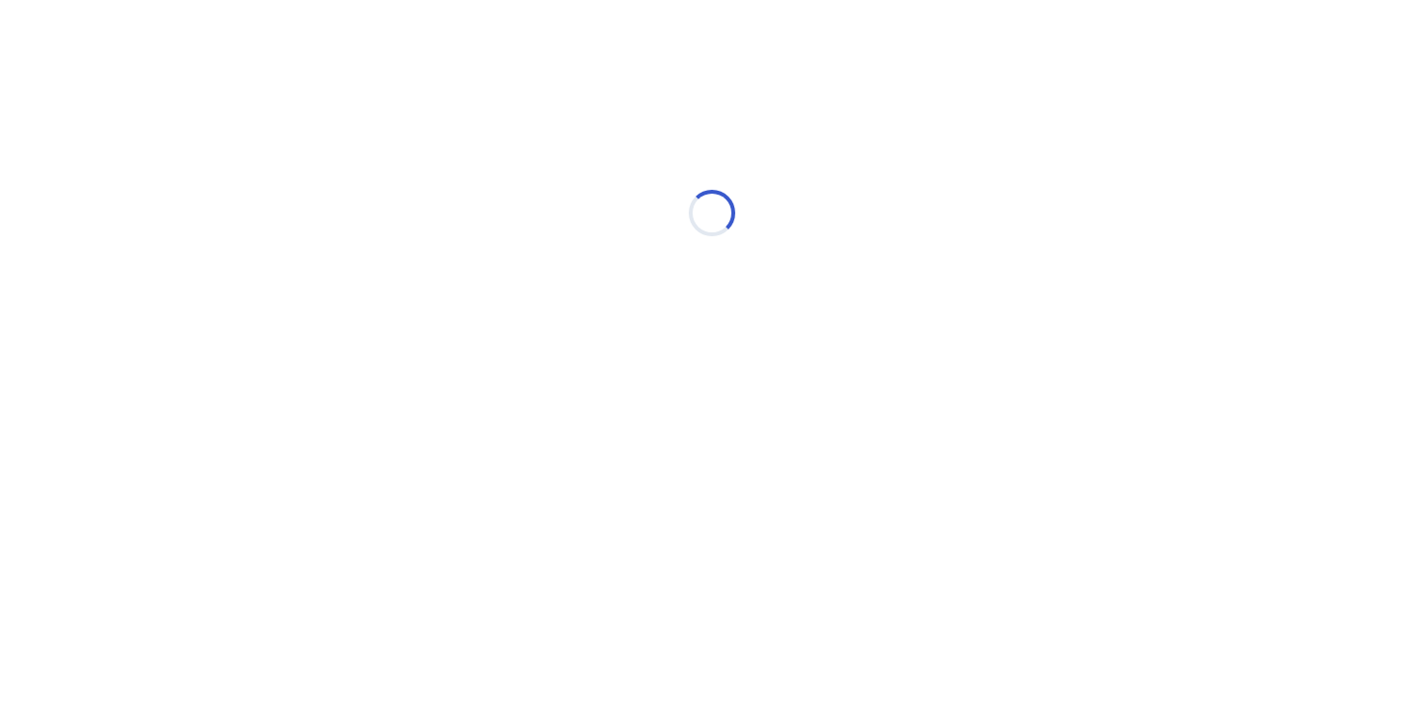
scroll to position [0, 0]
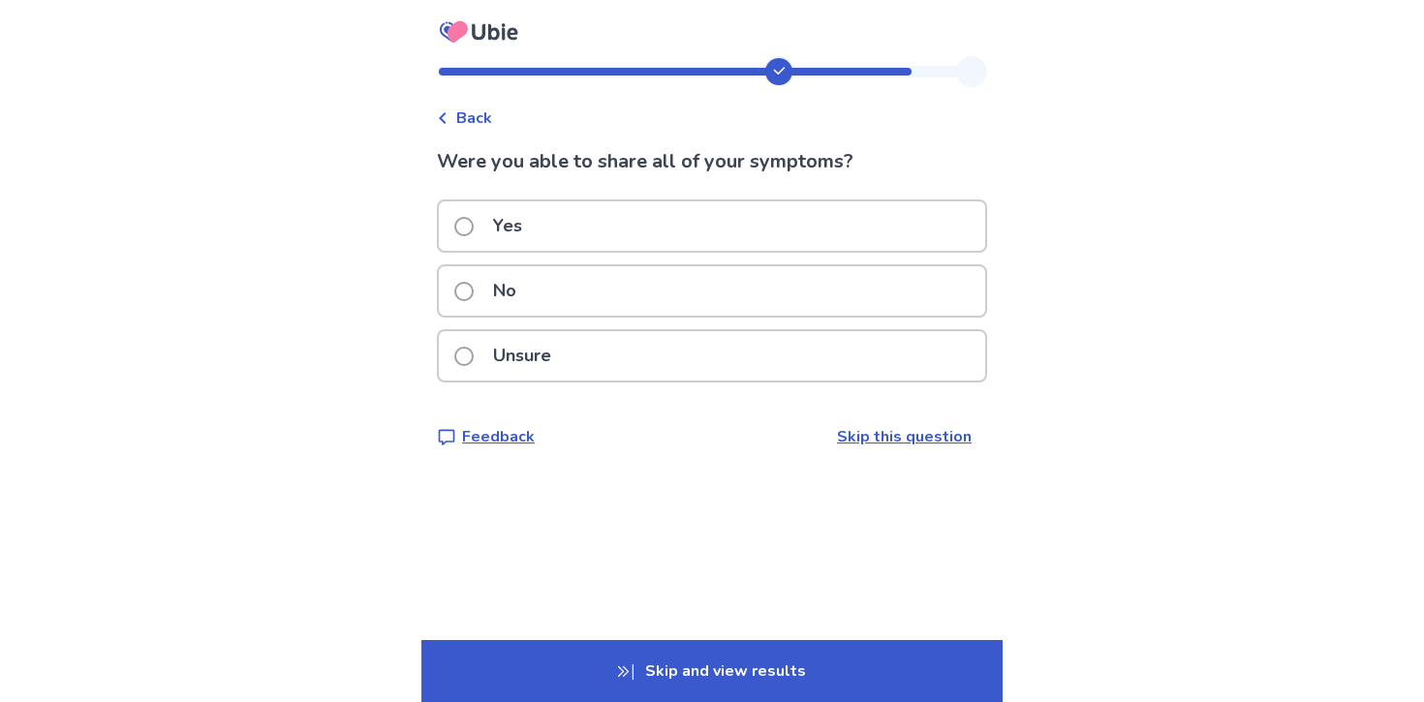
click at [572, 295] on div "No" at bounding box center [712, 290] width 546 height 49
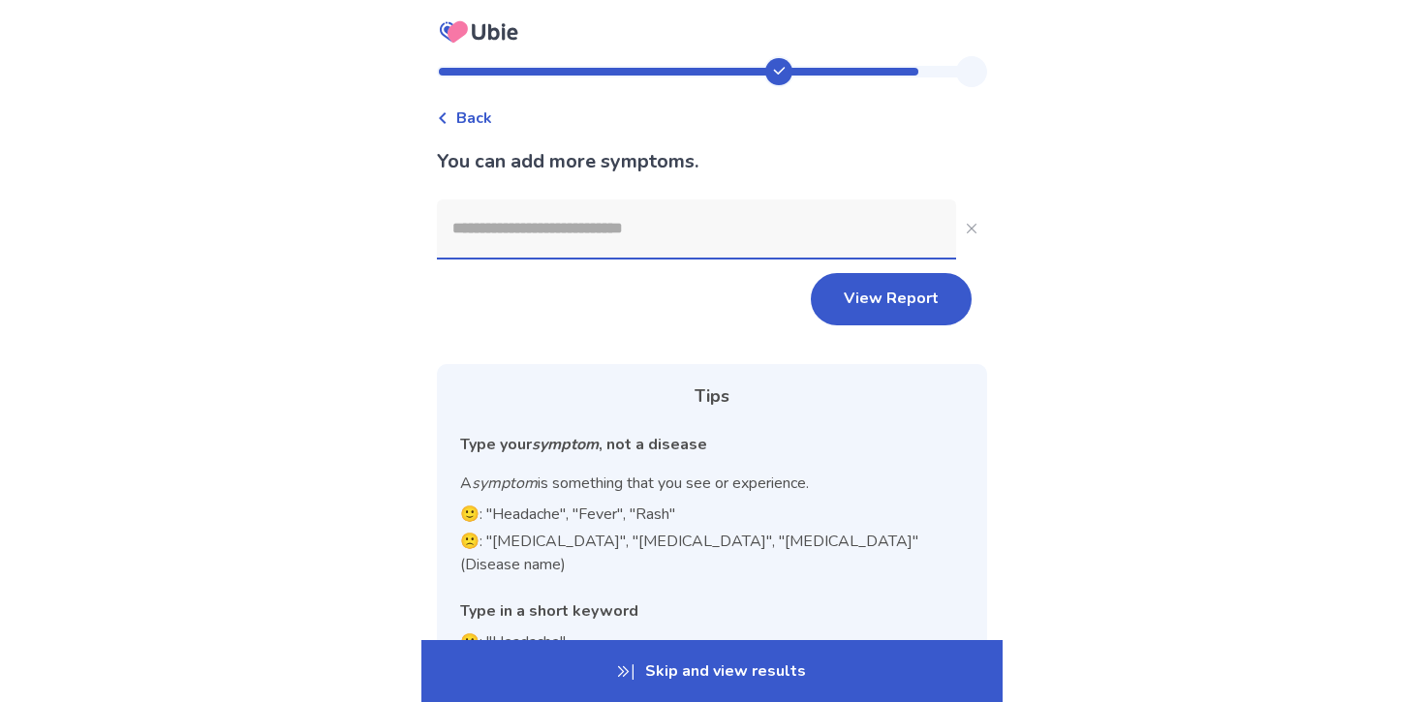
click at [664, 242] on input at bounding box center [696, 229] width 519 height 58
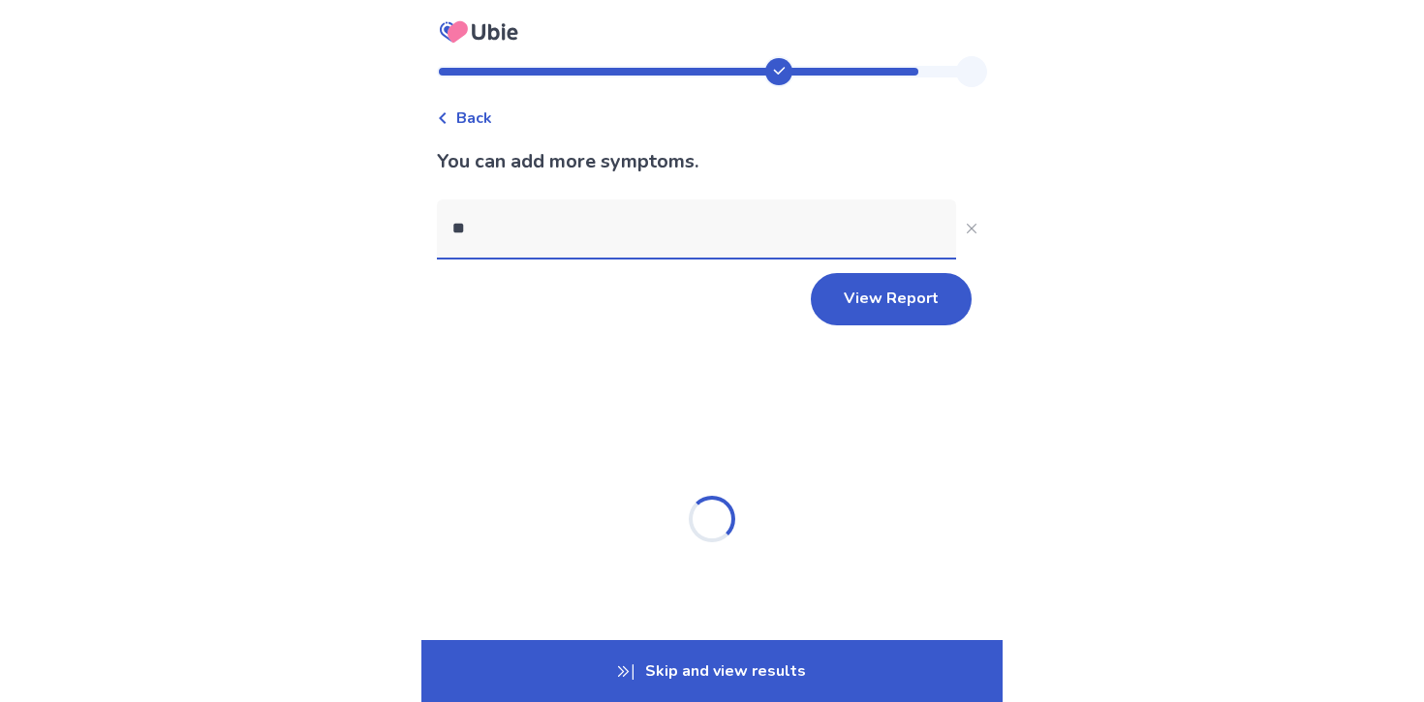
type input "*"
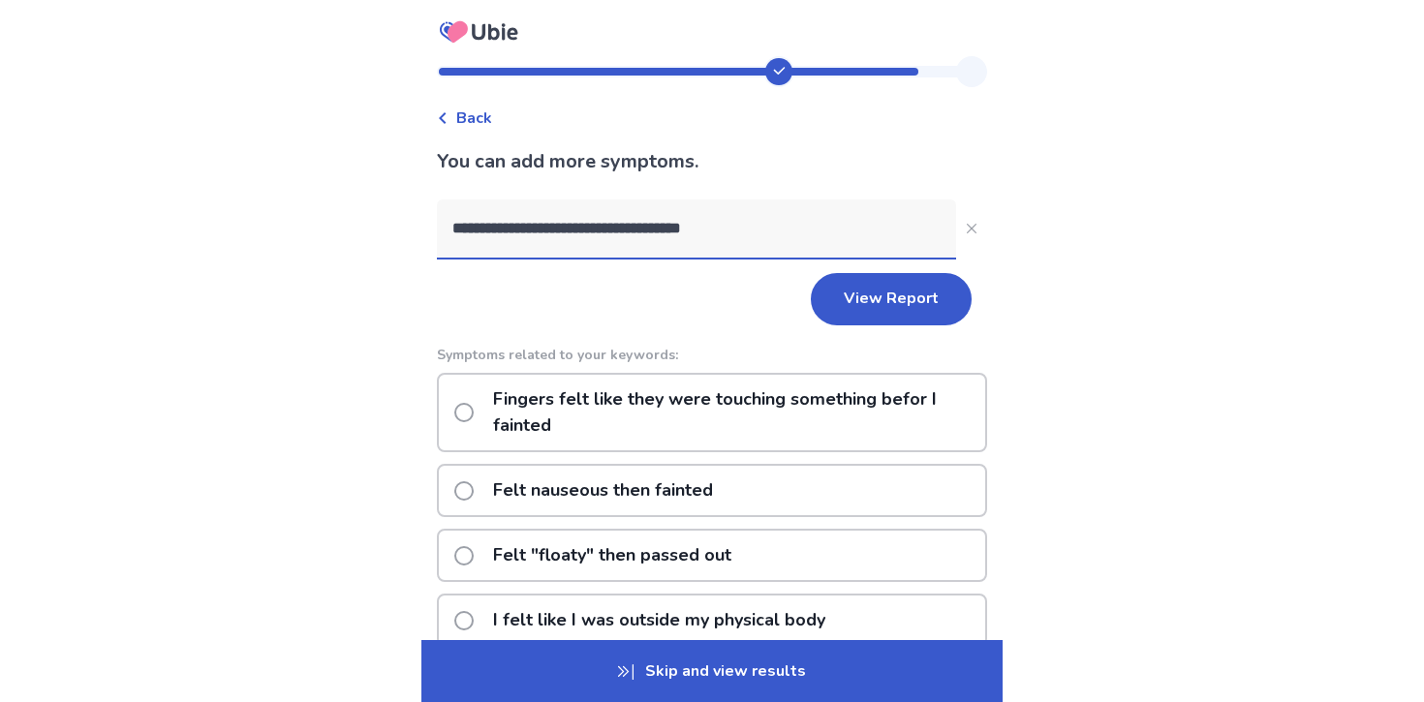
drag, startPoint x: 529, startPoint y: 230, endPoint x: 345, endPoint y: 218, distance: 184.4
click at [345, 218] on div "**********" at bounding box center [712, 629] width 1424 height 1258
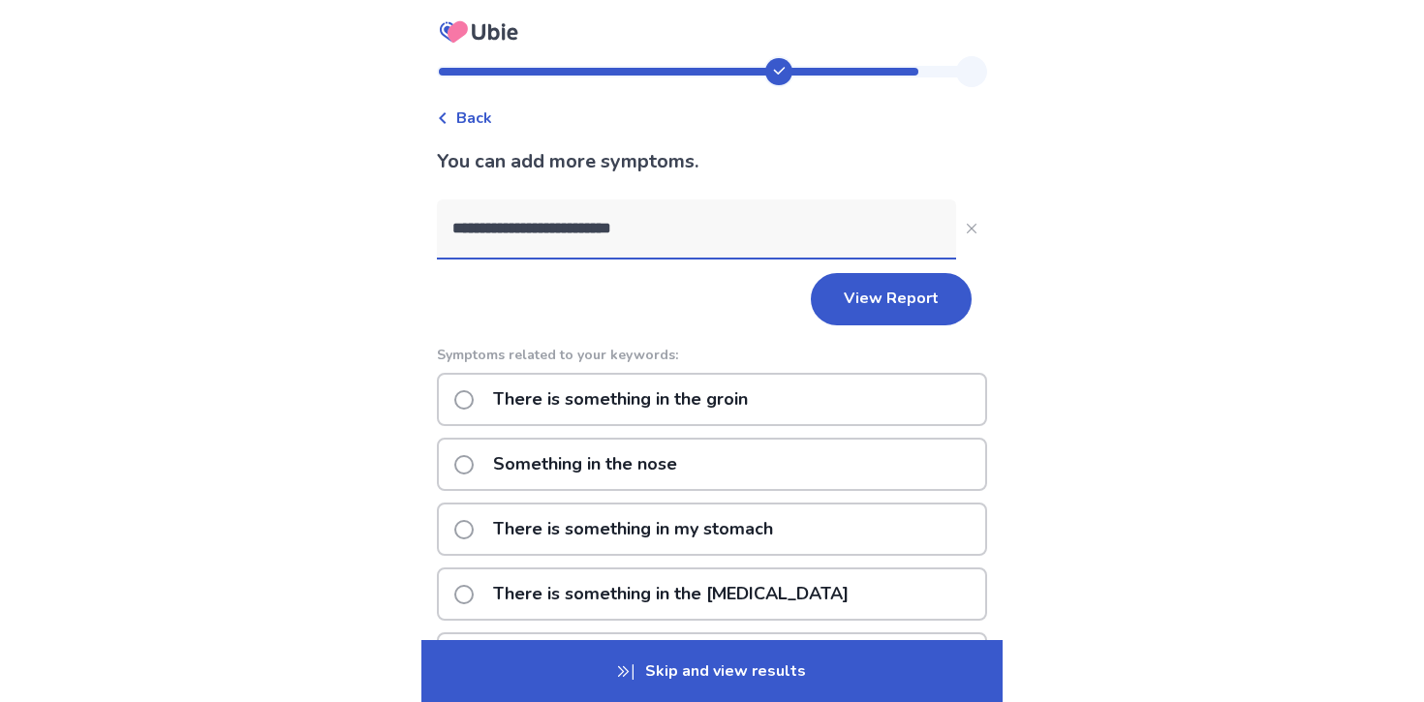
drag, startPoint x: 729, startPoint y: 253, endPoint x: 520, endPoint y: 226, distance: 210.0
click at [520, 226] on input "**********" at bounding box center [696, 229] width 519 height 58
click at [578, 227] on input "**********" at bounding box center [696, 229] width 519 height 58
drag, startPoint x: 580, startPoint y: 229, endPoint x: 509, endPoint y: 229, distance: 71.7
click at [509, 229] on input "**********" at bounding box center [696, 229] width 519 height 58
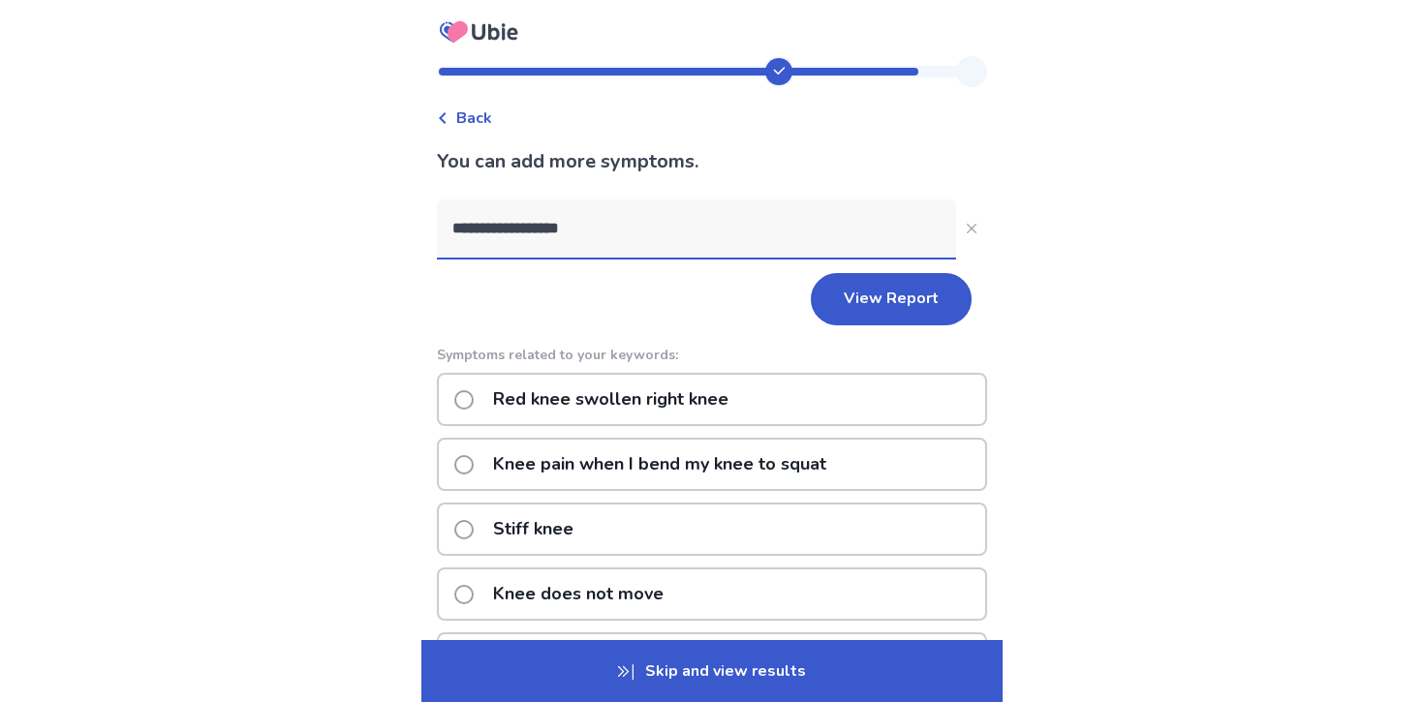
click at [558, 231] on input "**********" at bounding box center [696, 229] width 519 height 58
type input "**********"
click at [474, 456] on span at bounding box center [463, 464] width 19 height 19
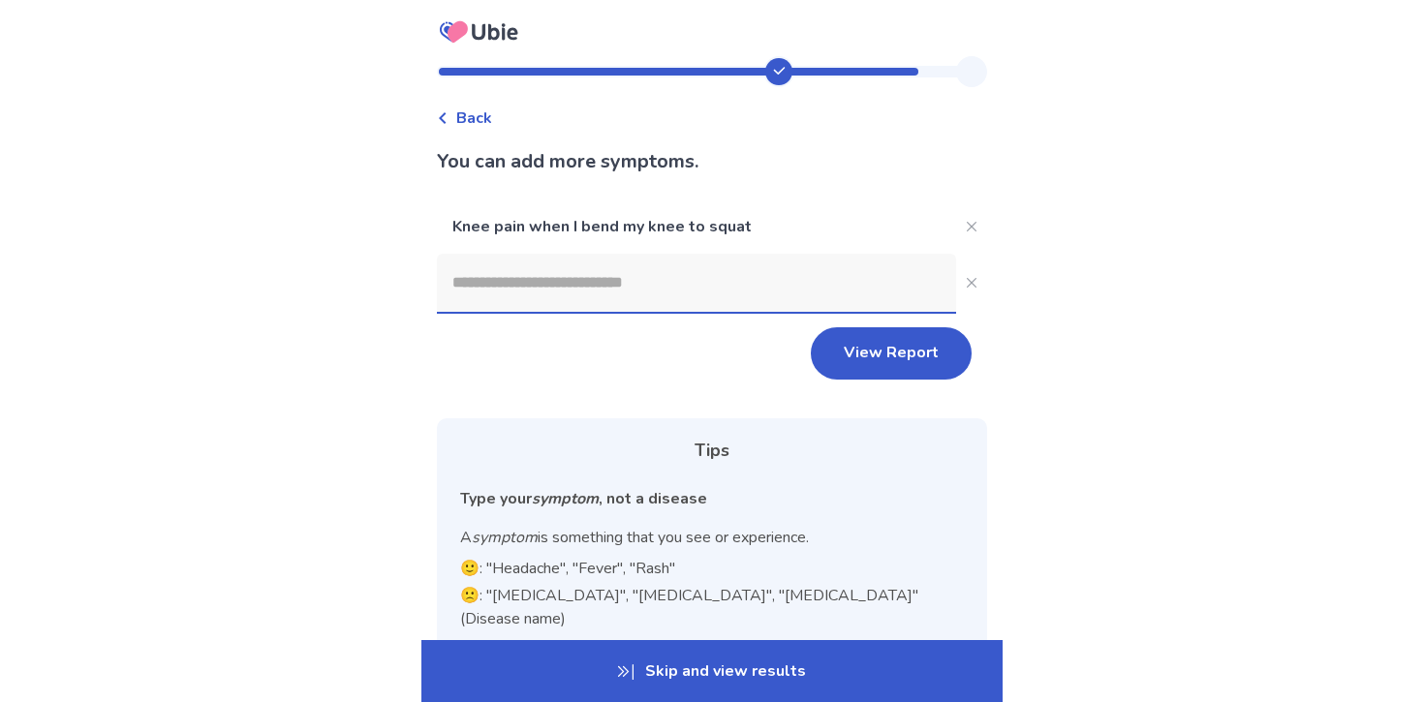
click at [504, 291] on input at bounding box center [696, 283] width 519 height 58
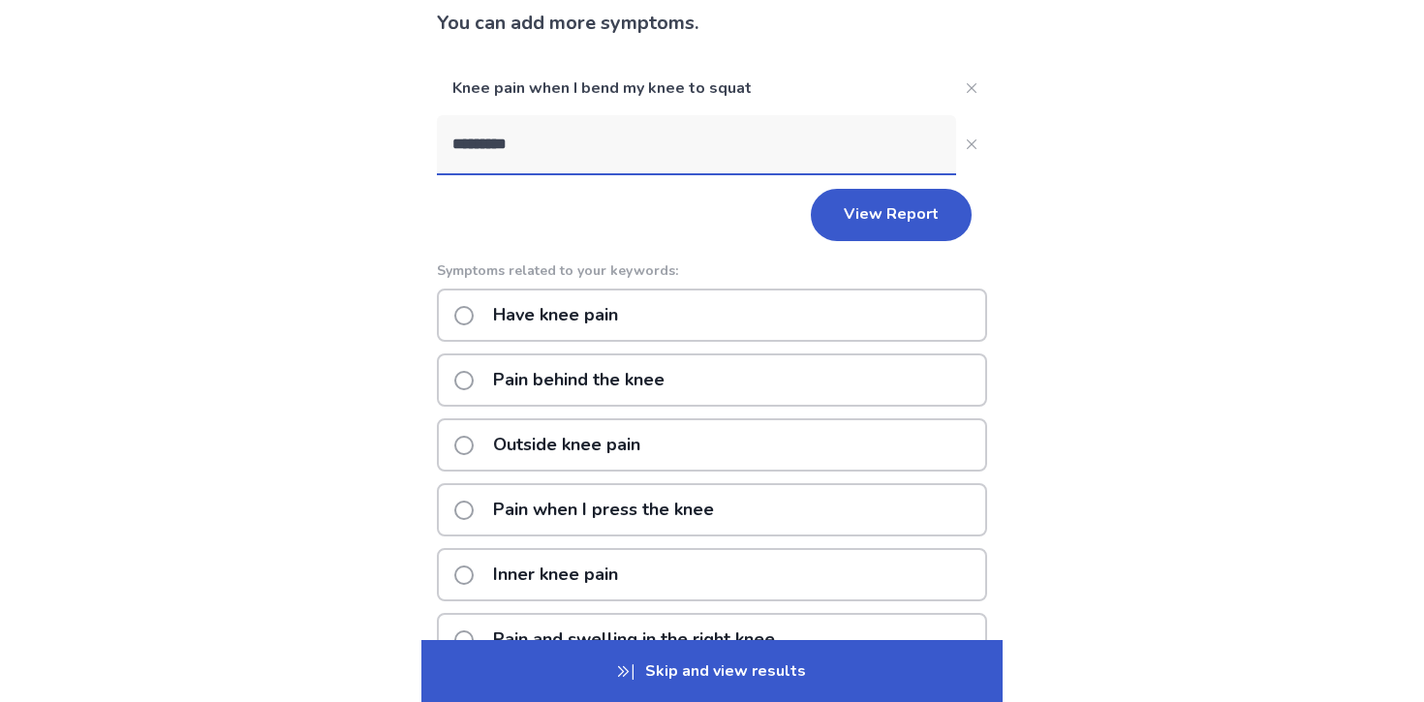
scroll to position [172, 0]
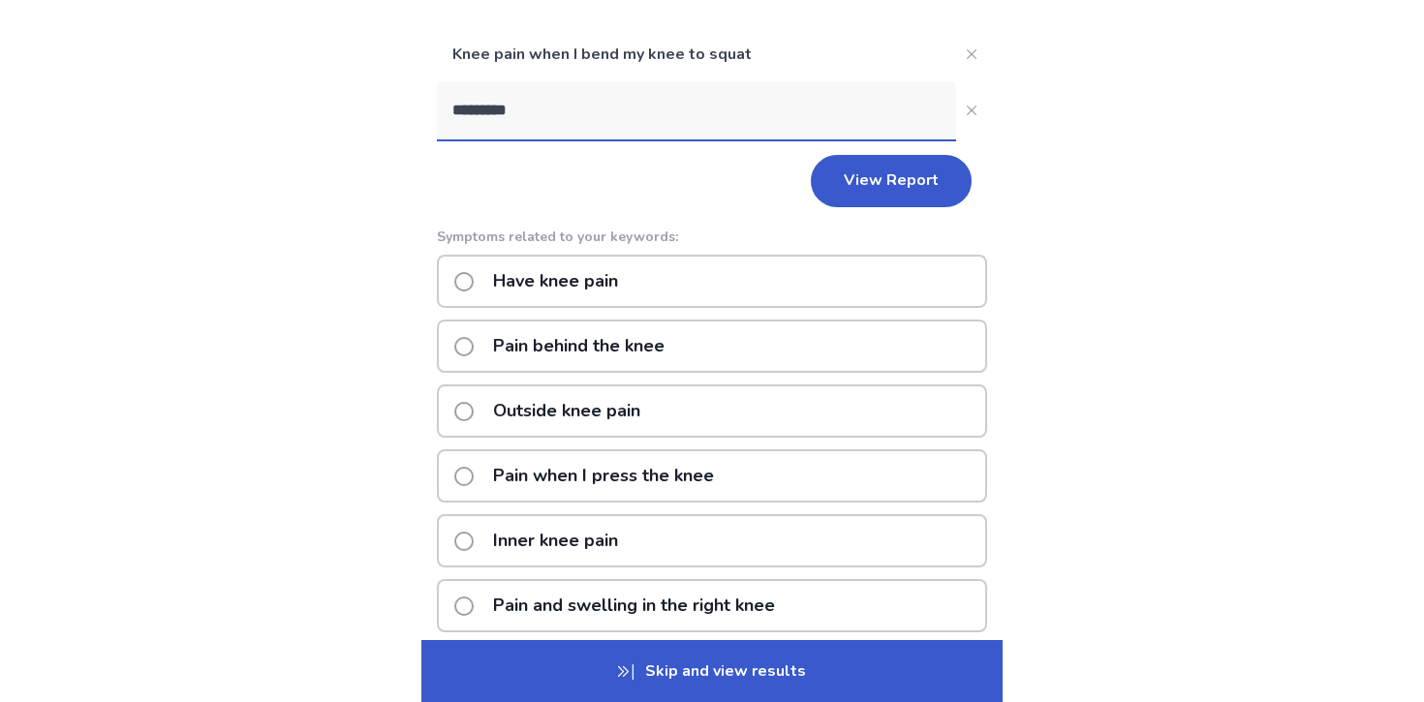
type input "*********"
click at [464, 480] on div "Pain when I press the knee" at bounding box center [712, 476] width 550 height 53
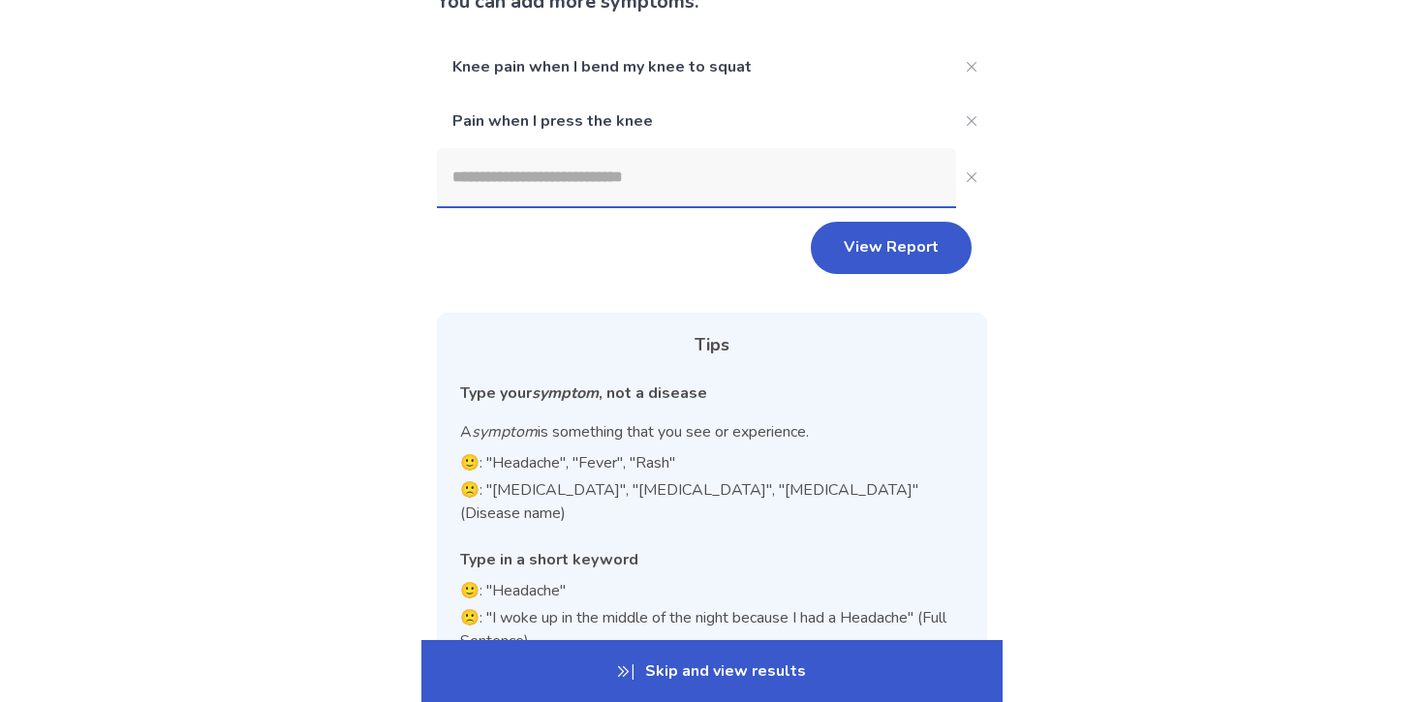
scroll to position [159, 0]
click at [576, 176] on input at bounding box center [696, 178] width 519 height 58
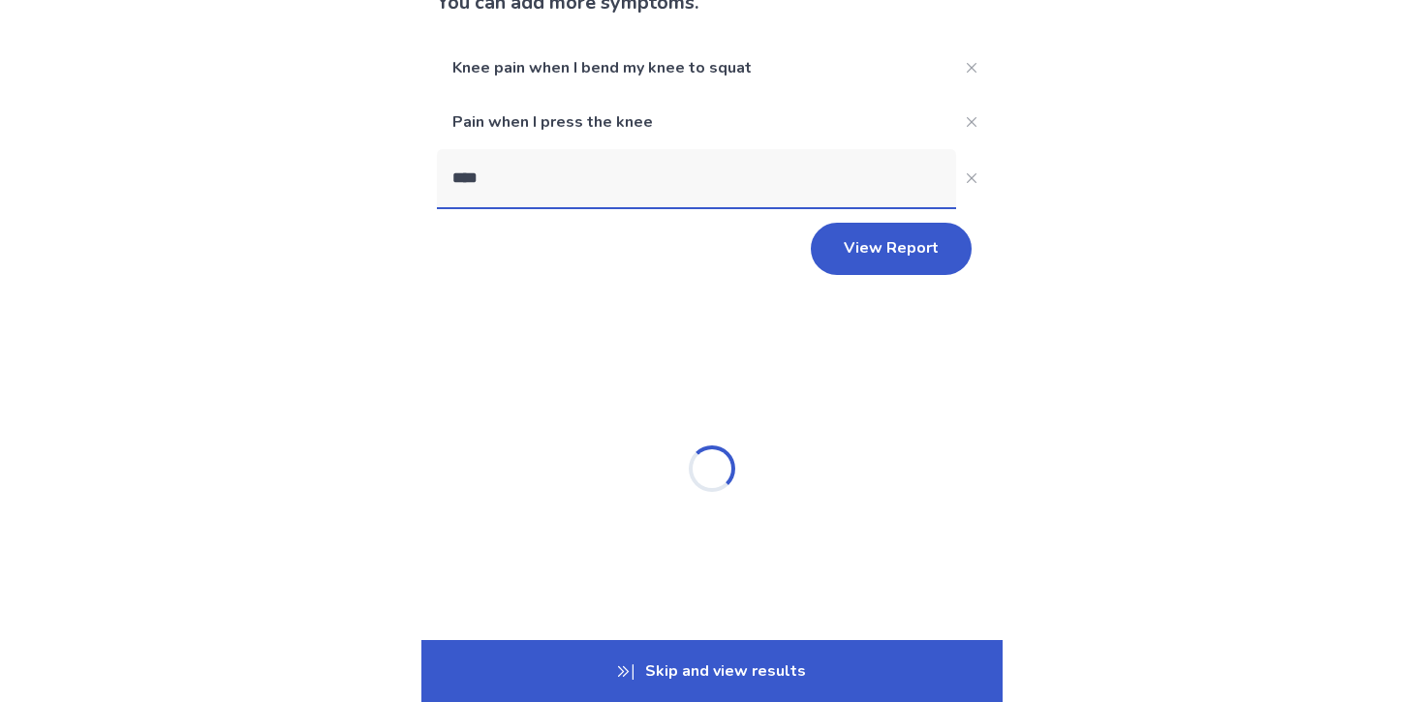
scroll to position [0, 0]
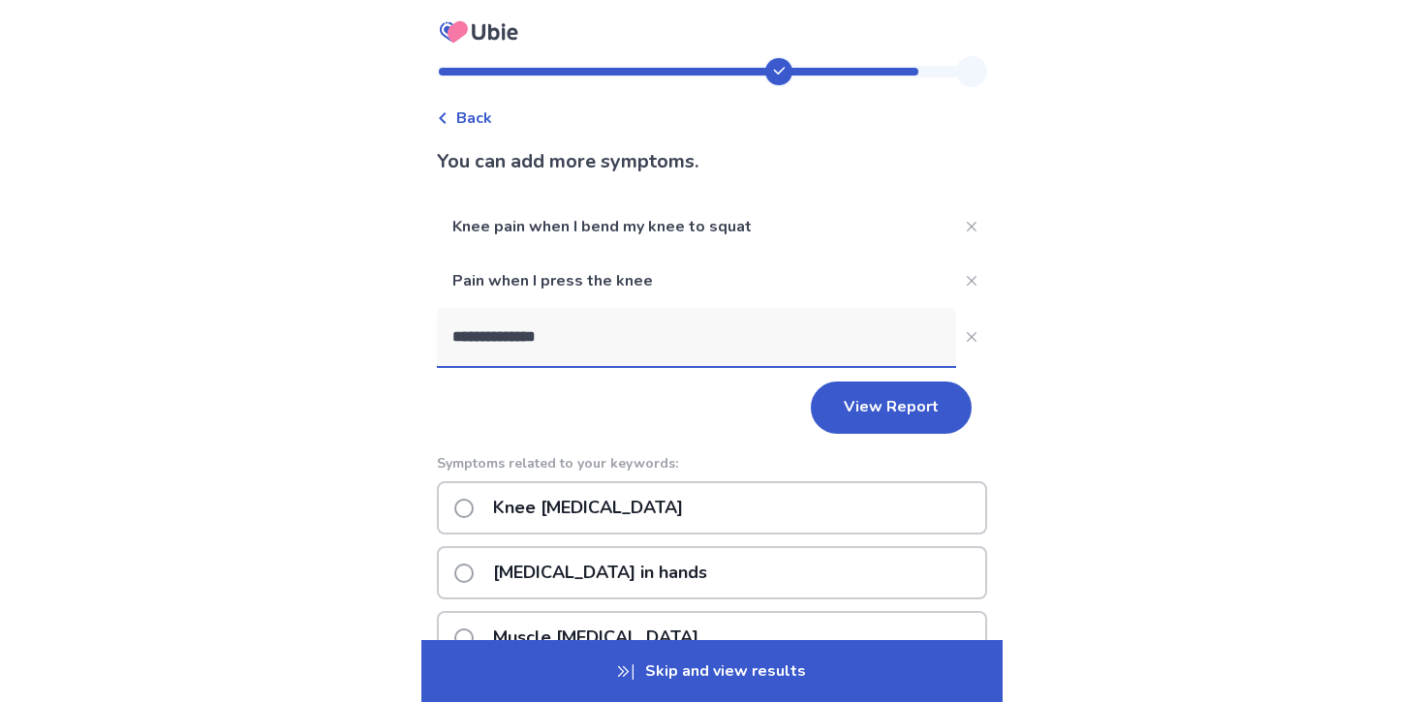
type input "**********"
click at [473, 506] on span at bounding box center [463, 508] width 19 height 19
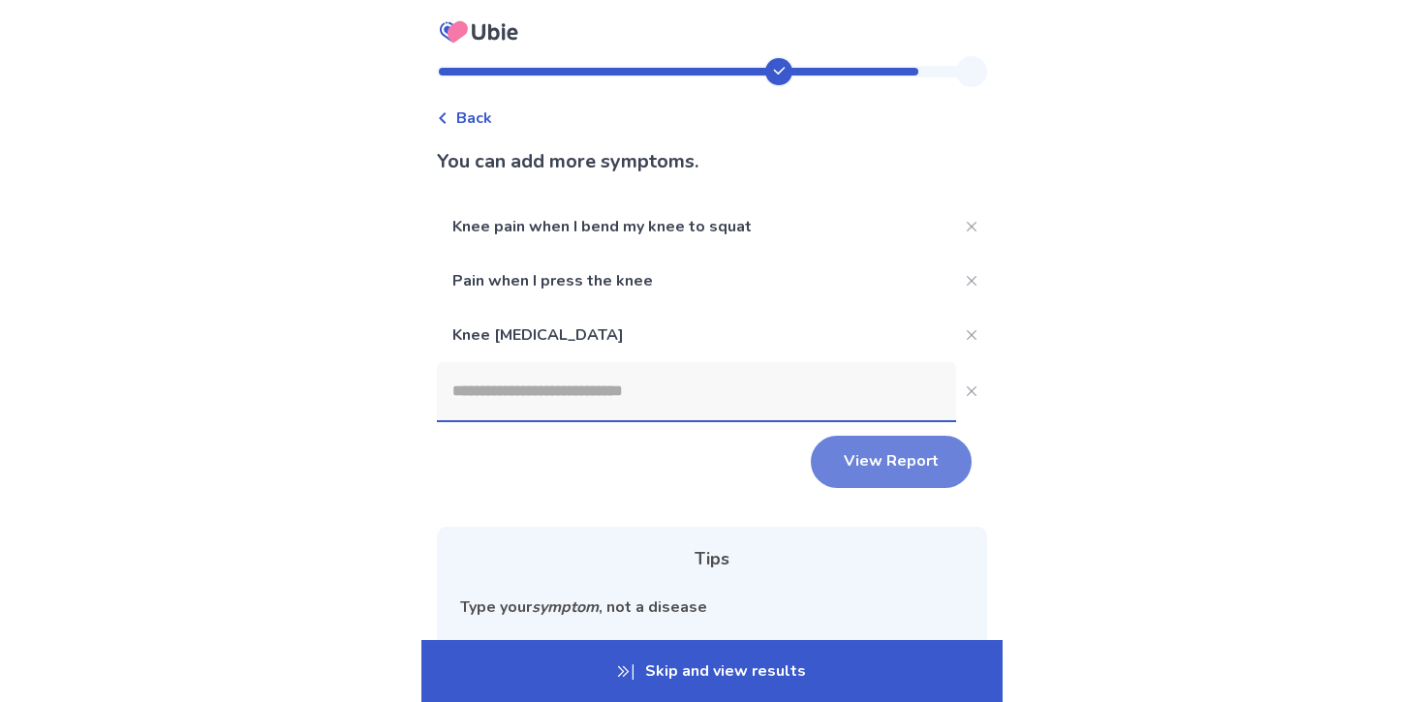
click at [868, 449] on button "View Report" at bounding box center [891, 462] width 161 height 52
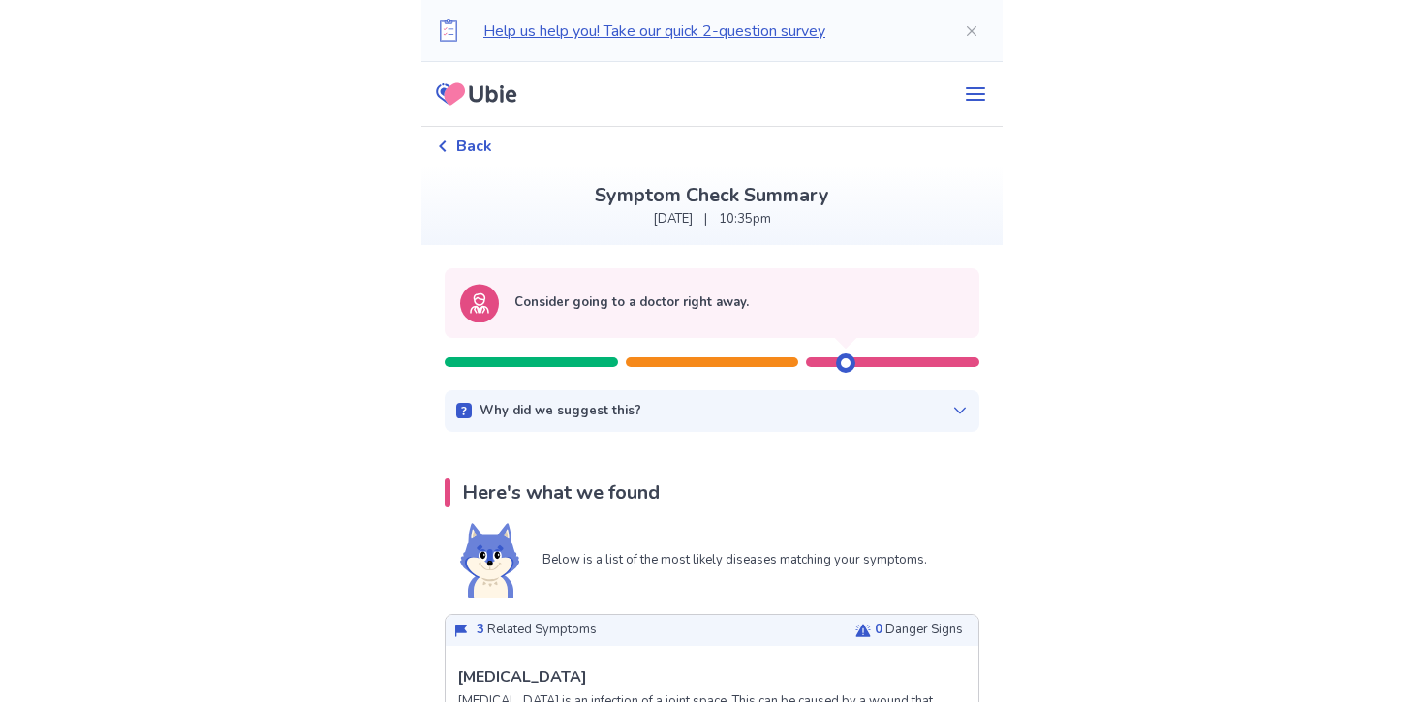
scroll to position [39, 0]
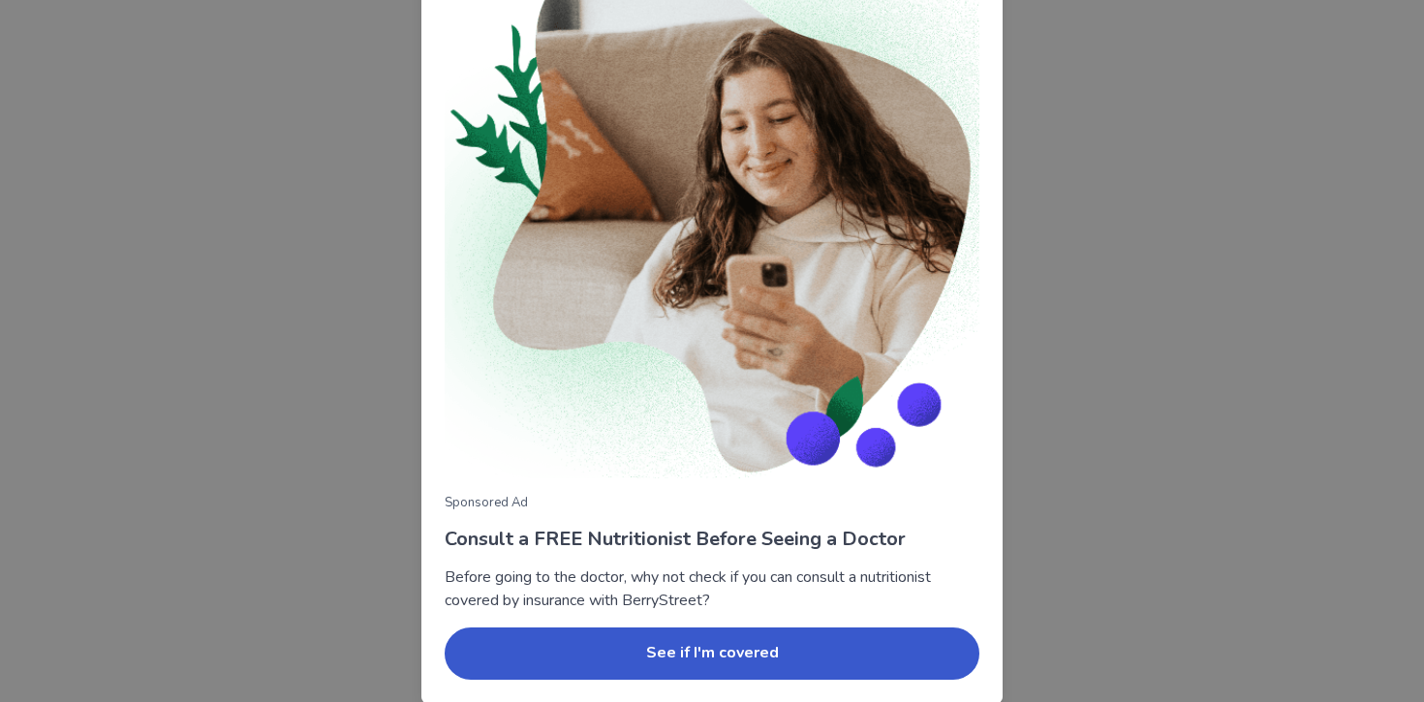
scroll to position [144, 0]
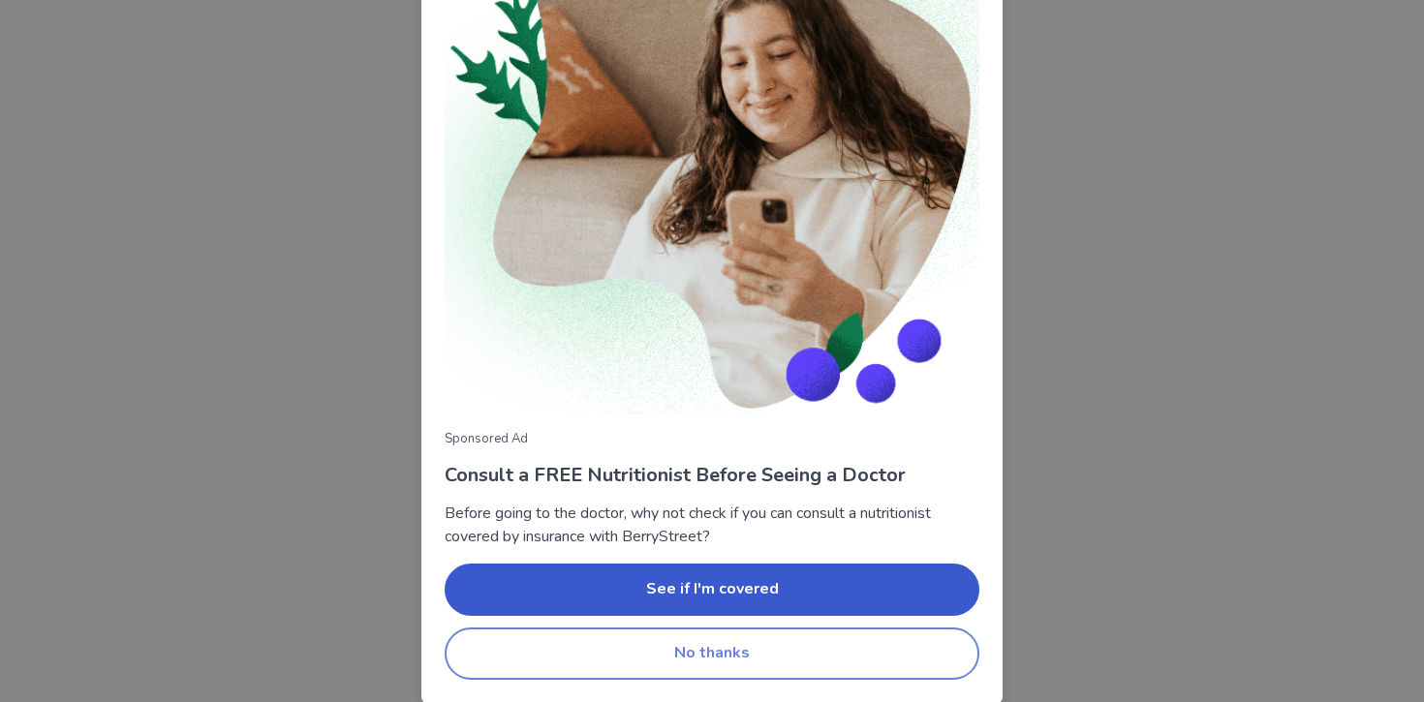
click at [677, 657] on button "No thanks" at bounding box center [712, 654] width 535 height 52
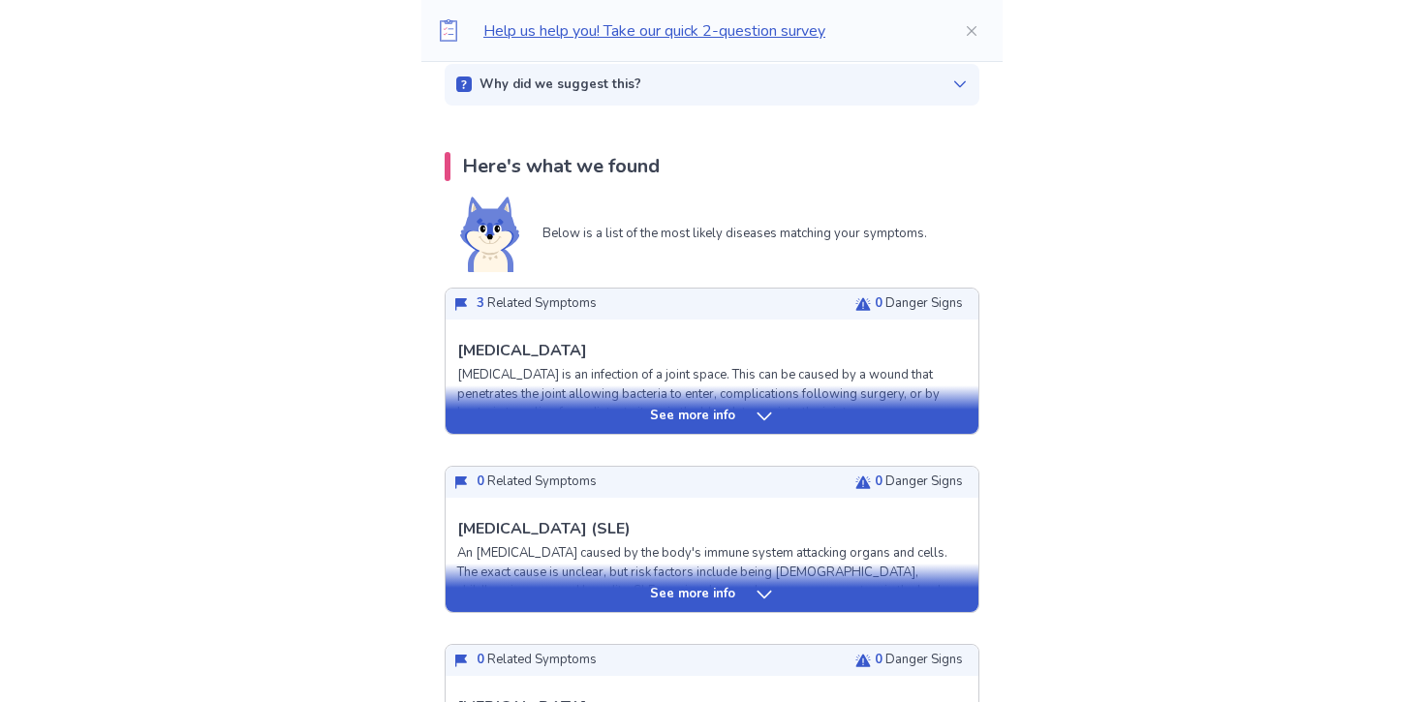
click at [663, 419] on p "See more info" at bounding box center [692, 416] width 85 height 19
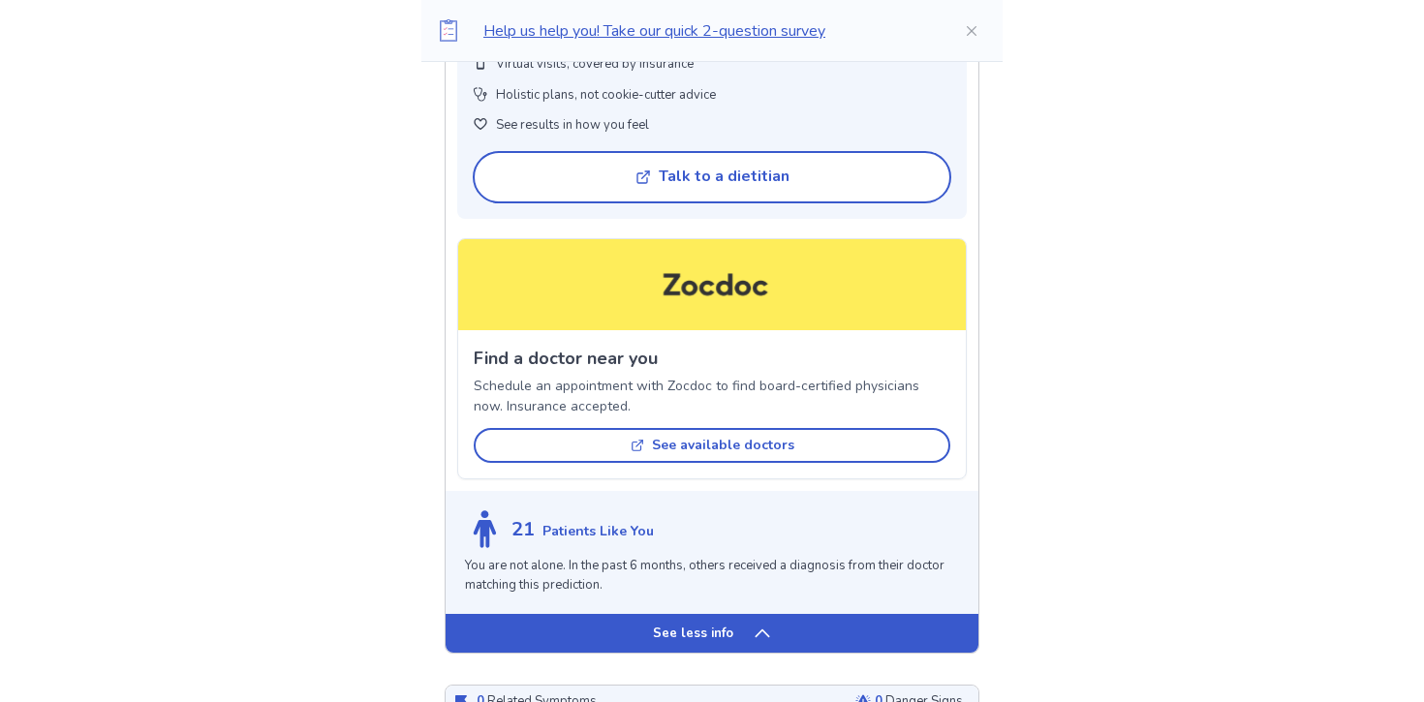
scroll to position [1771, 0]
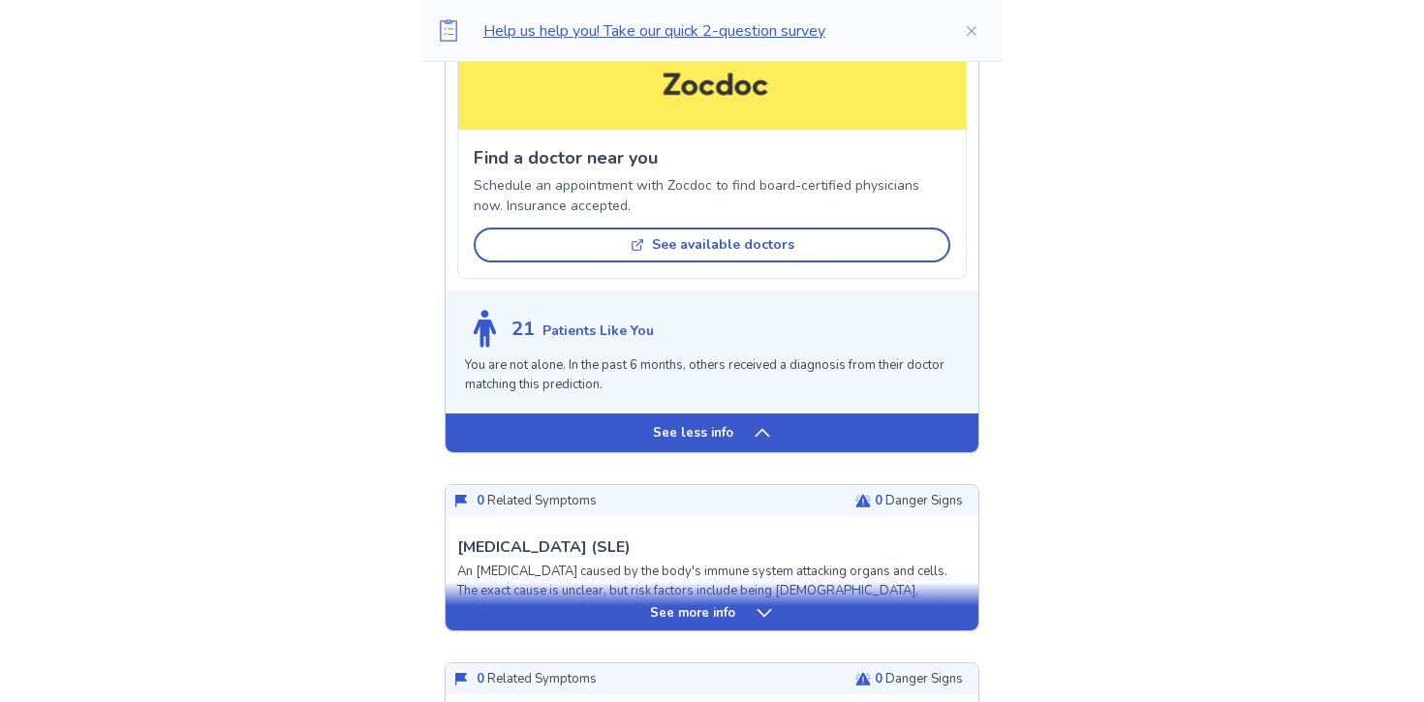
click at [717, 444] on p "See less info" at bounding box center [693, 433] width 80 height 19
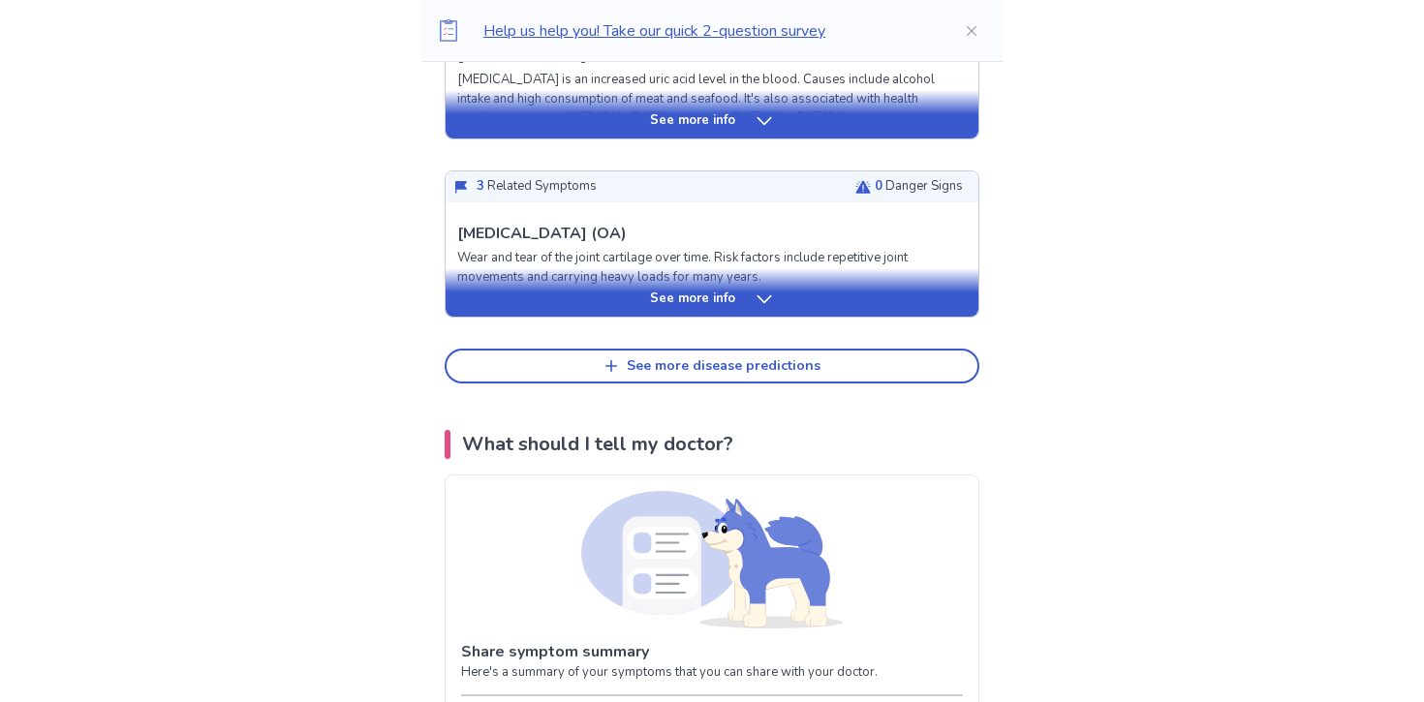
scroll to position [1024, 0]
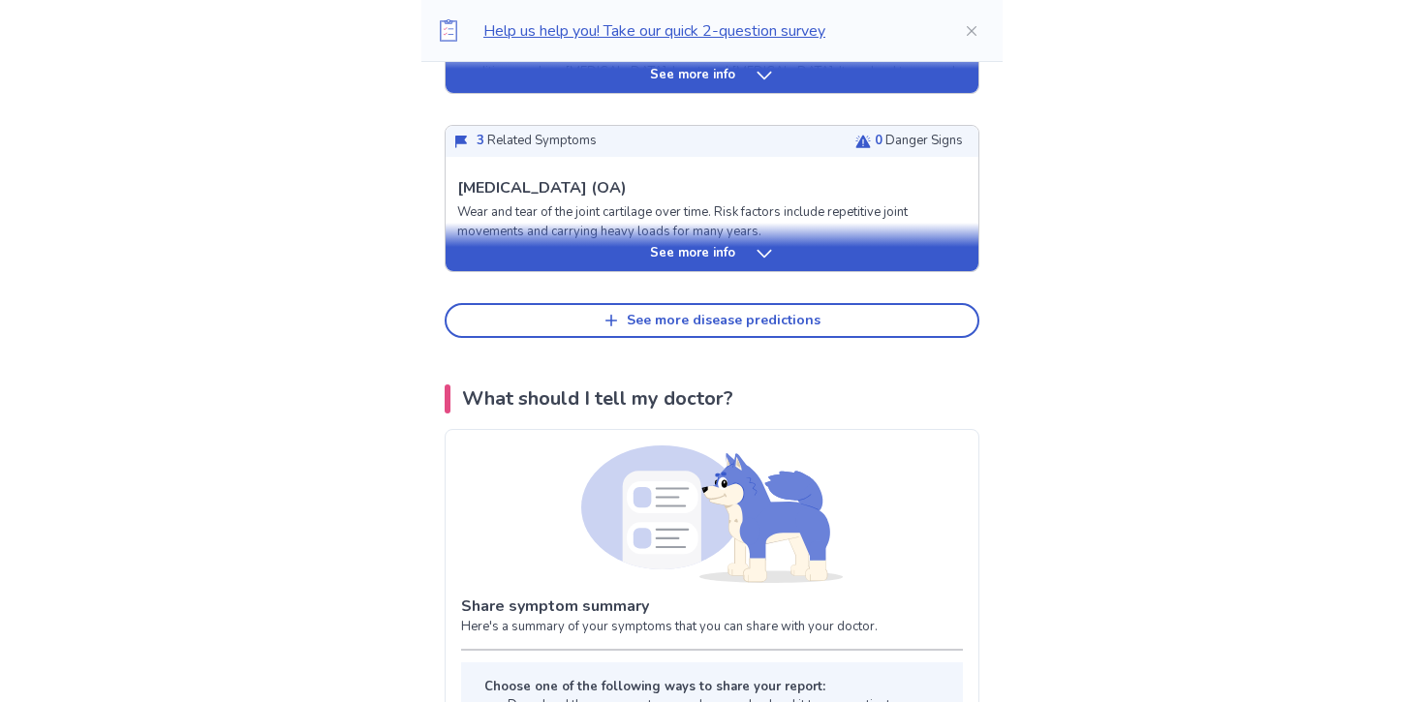
click at [604, 314] on button "See more disease predictions" at bounding box center [712, 320] width 535 height 35
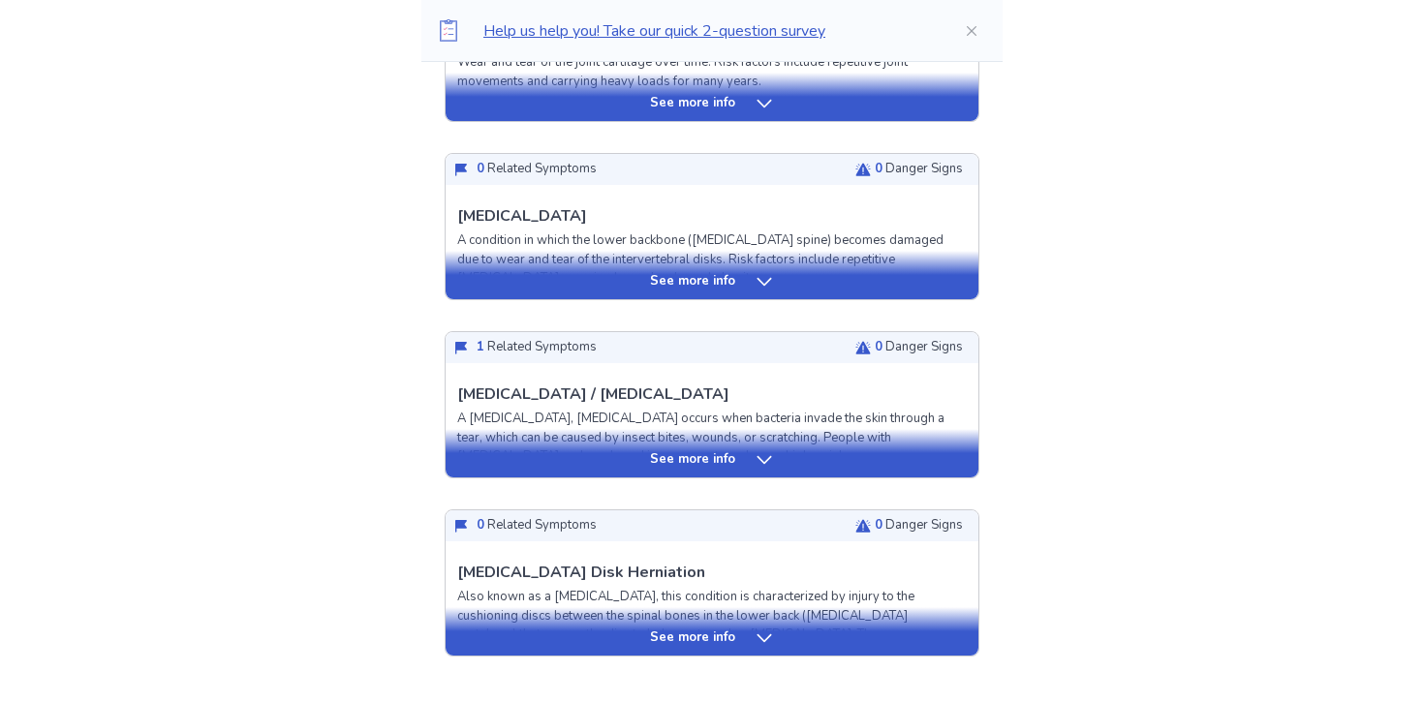
scroll to position [1239, 0]
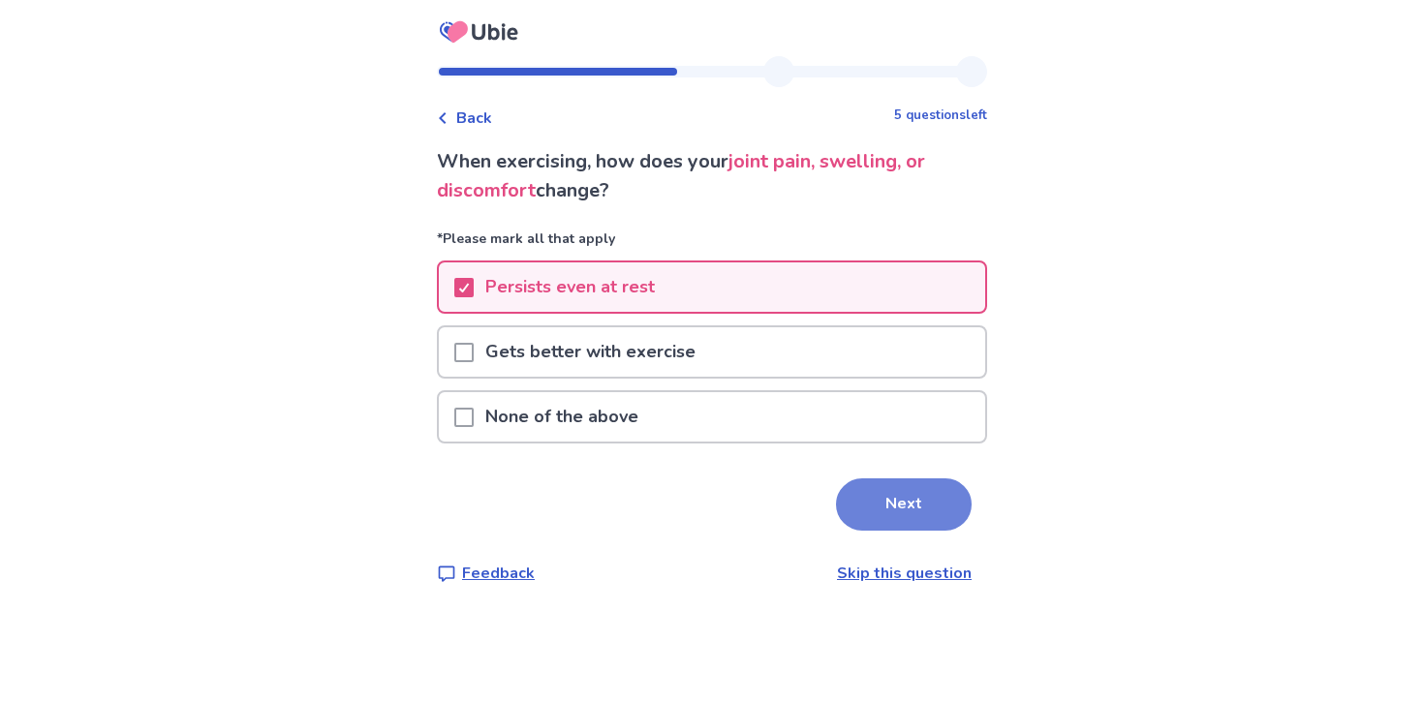
click at [870, 510] on button "Next" at bounding box center [904, 505] width 136 height 52
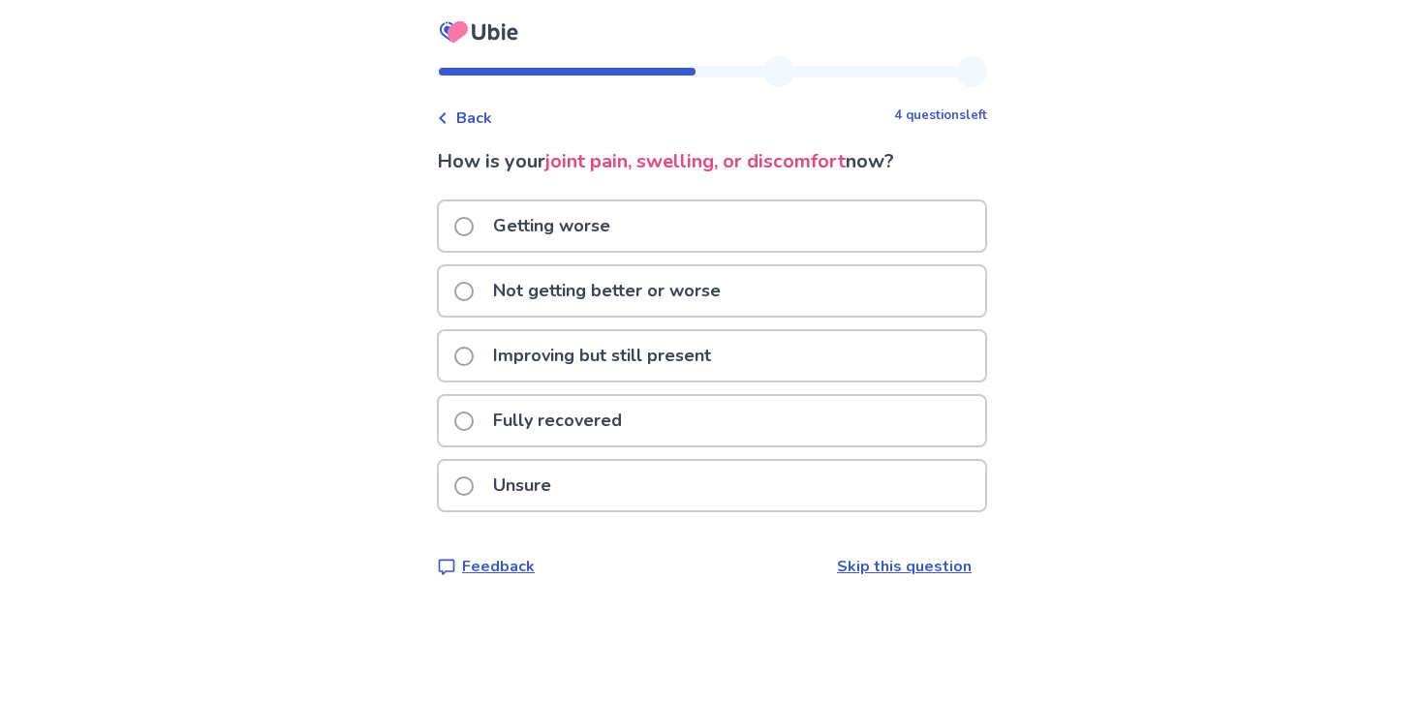
click at [689, 294] on p "Not getting better or worse" at bounding box center [606, 290] width 251 height 49
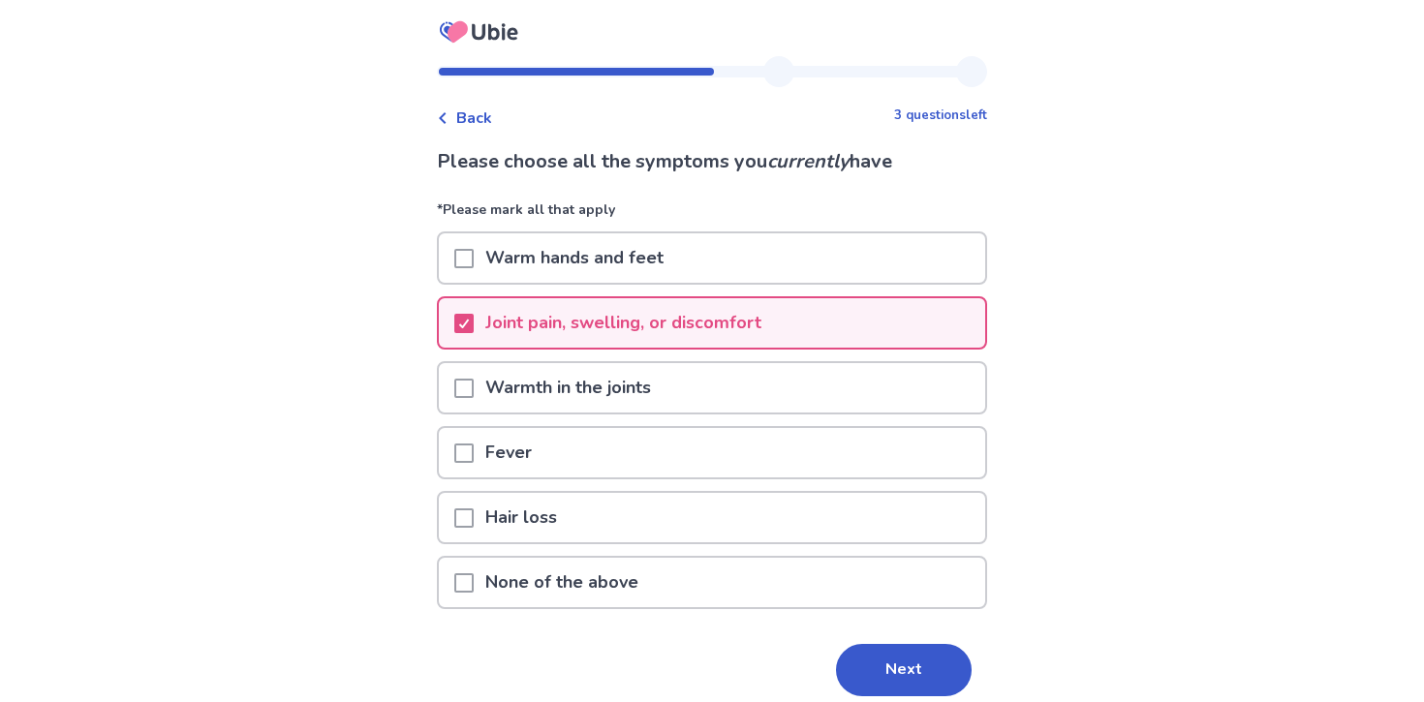
click at [881, 639] on div "Please choose all the symptoms you currently have *Please mark all that apply W…" at bounding box center [712, 449] width 550 height 604
click at [886, 653] on button "Next" at bounding box center [904, 670] width 136 height 52
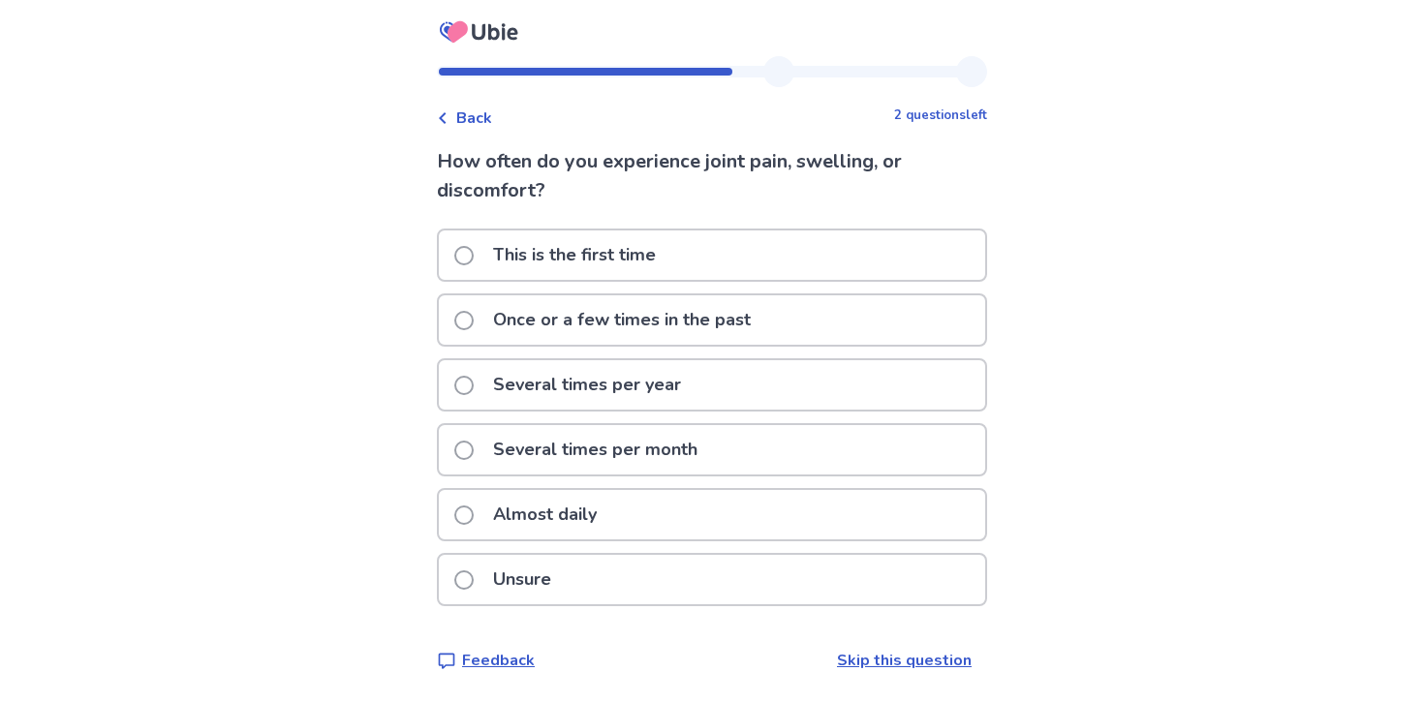
click at [786, 312] on div "Once or a few times in the past" at bounding box center [712, 319] width 546 height 49
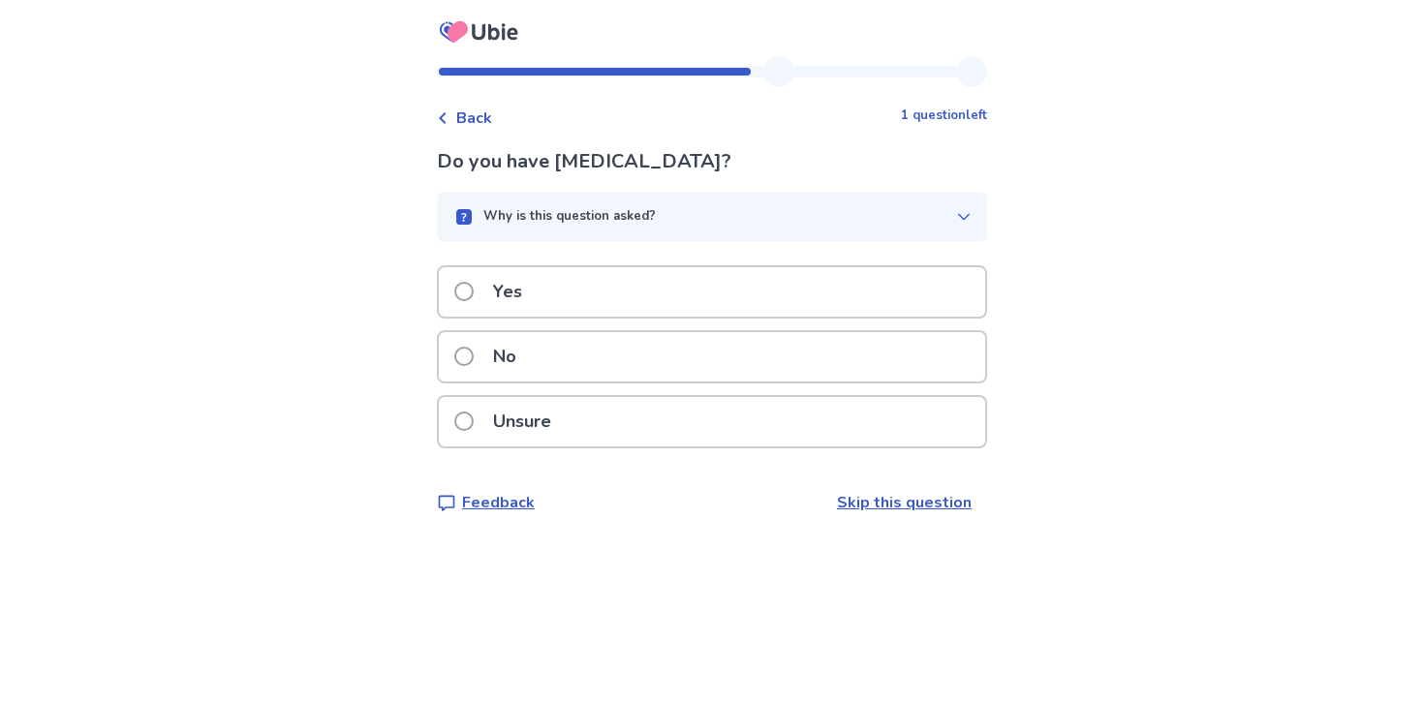
click at [817, 368] on div "No" at bounding box center [712, 356] width 546 height 49
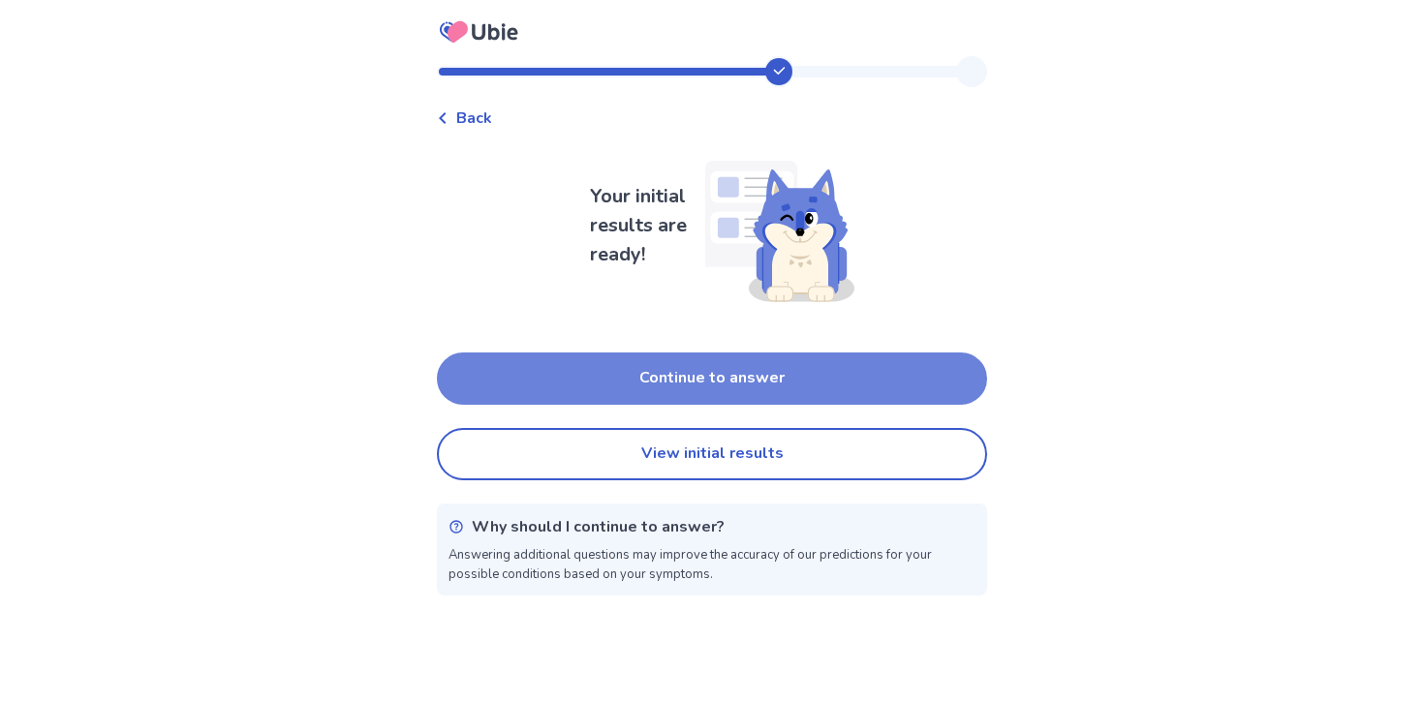
click at [866, 376] on button "Continue to answer" at bounding box center [712, 379] width 550 height 52
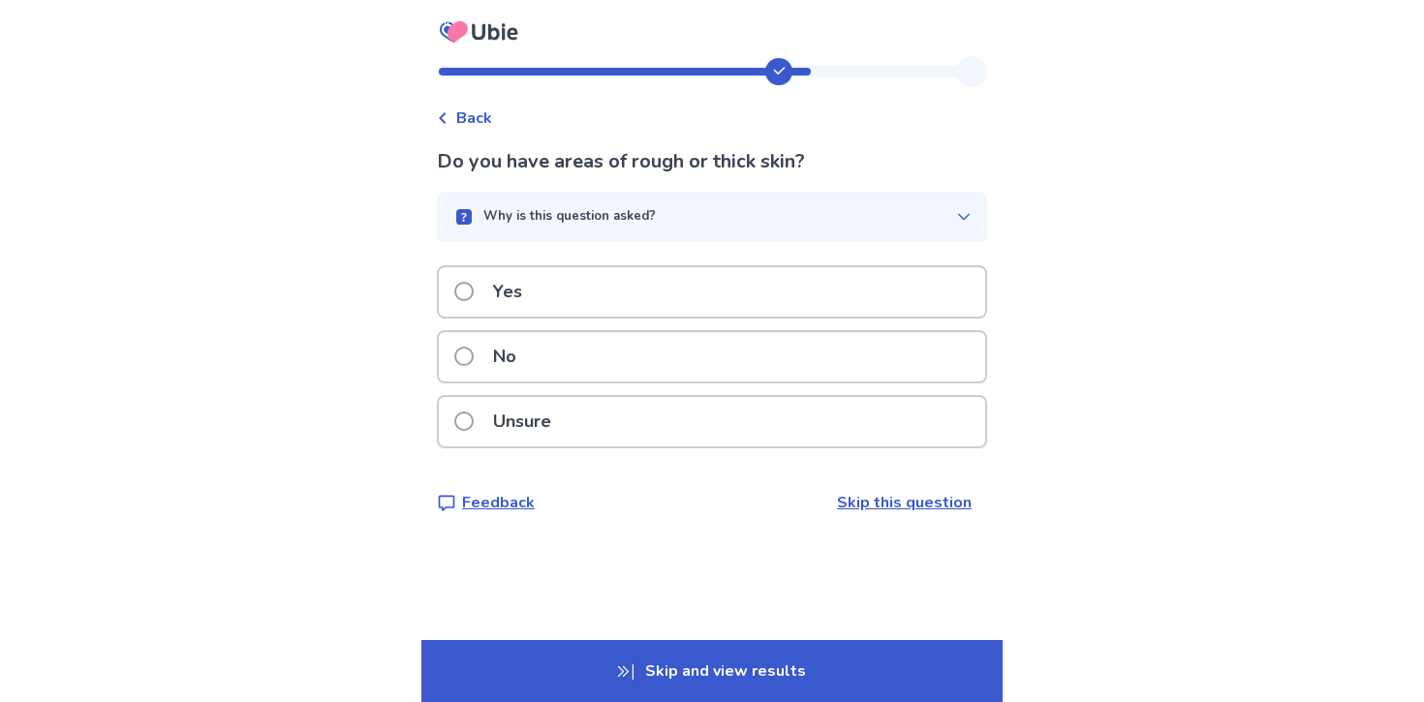
click at [826, 372] on div "No" at bounding box center [712, 356] width 546 height 49
click at [474, 360] on span at bounding box center [463, 356] width 19 height 19
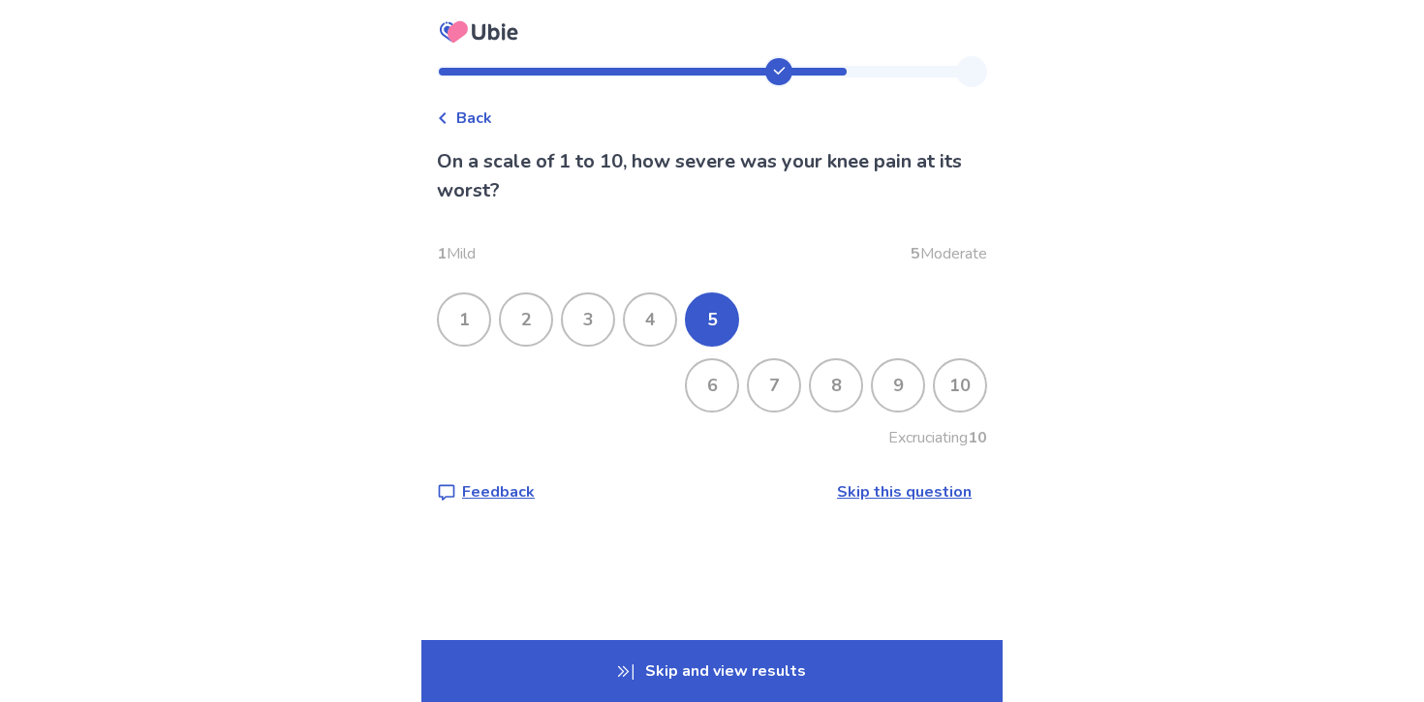
click at [764, 657] on p "Skip and view results" at bounding box center [711, 671] width 581 height 62
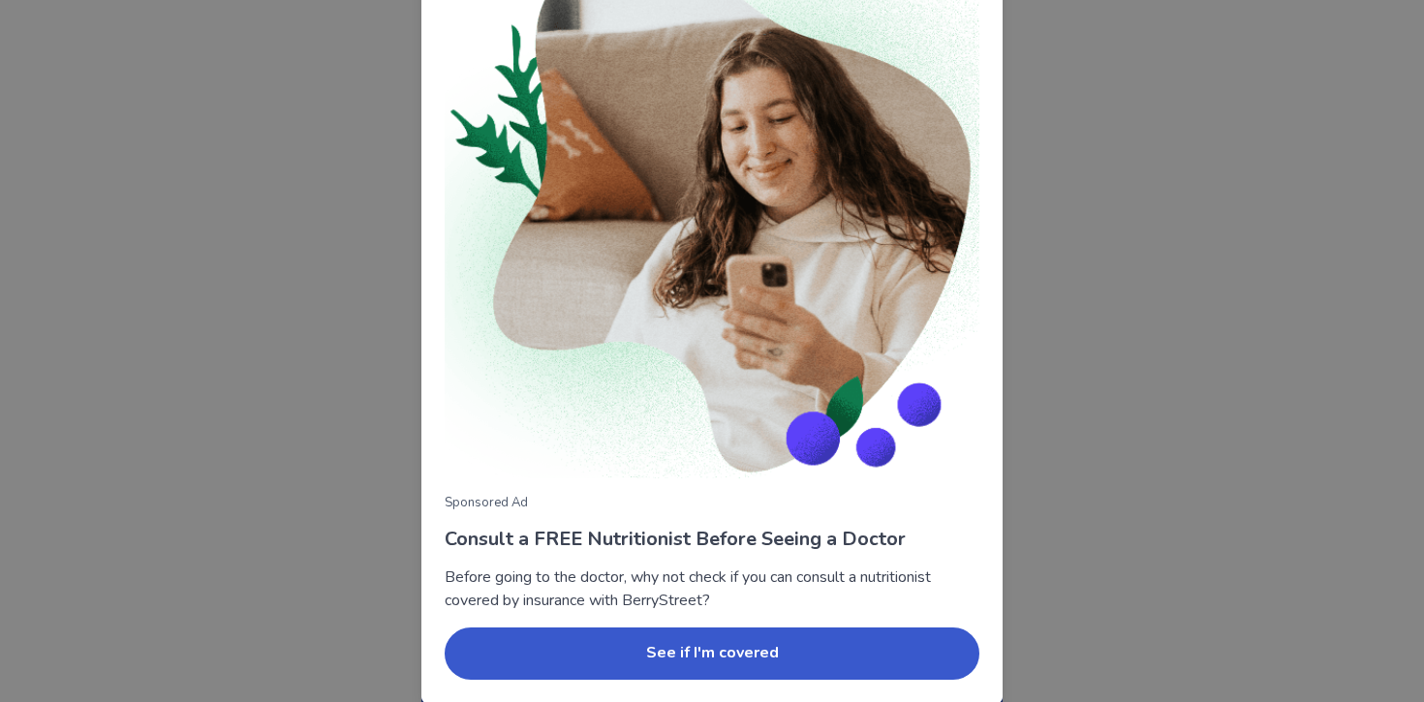
scroll to position [144, 0]
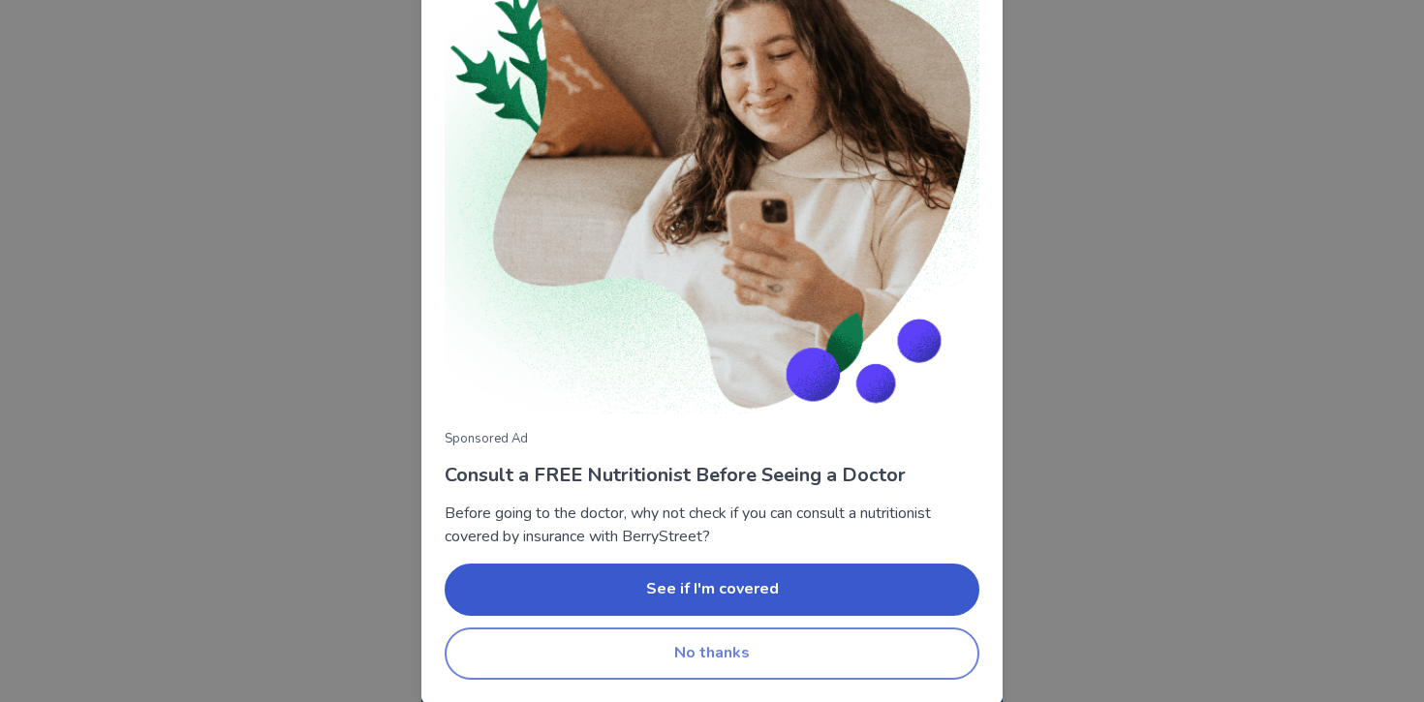
click at [764, 657] on button "No thanks" at bounding box center [712, 654] width 535 height 52
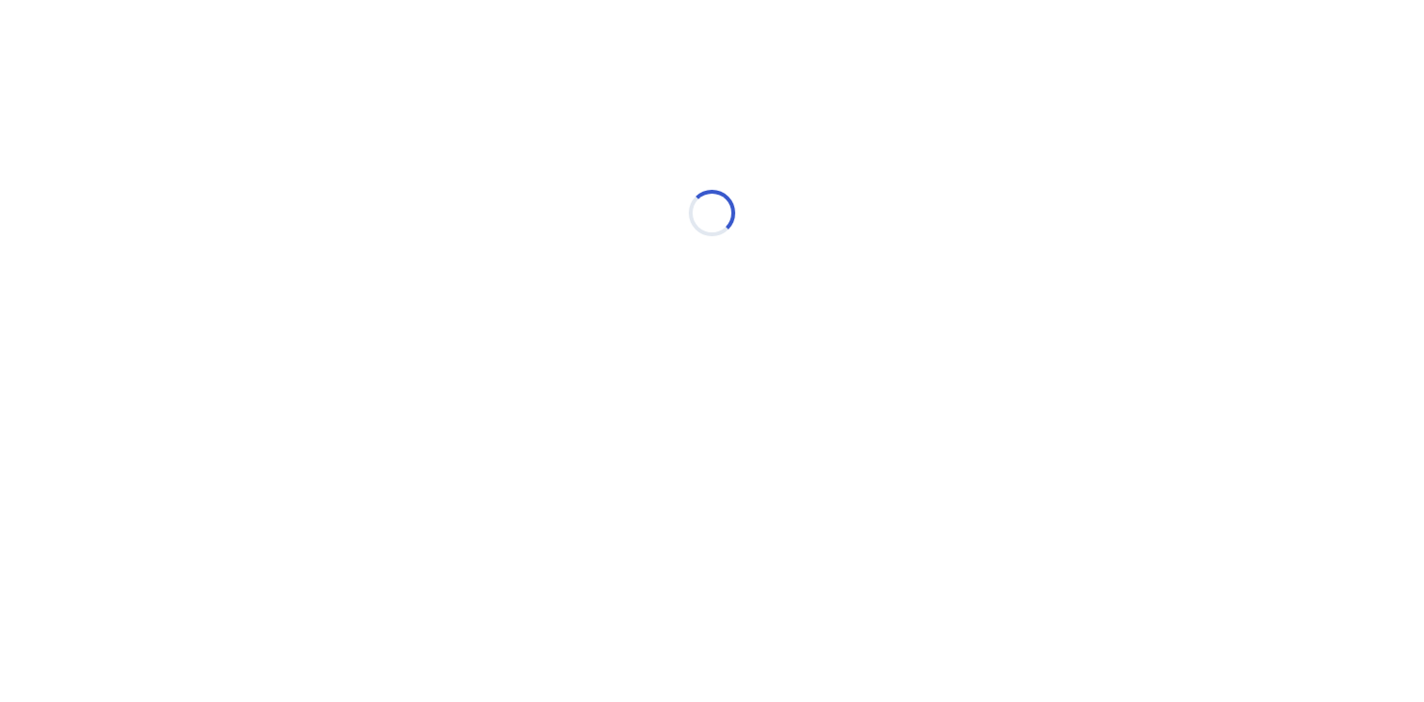
click at [708, 407] on html "Loading... Ubie Symptom Checker" at bounding box center [712, 203] width 1424 height 407
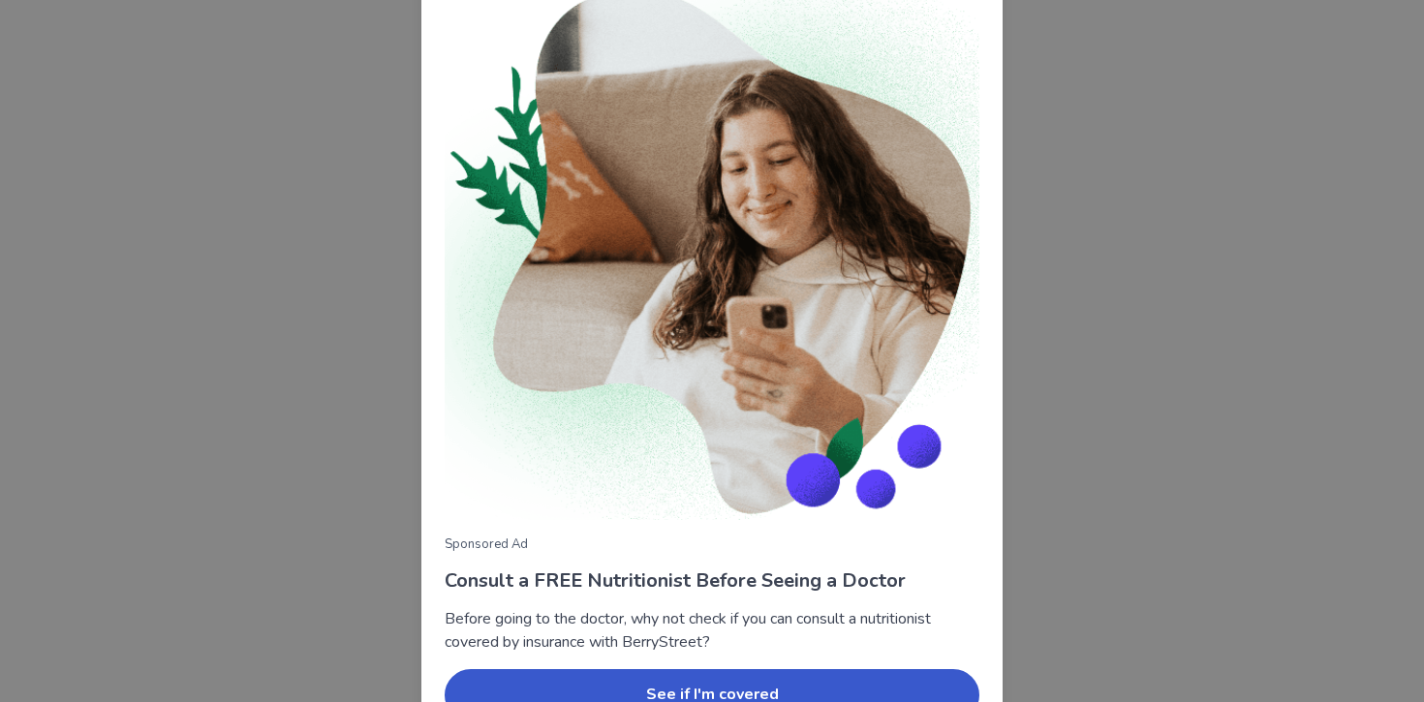
scroll to position [144, 0]
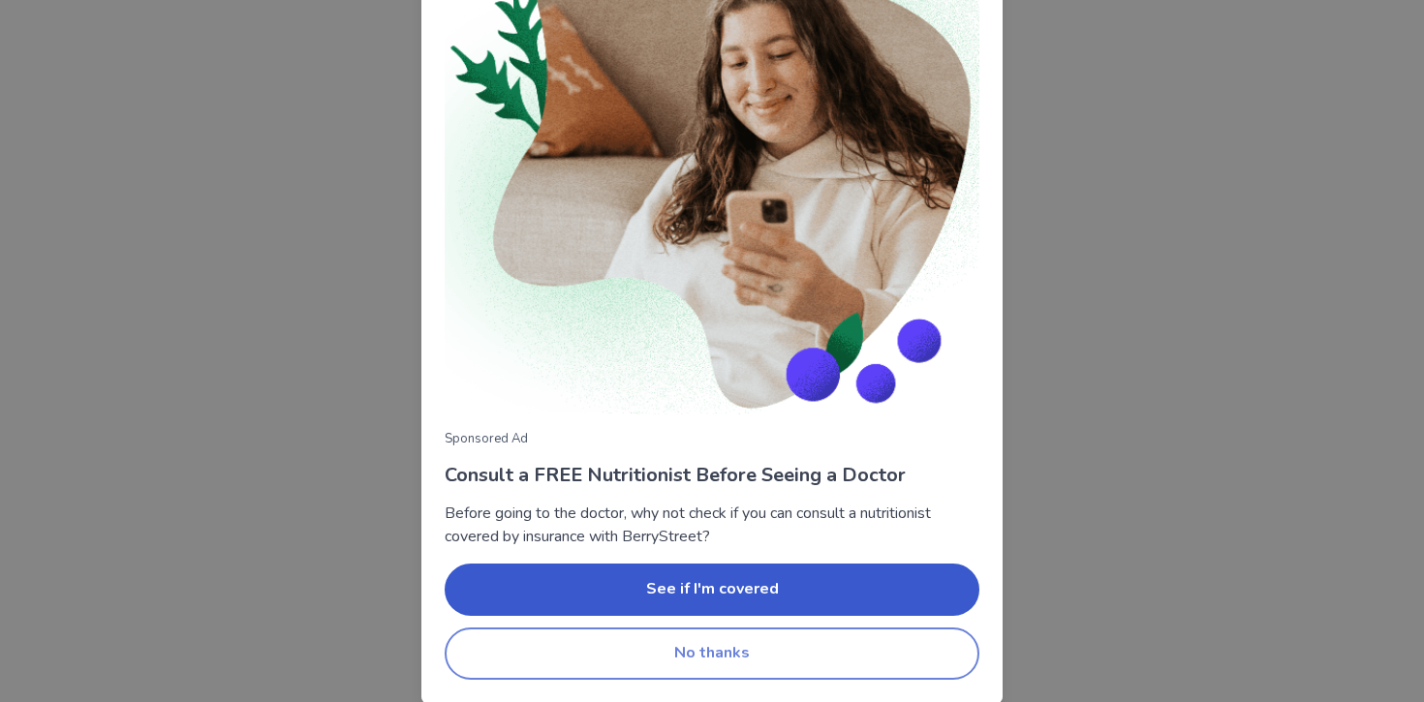
click at [676, 653] on button "No thanks" at bounding box center [712, 654] width 535 height 52
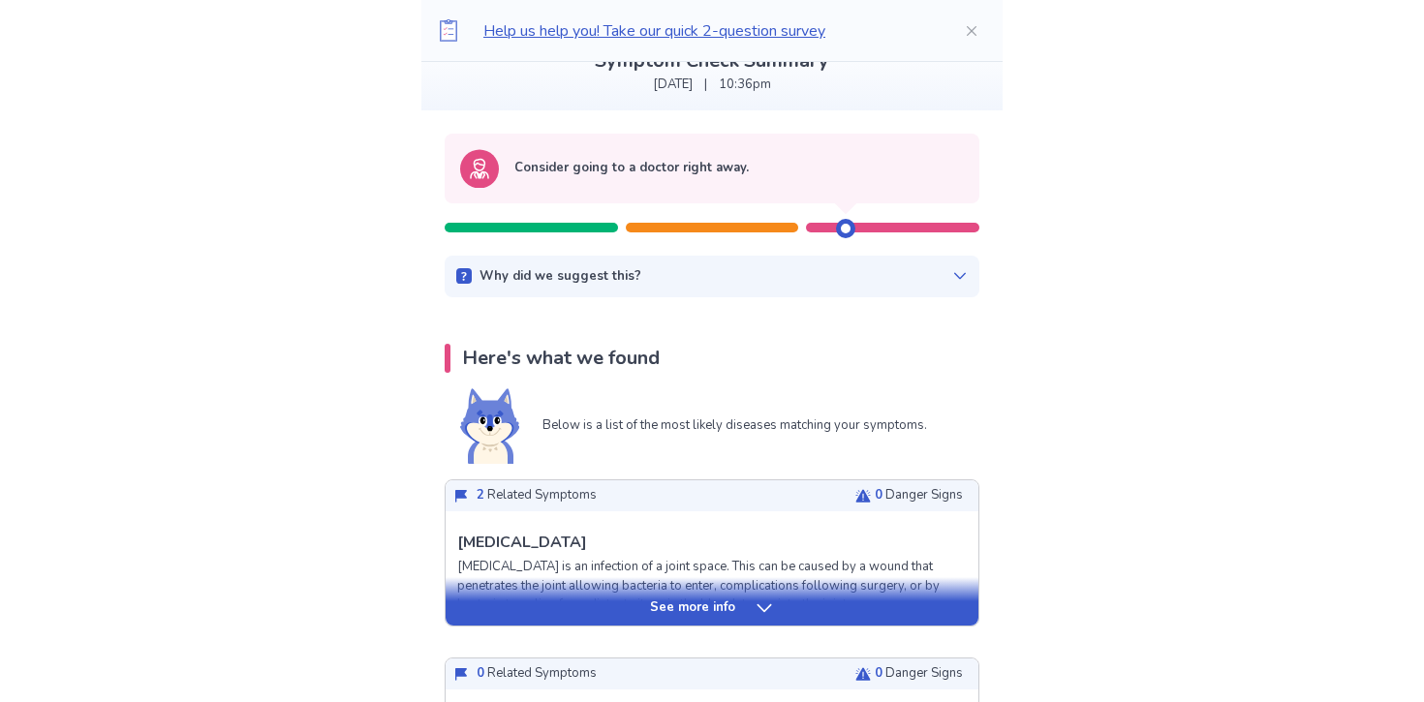
scroll to position [0, 0]
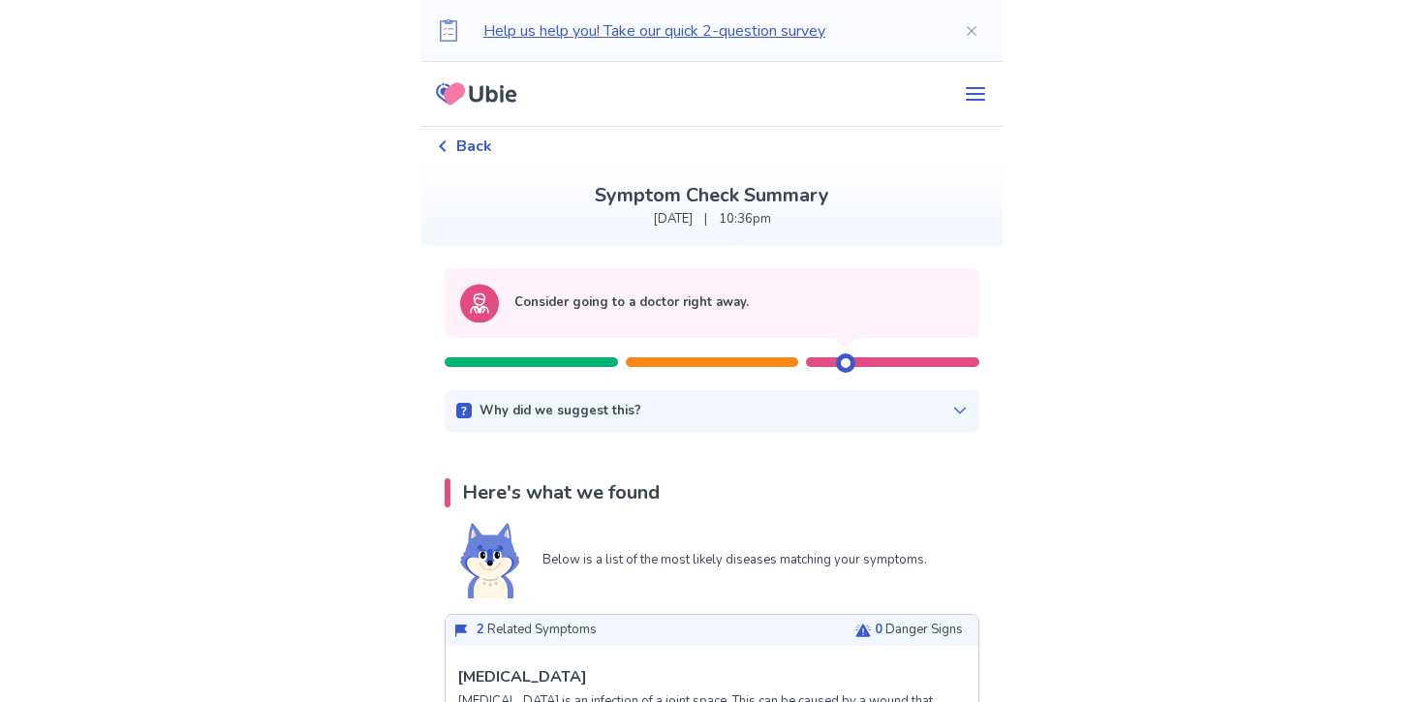
drag, startPoint x: 844, startPoint y: 364, endPoint x: 716, endPoint y: 360, distance: 127.9
click at [727, 360] on div at bounding box center [712, 352] width 535 height 29
click at [721, 403] on div "Why did we suggest this?" at bounding box center [712, 411] width 512 height 19
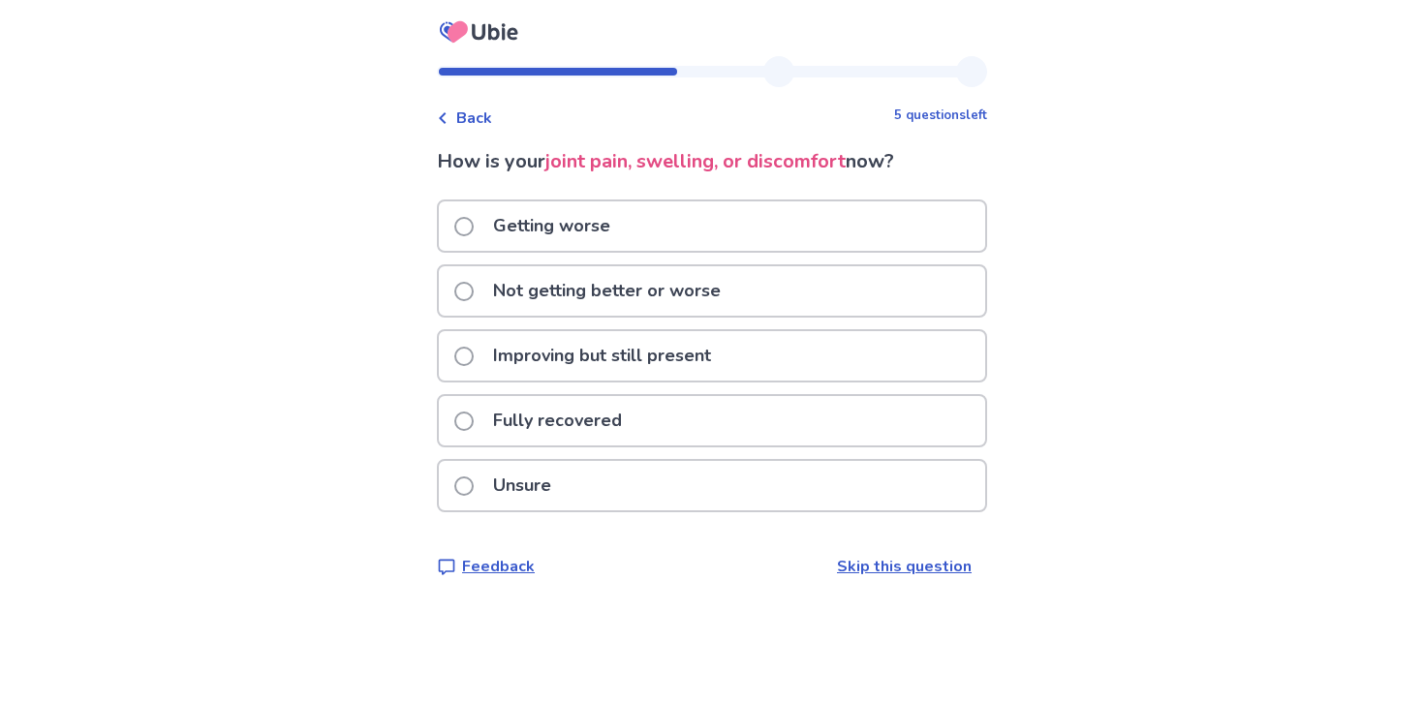
select select "*"
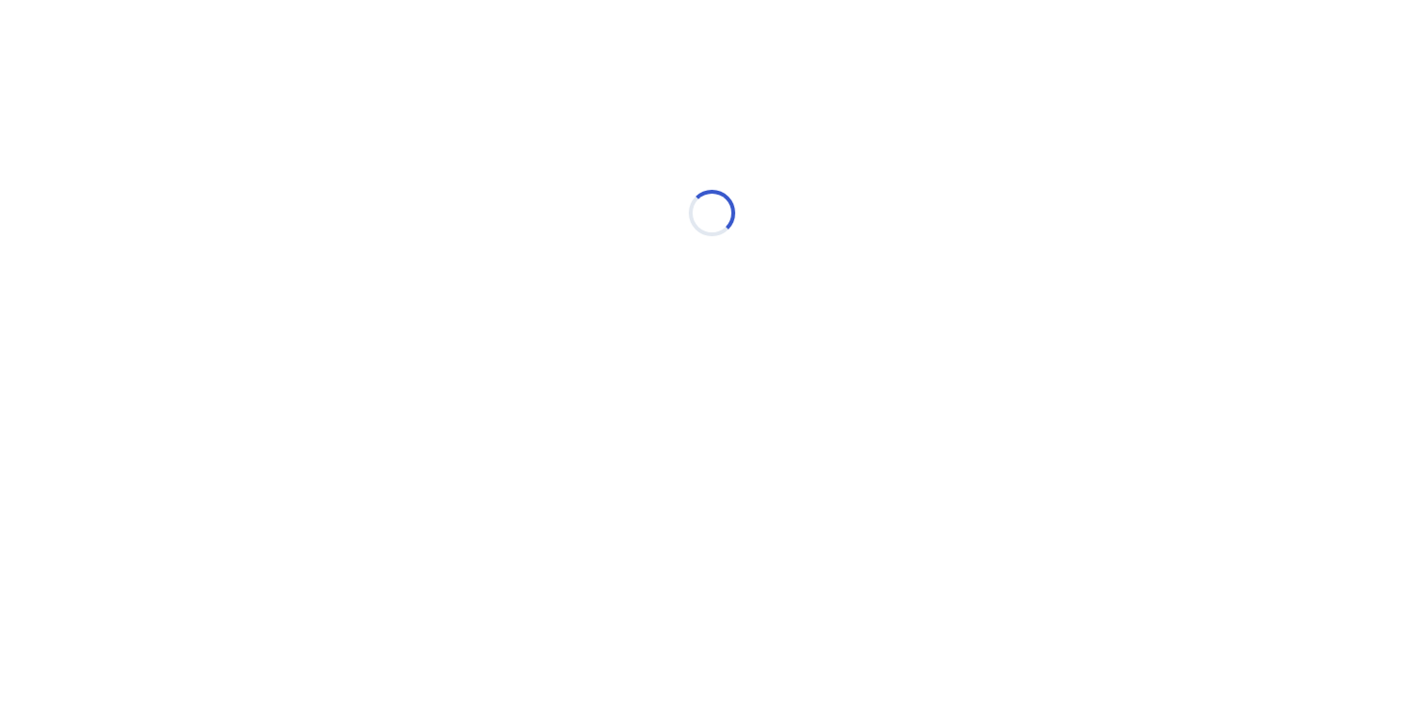
select select "*"
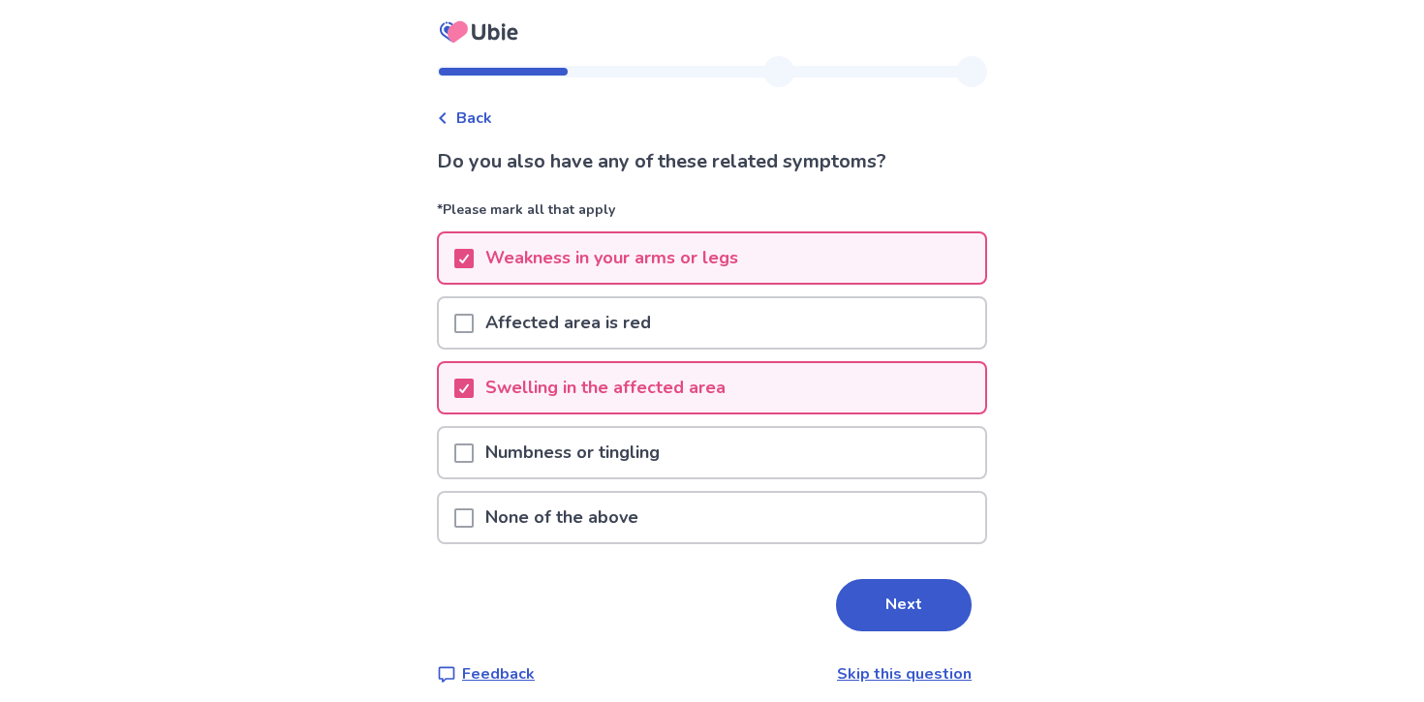
click at [578, 261] on p "Weakness in your arms or legs" at bounding box center [612, 257] width 276 height 49
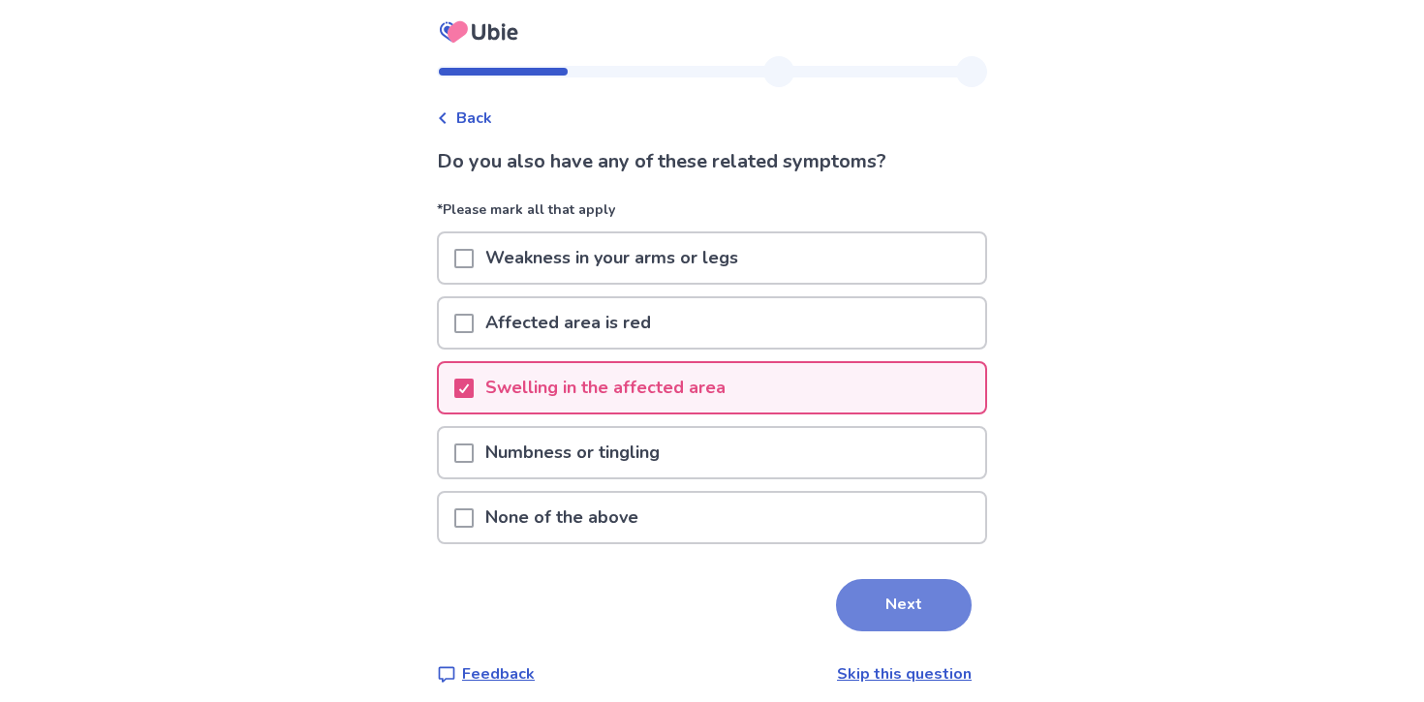
click at [871, 592] on button "Next" at bounding box center [904, 605] width 136 height 52
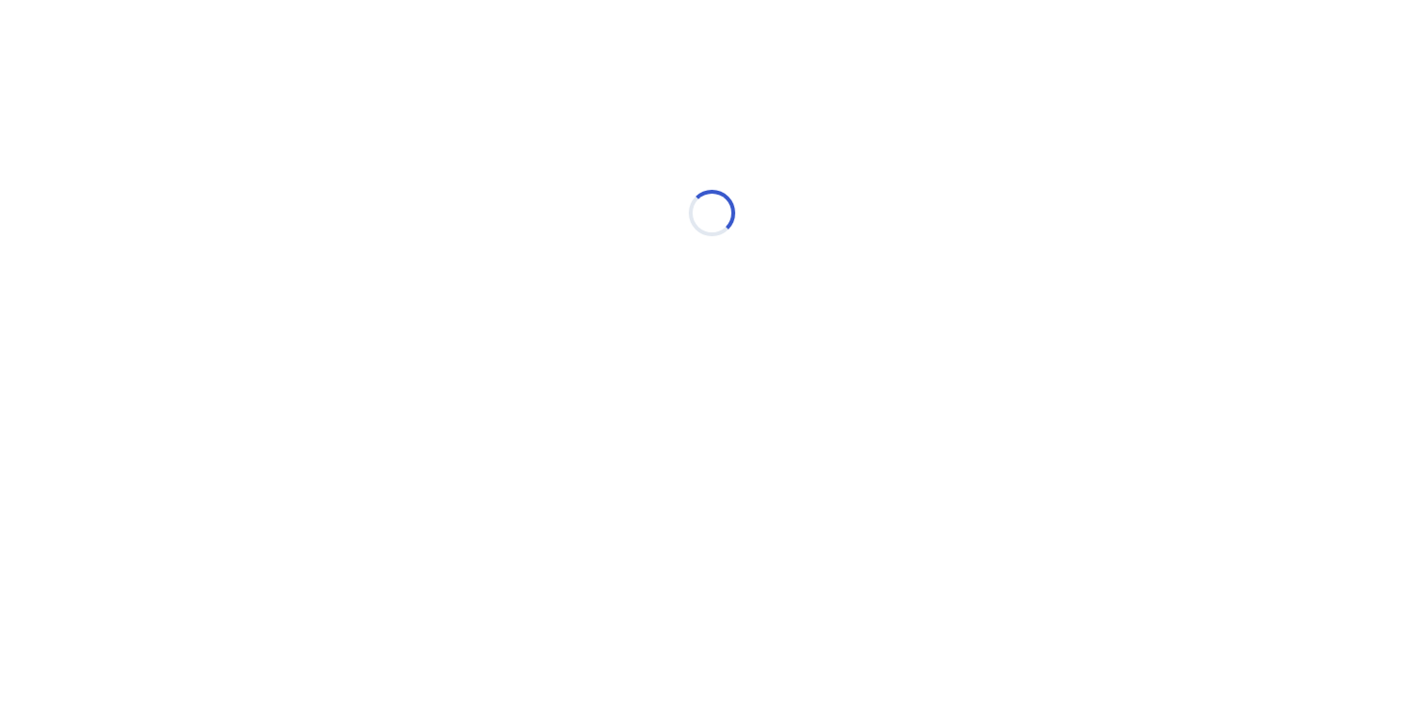
select select "*"
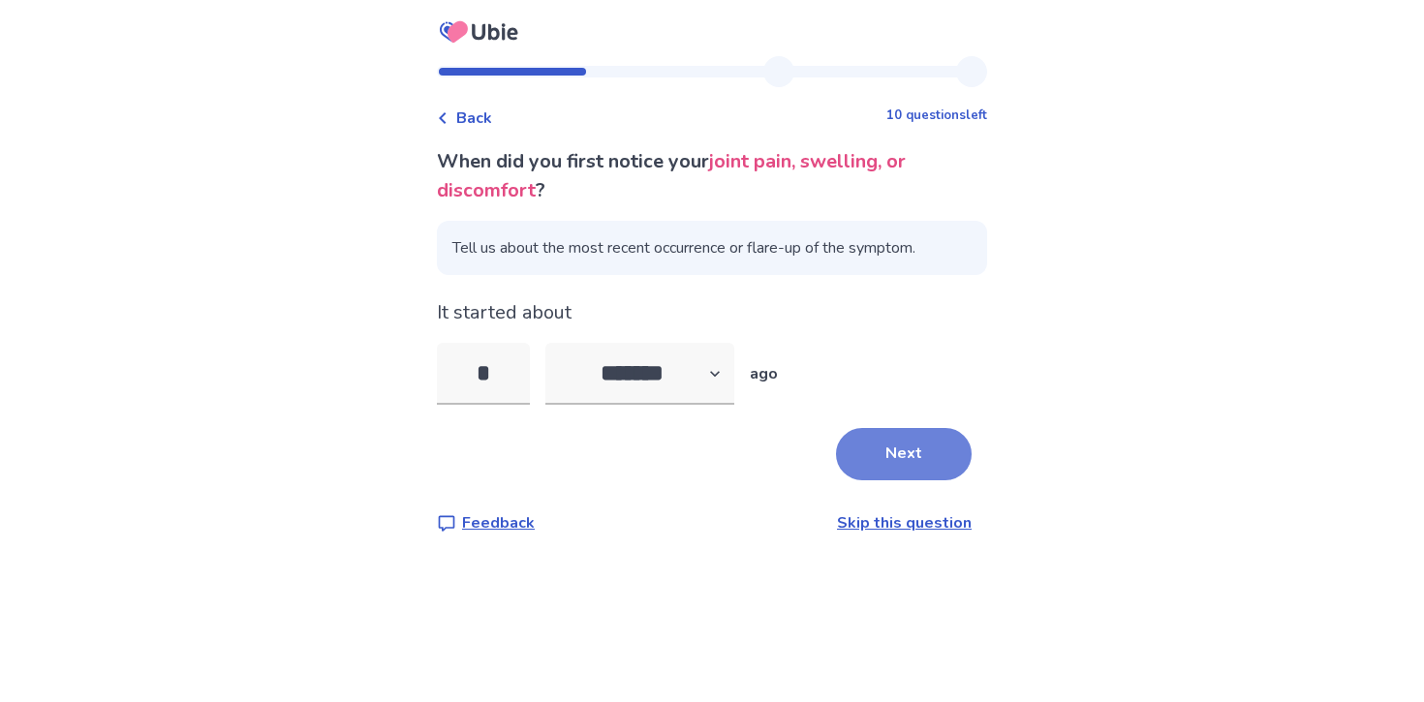
click at [868, 457] on button "Next" at bounding box center [904, 454] width 136 height 52
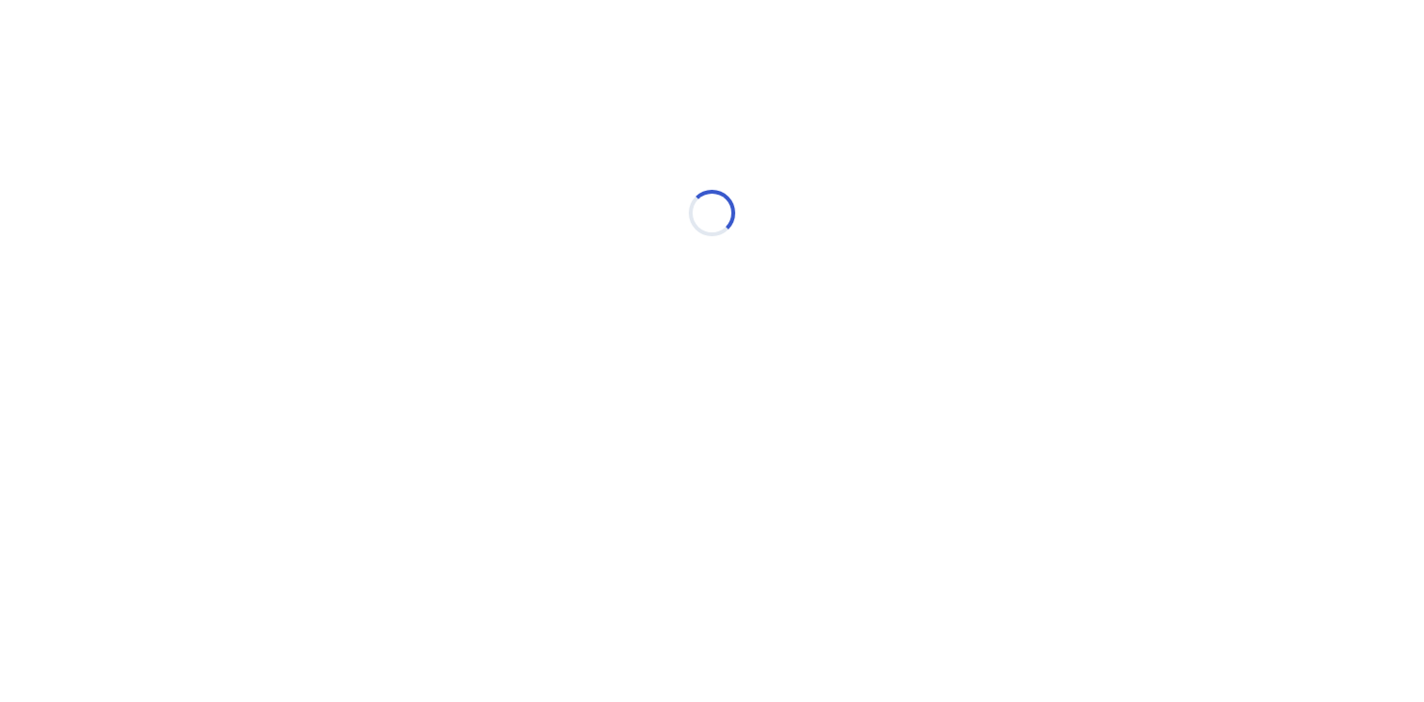
select select "*"
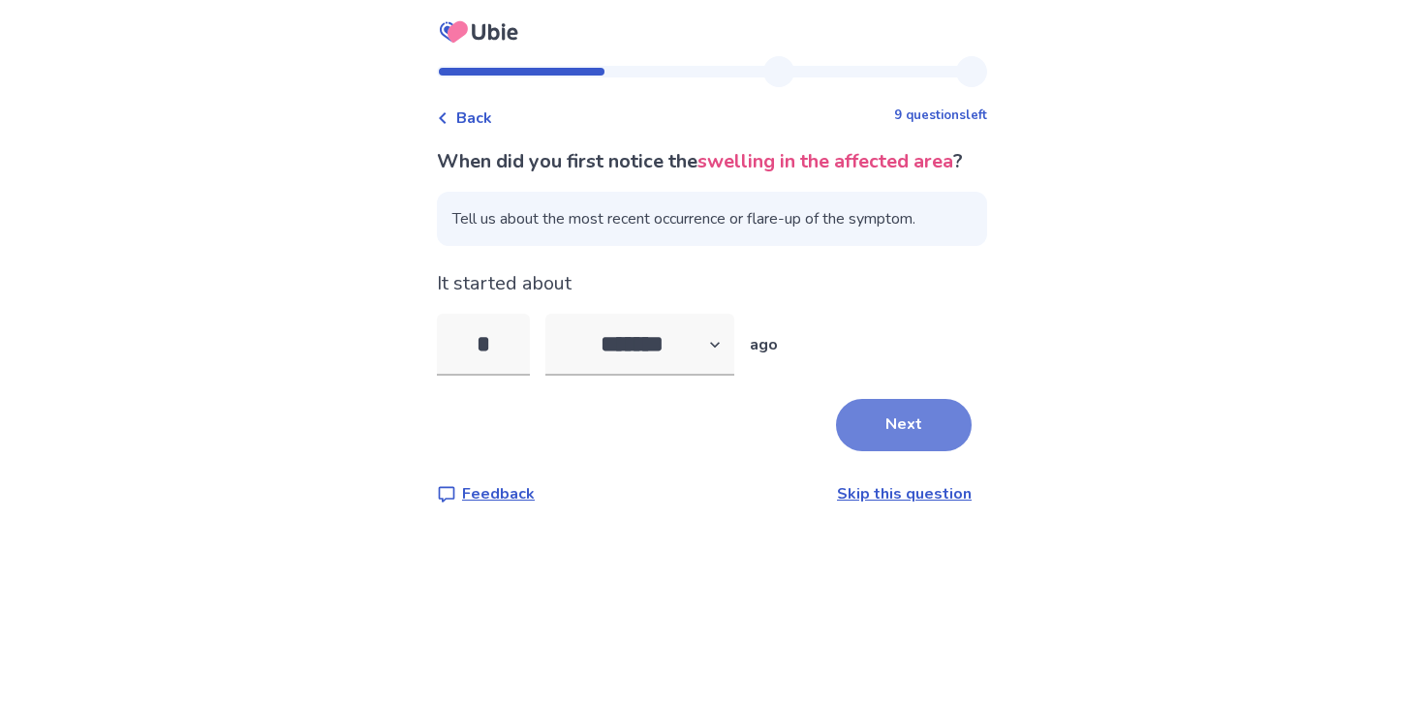
click at [870, 451] on button "Next" at bounding box center [904, 425] width 136 height 52
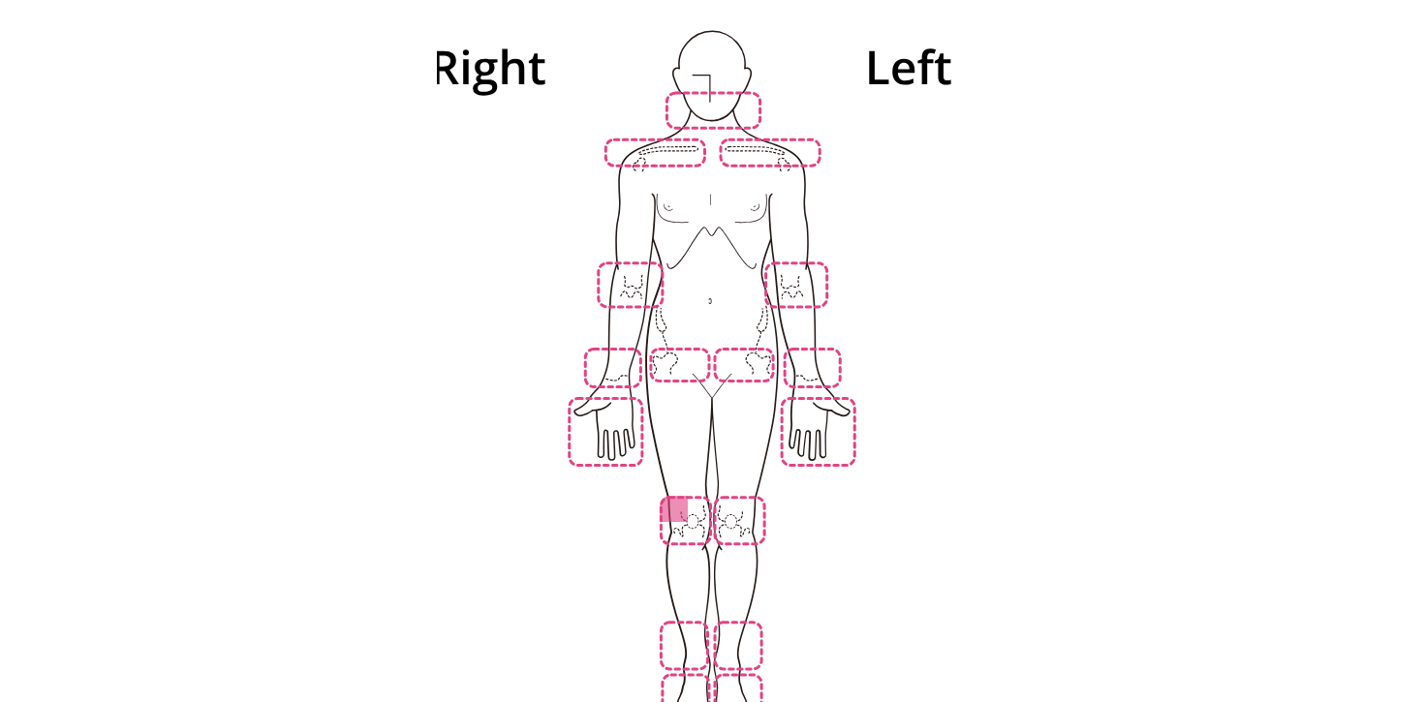
scroll to position [372, 0]
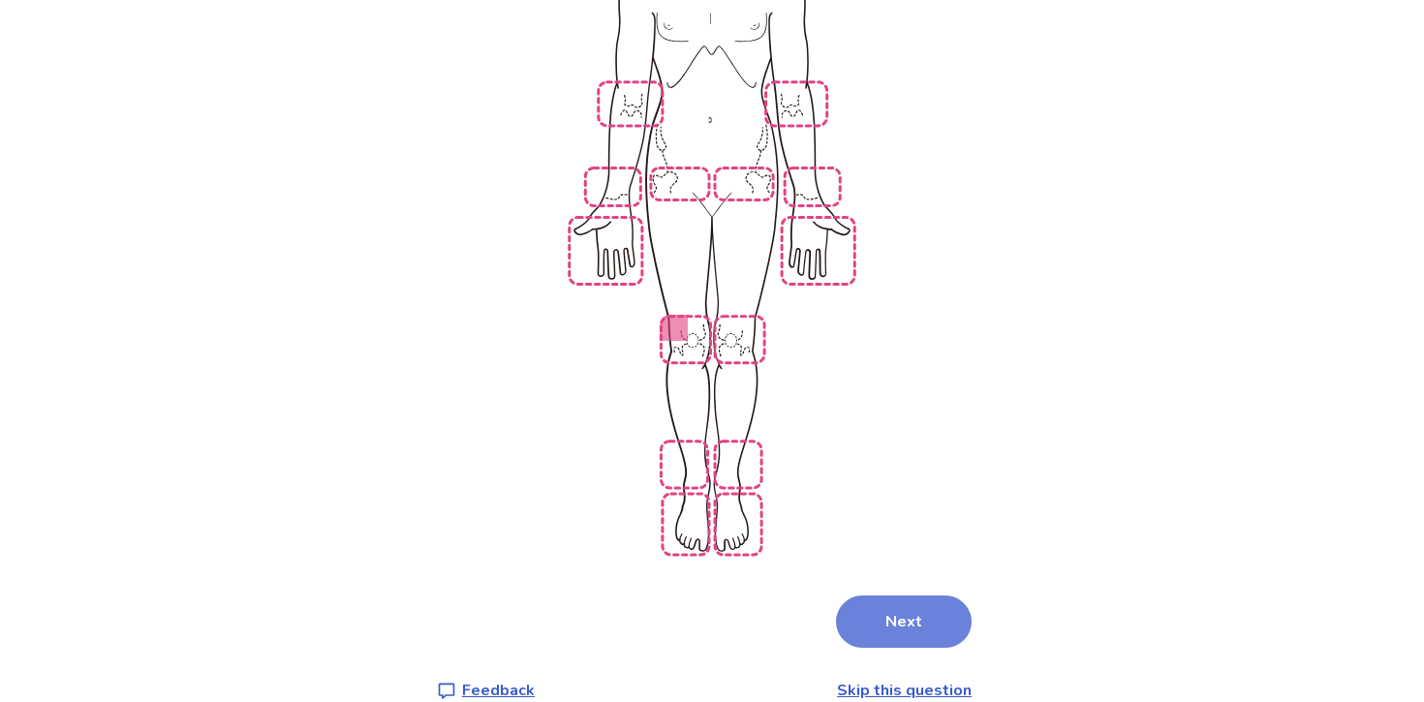
click at [871, 596] on button "Next" at bounding box center [904, 622] width 136 height 52
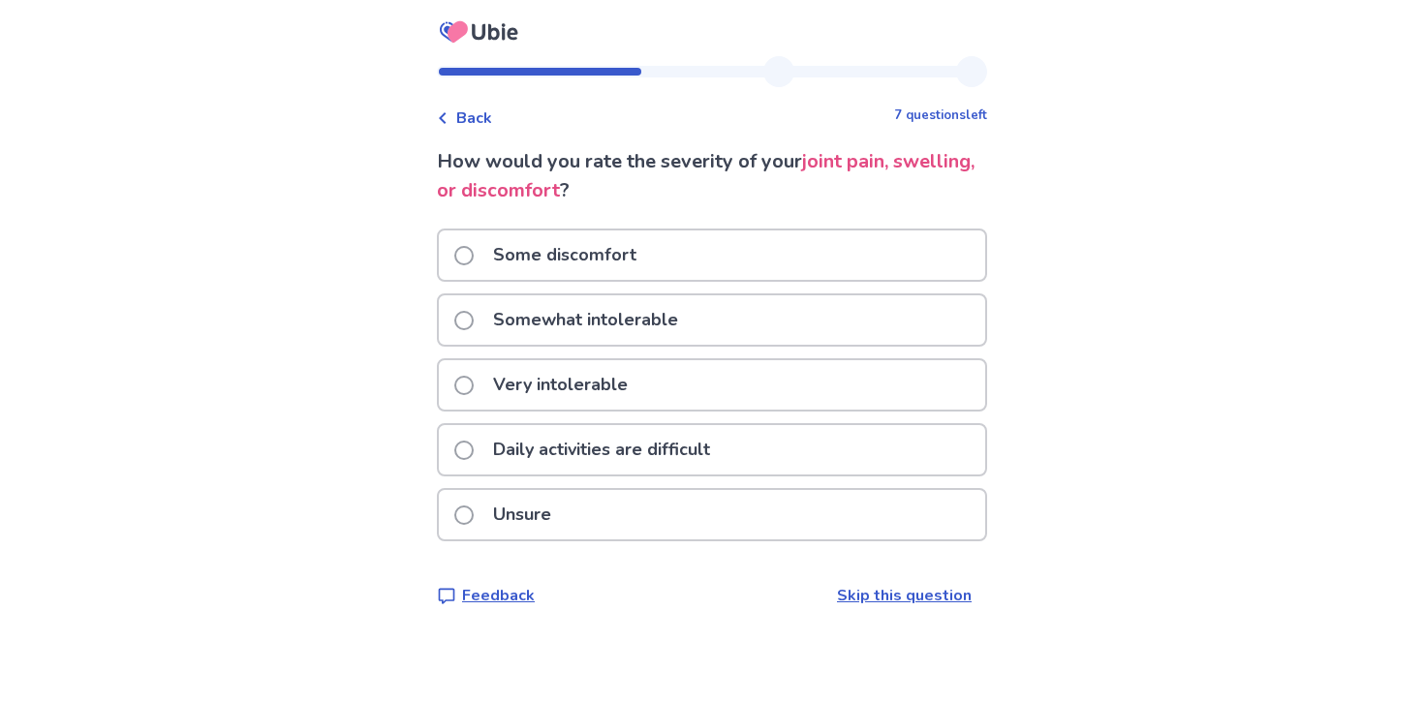
click at [647, 301] on p "Somewhat intolerable" at bounding box center [585, 319] width 208 height 49
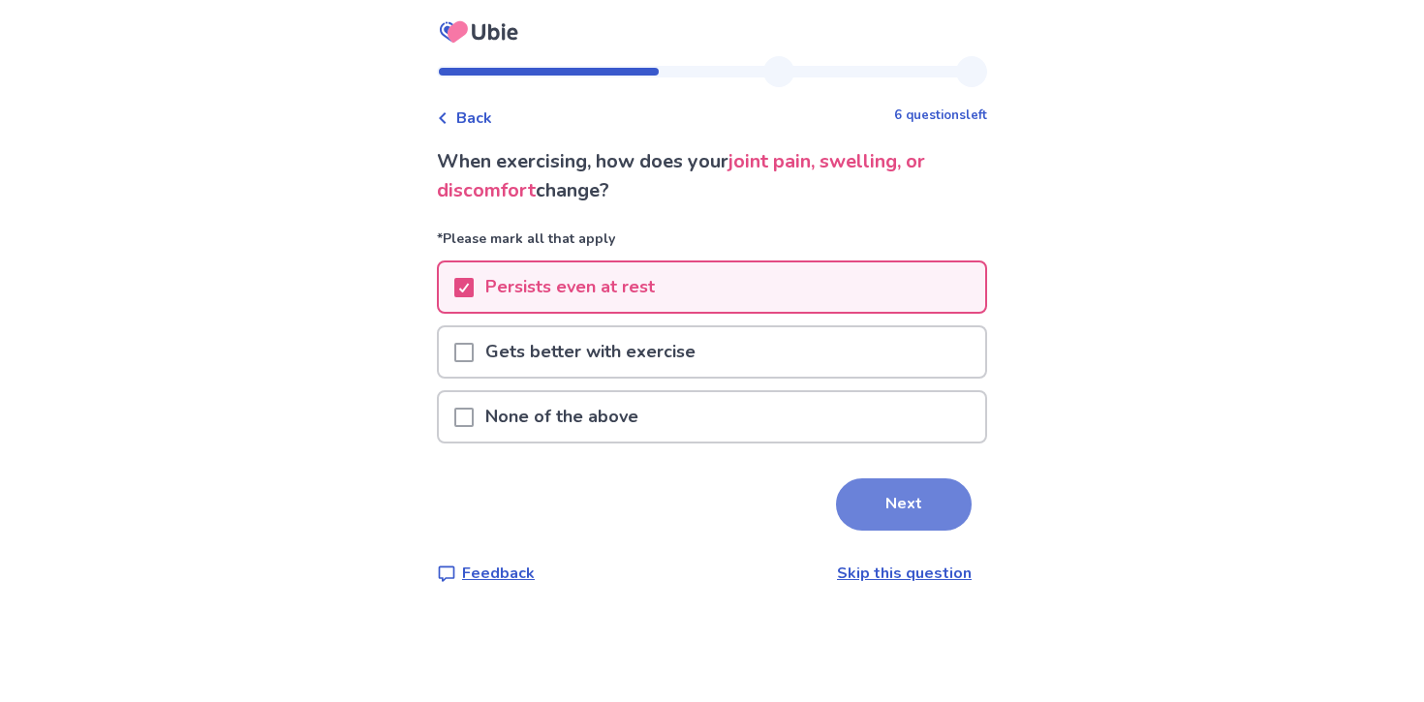
click at [869, 505] on button "Next" at bounding box center [904, 505] width 136 height 52
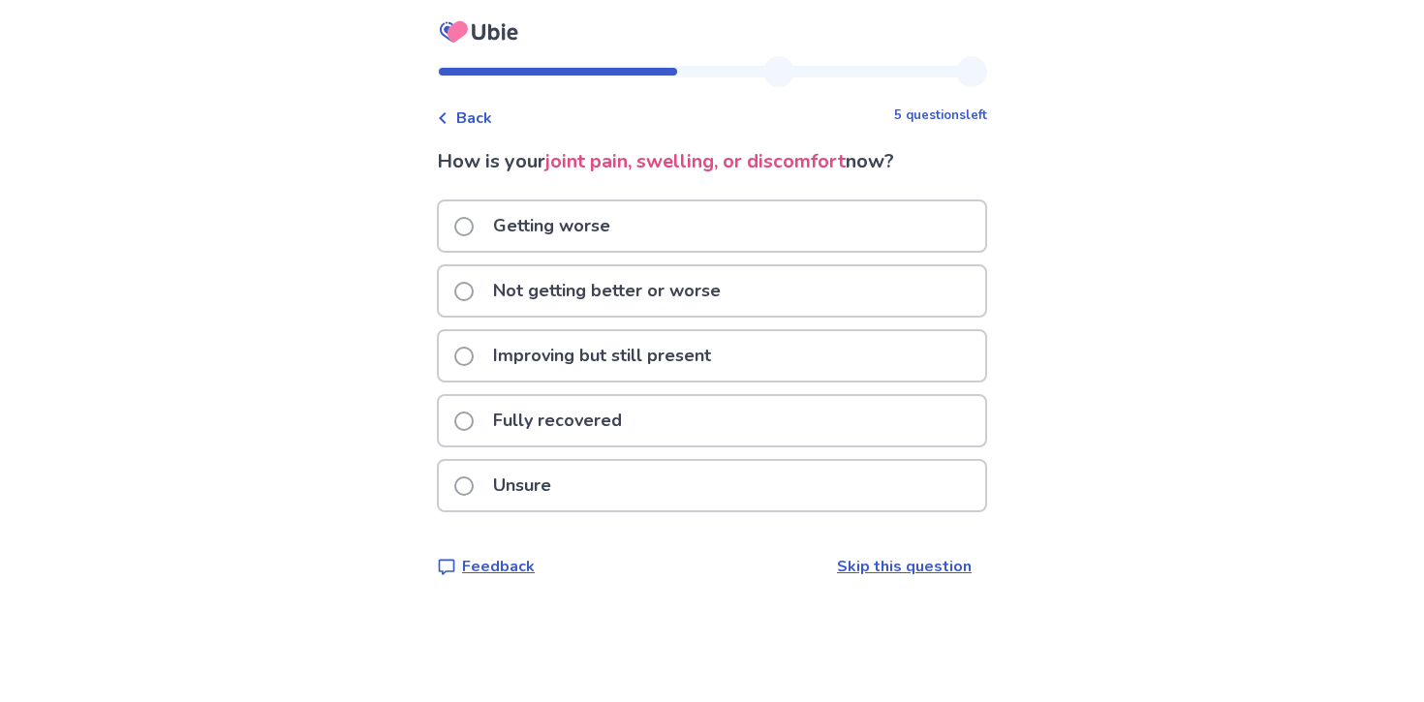
click at [799, 284] on div "Not getting better or worse" at bounding box center [712, 290] width 546 height 49
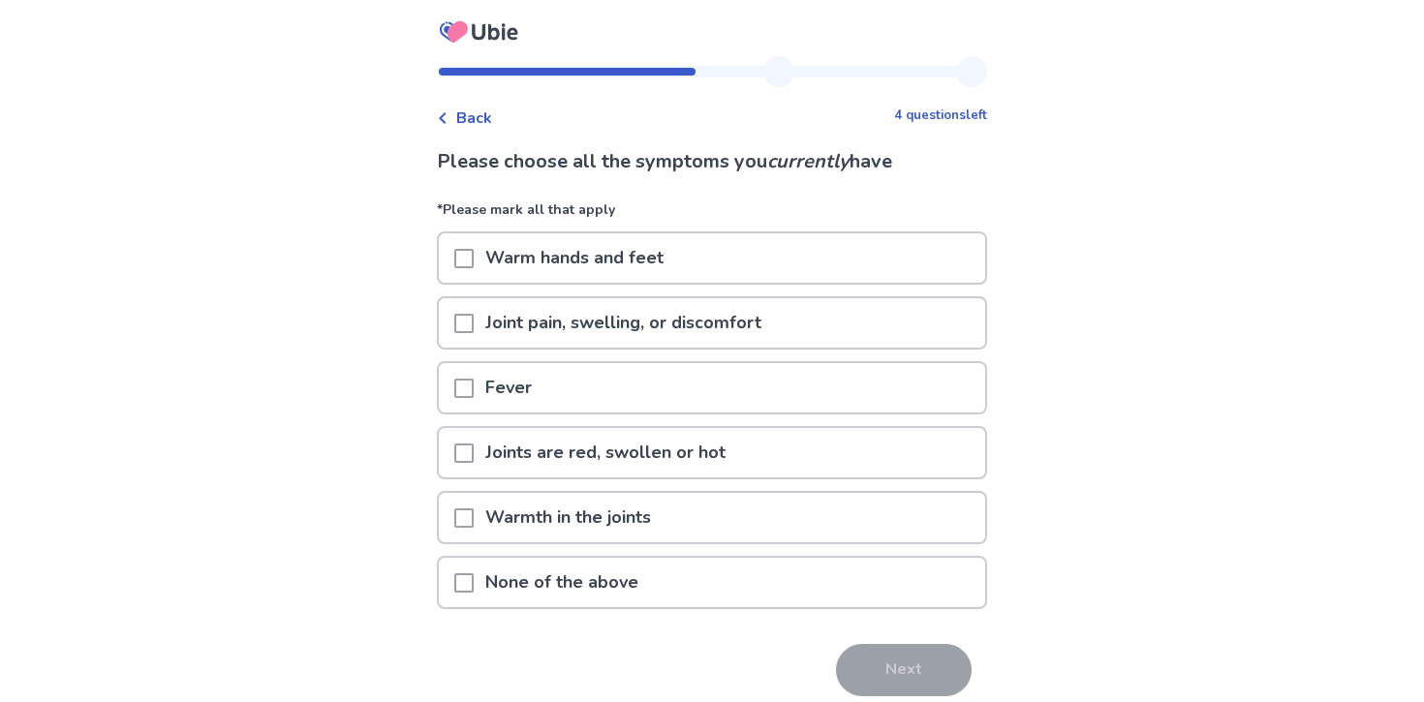
click at [809, 300] on div "Joint pain, swelling, or discomfort" at bounding box center [712, 322] width 546 height 49
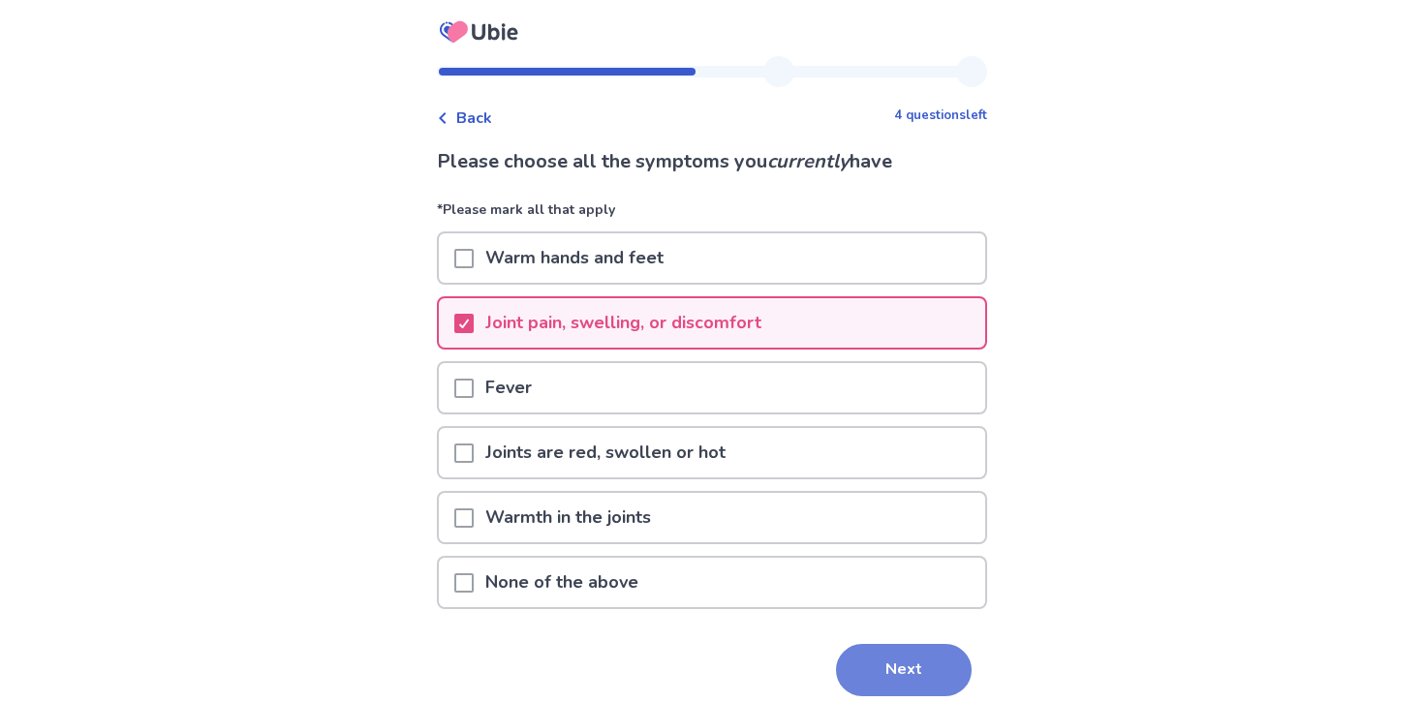
click at [894, 677] on button "Next" at bounding box center [904, 670] width 136 height 52
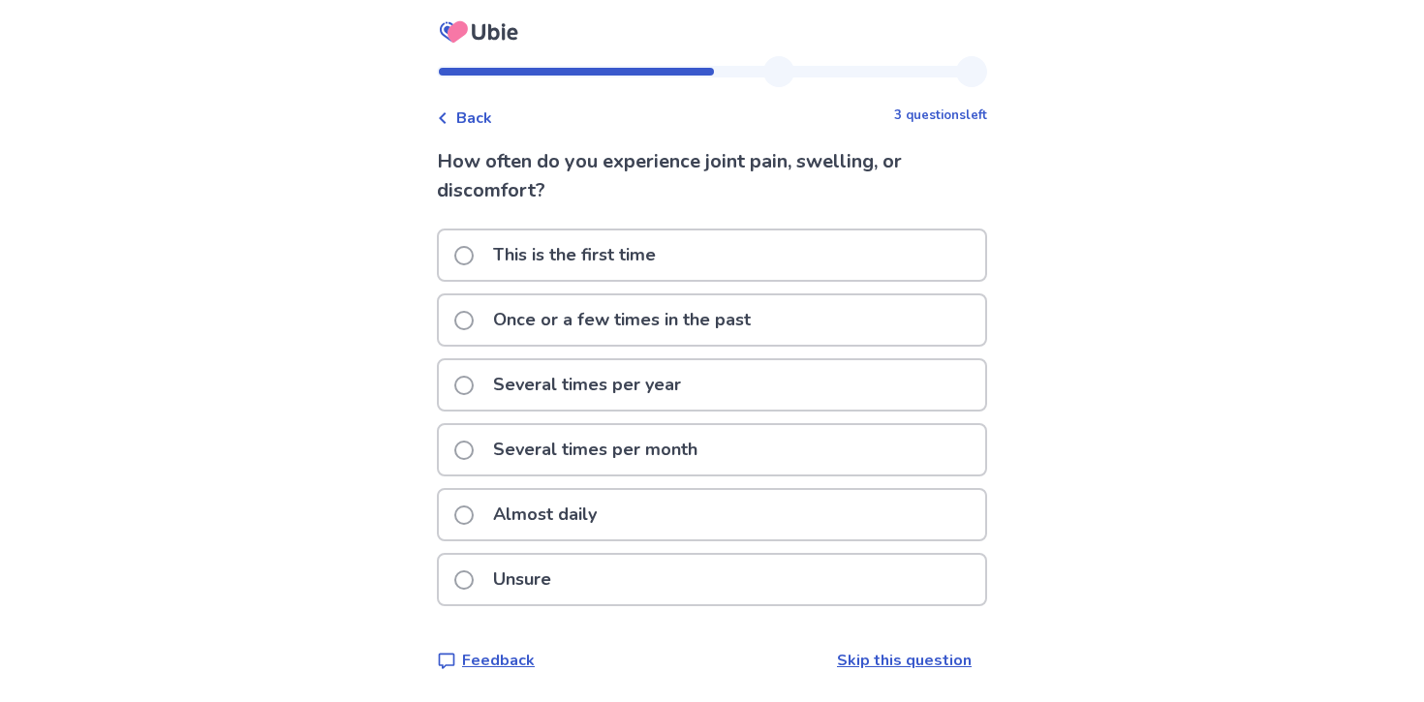
click at [756, 312] on p "Once or a few times in the past" at bounding box center [621, 319] width 281 height 49
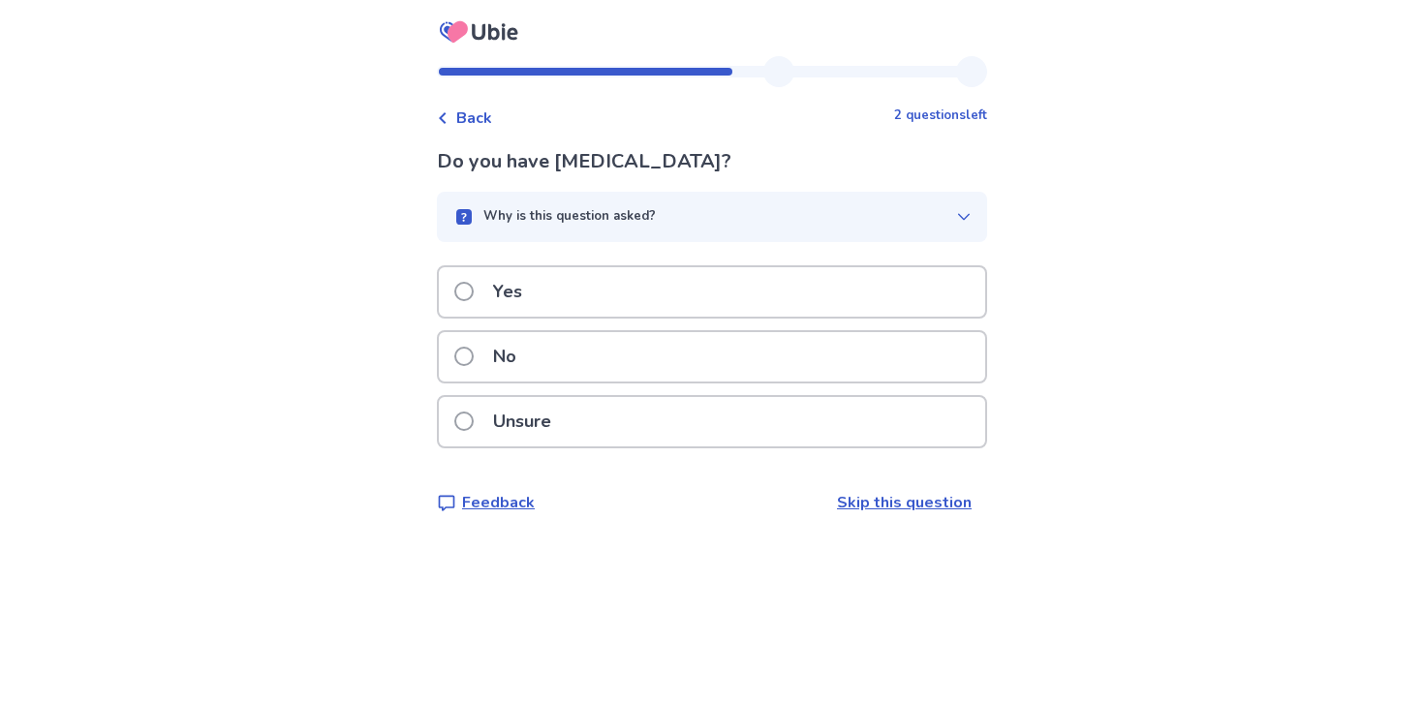
click at [721, 356] on div "No" at bounding box center [712, 356] width 546 height 49
click at [833, 363] on div "No" at bounding box center [712, 356] width 546 height 49
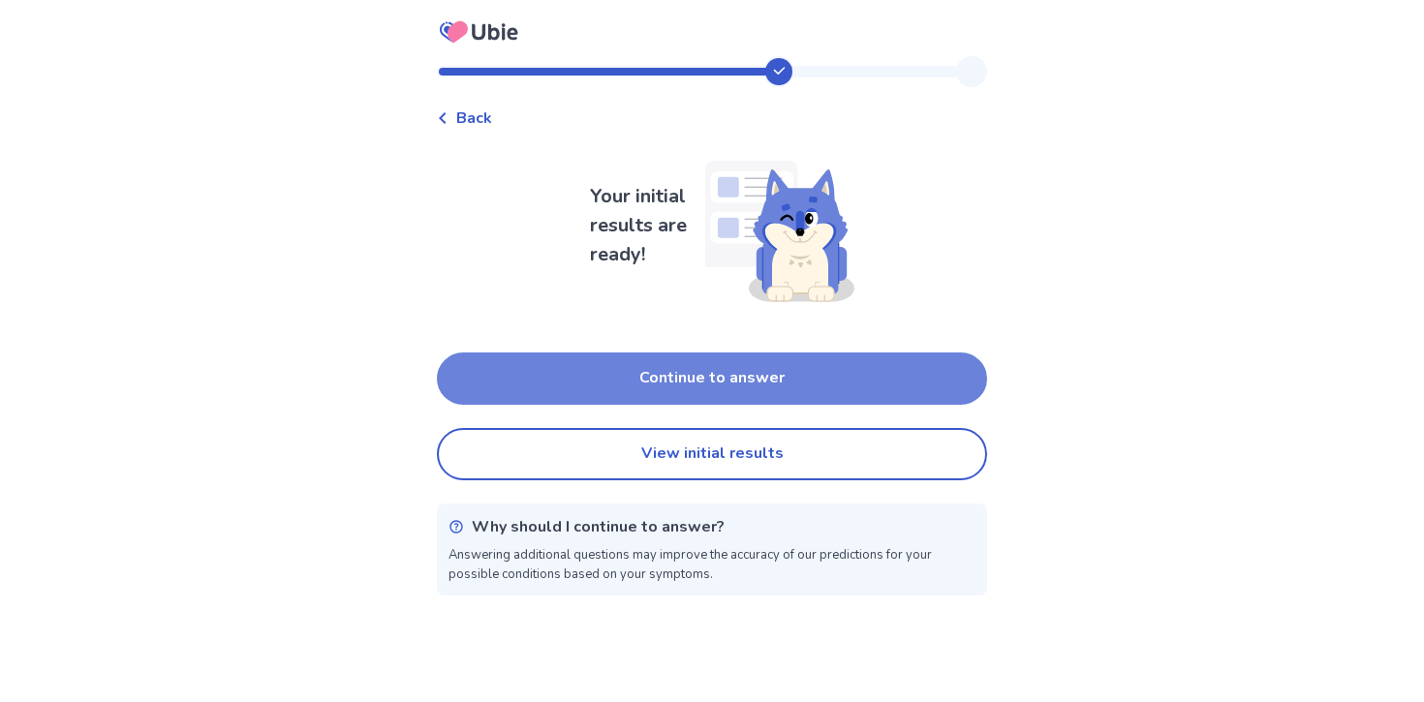
click at [832, 397] on button "Continue to answer" at bounding box center [712, 379] width 550 height 52
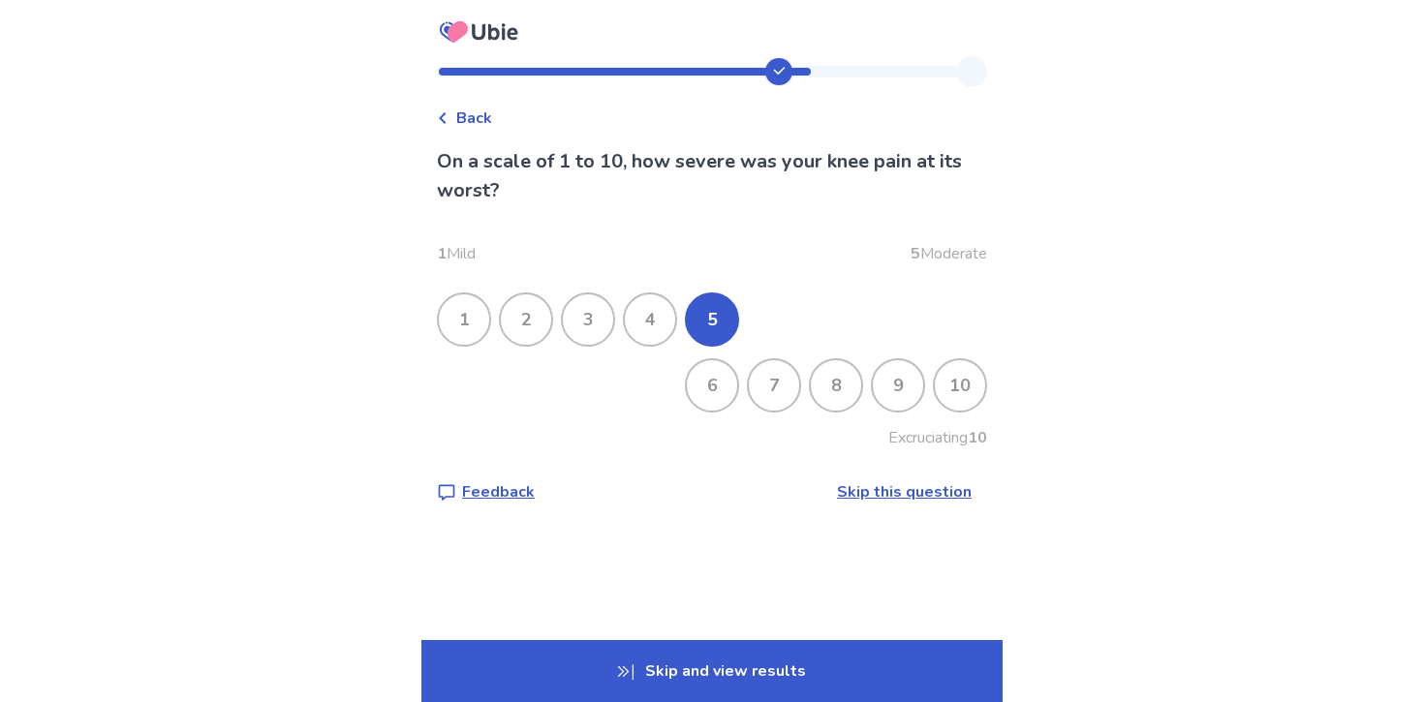
click at [816, 649] on p "Skip and view results" at bounding box center [711, 671] width 581 height 62
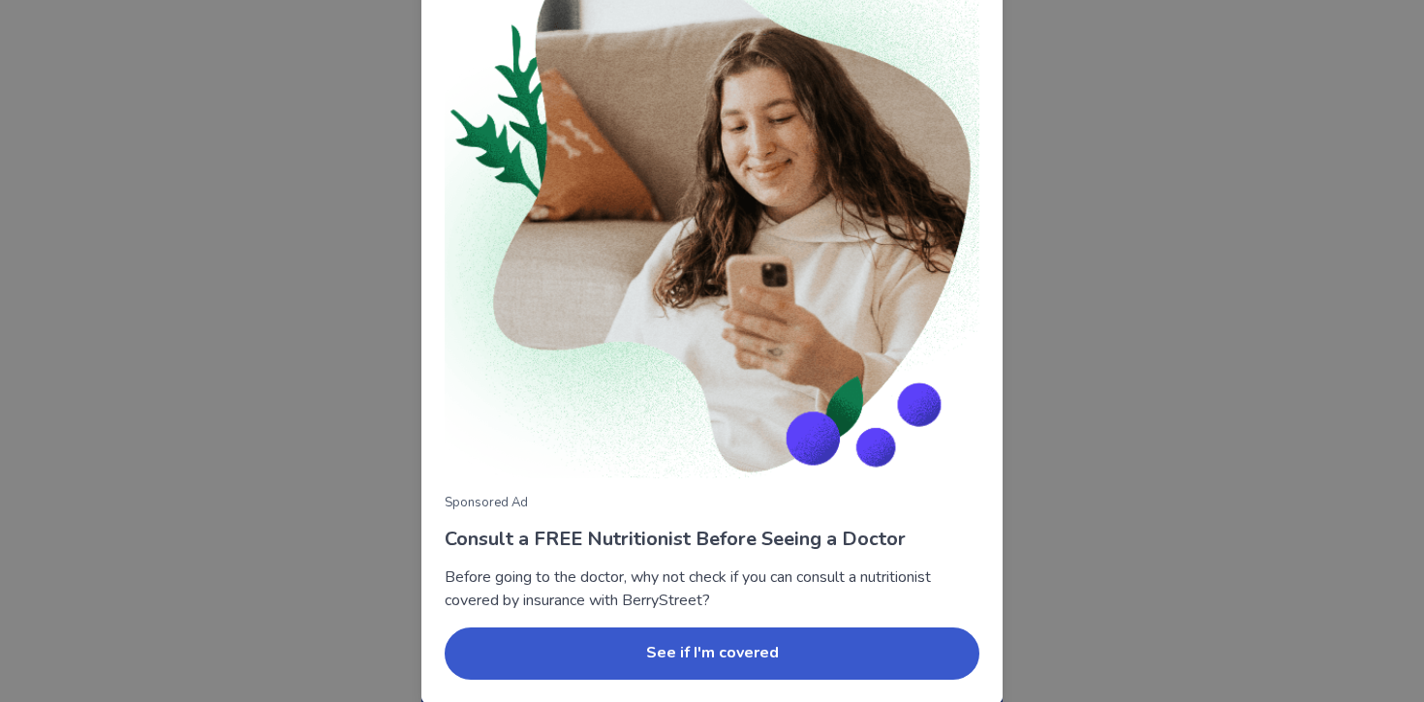
scroll to position [144, 0]
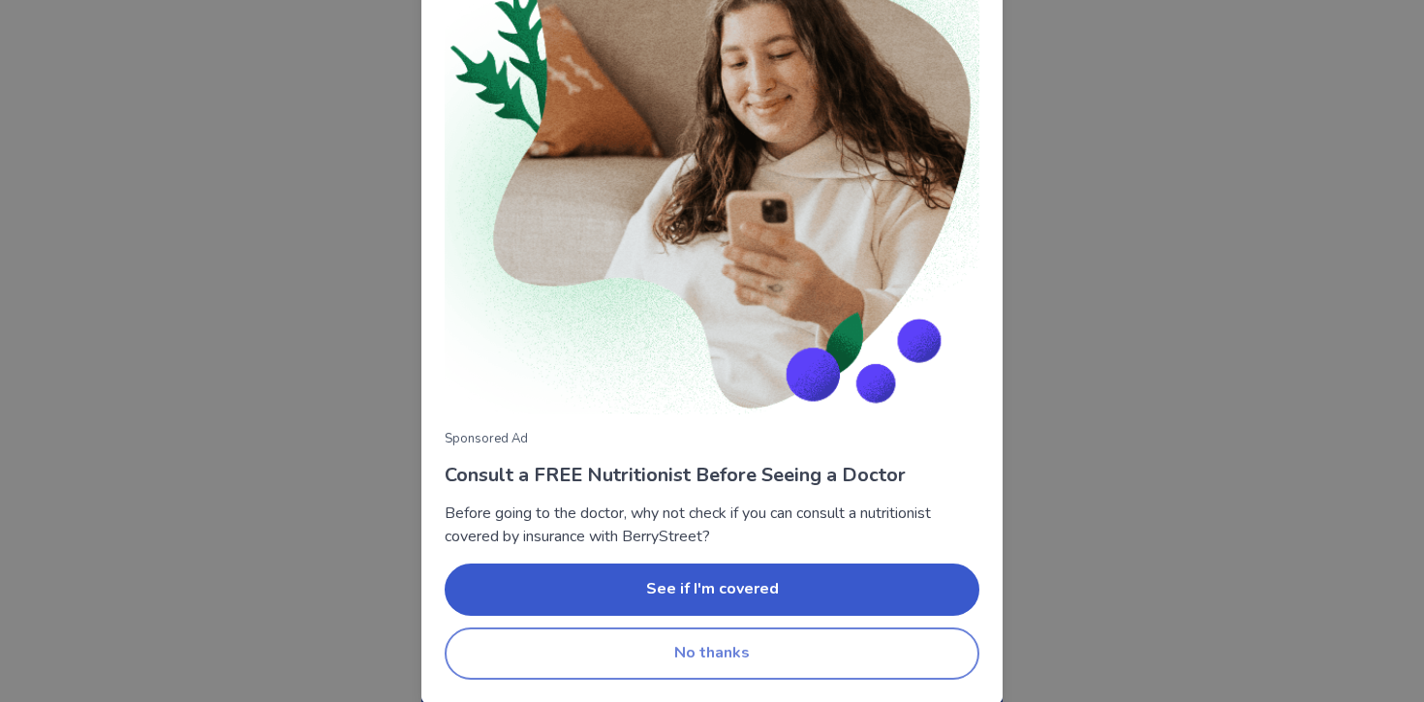
click at [746, 658] on button "No thanks" at bounding box center [712, 654] width 535 height 52
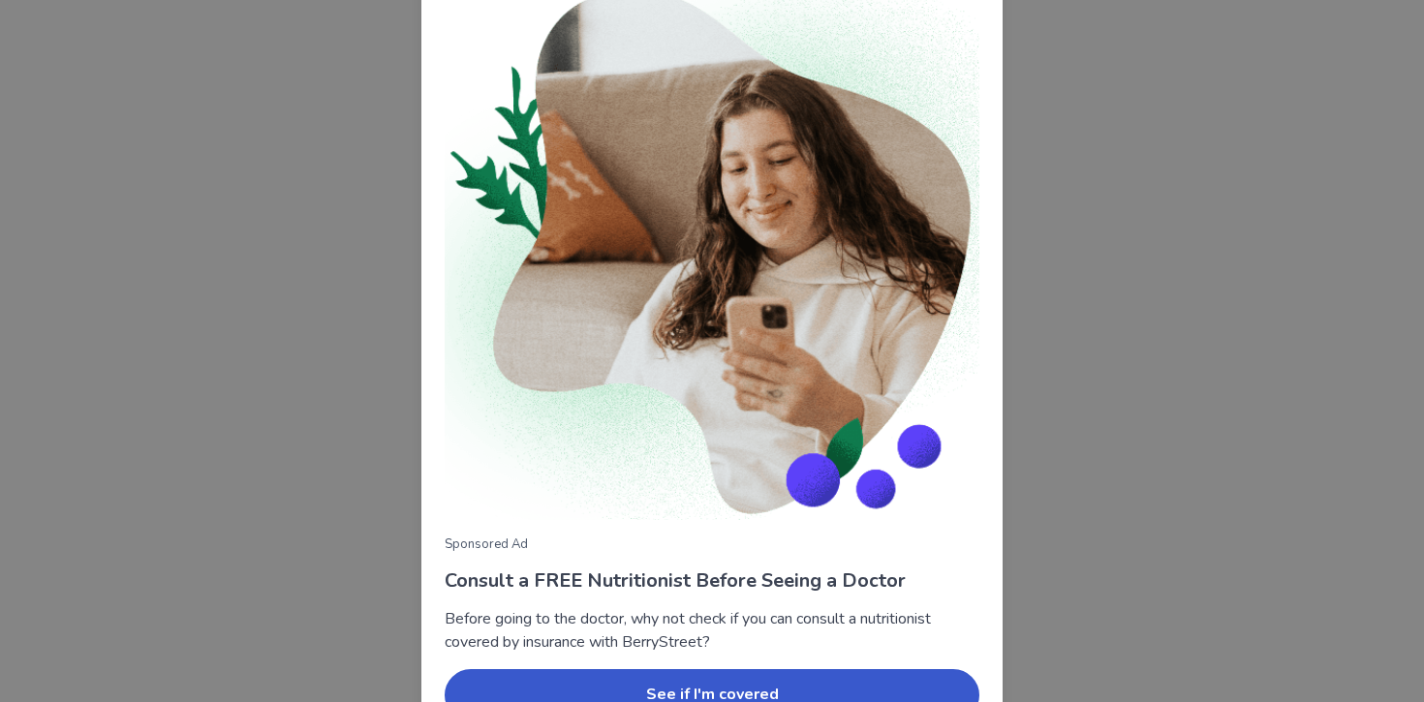
scroll to position [144, 0]
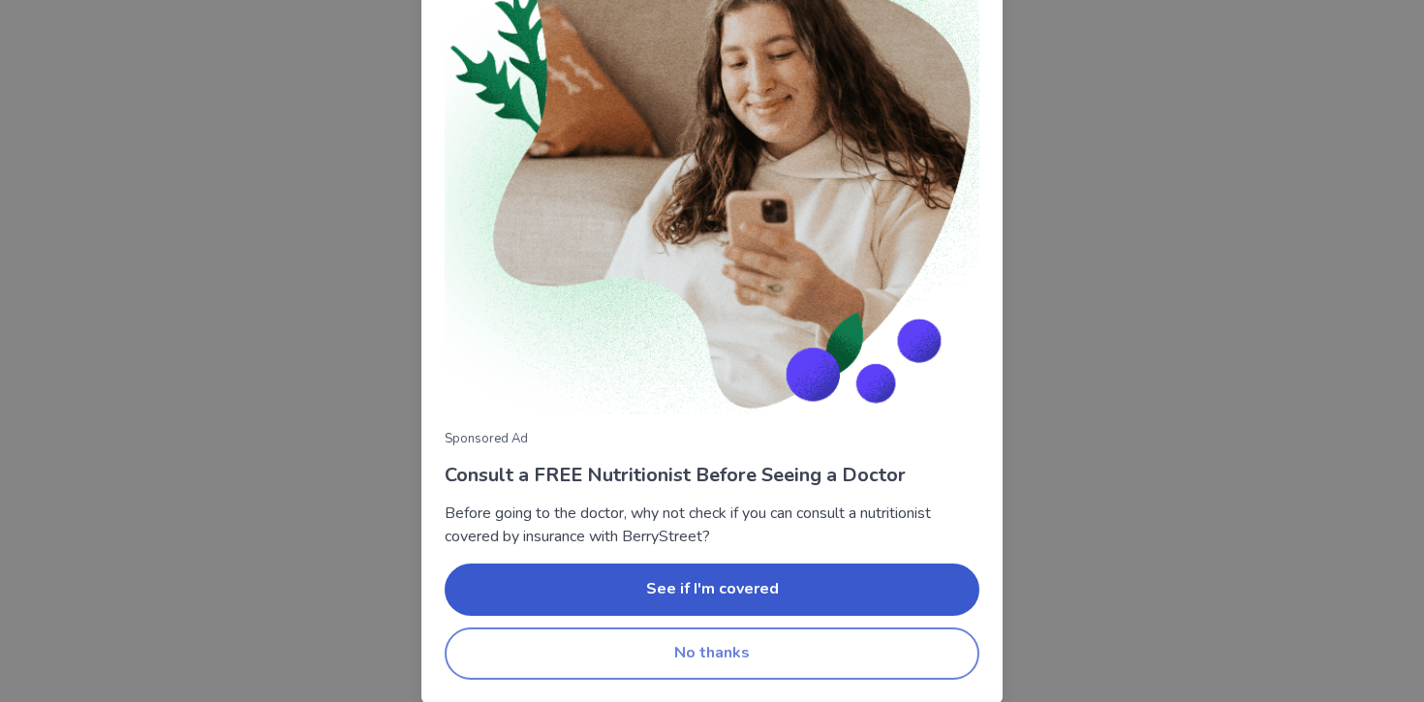
click at [737, 630] on button "No thanks" at bounding box center [712, 654] width 535 height 52
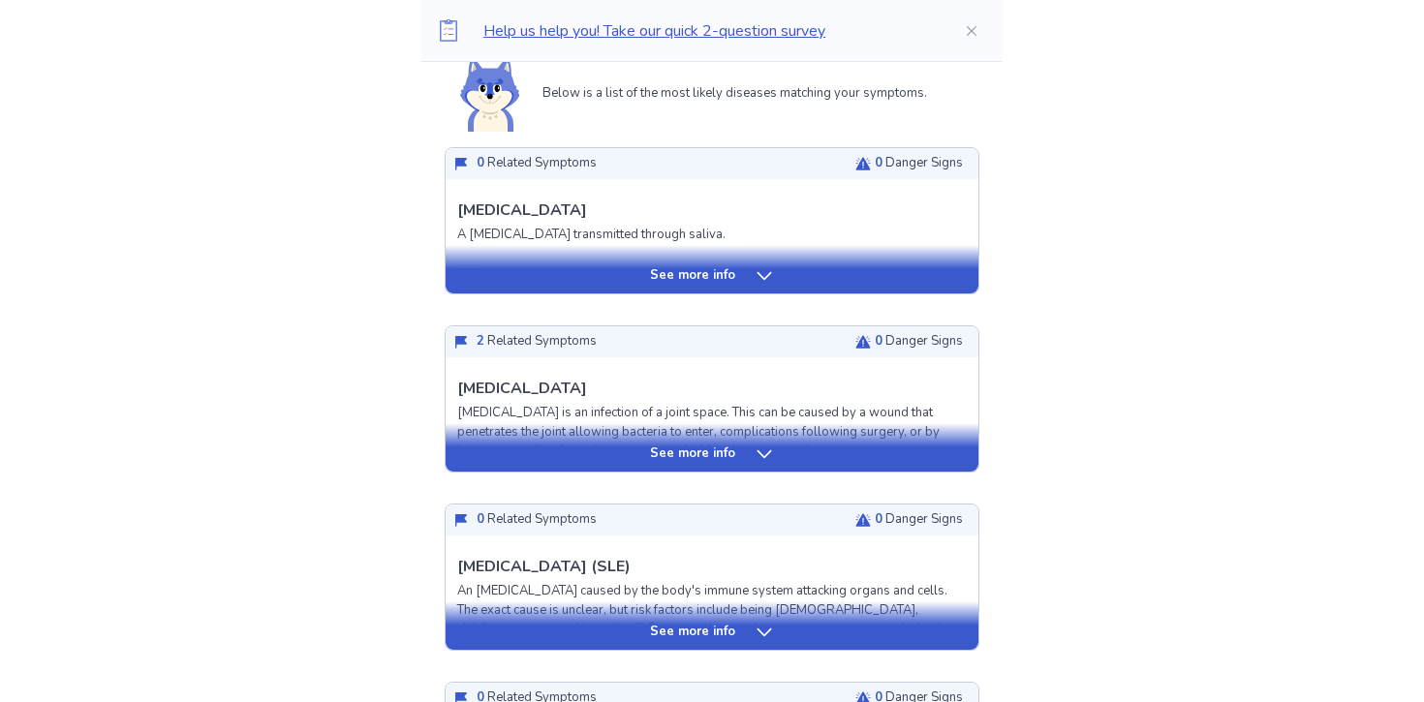
scroll to position [470, 0]
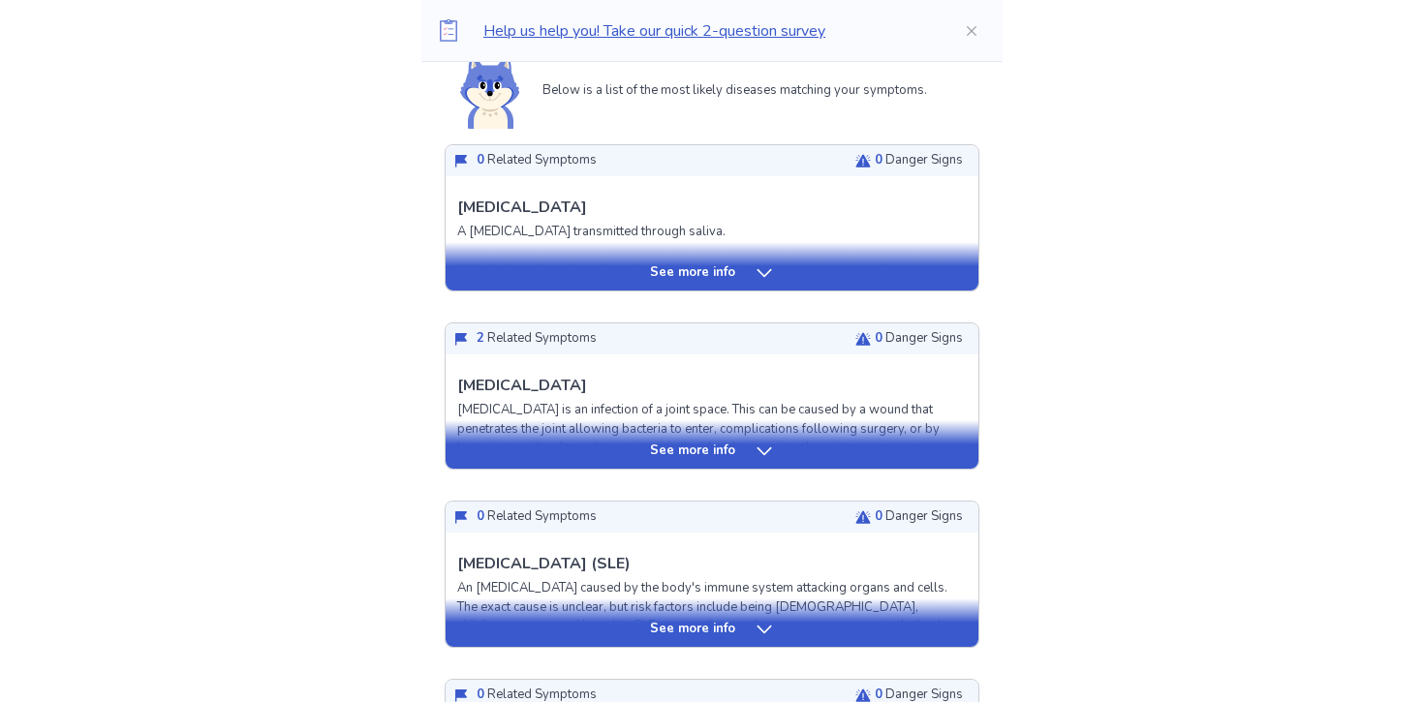
click at [714, 280] on p "See more info" at bounding box center [692, 273] width 85 height 19
